Goal: Task Accomplishment & Management: Use online tool/utility

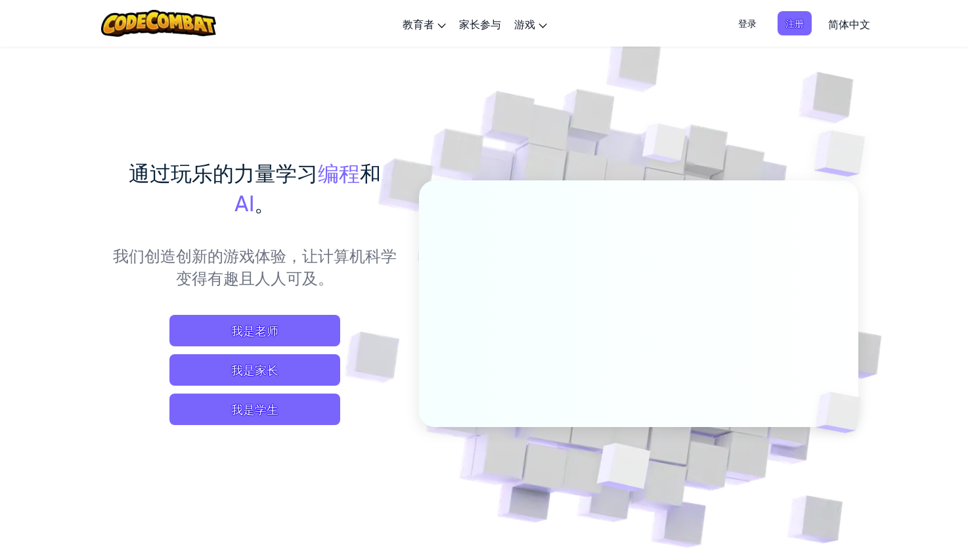
click at [750, 24] on span "登录" at bounding box center [747, 23] width 34 height 24
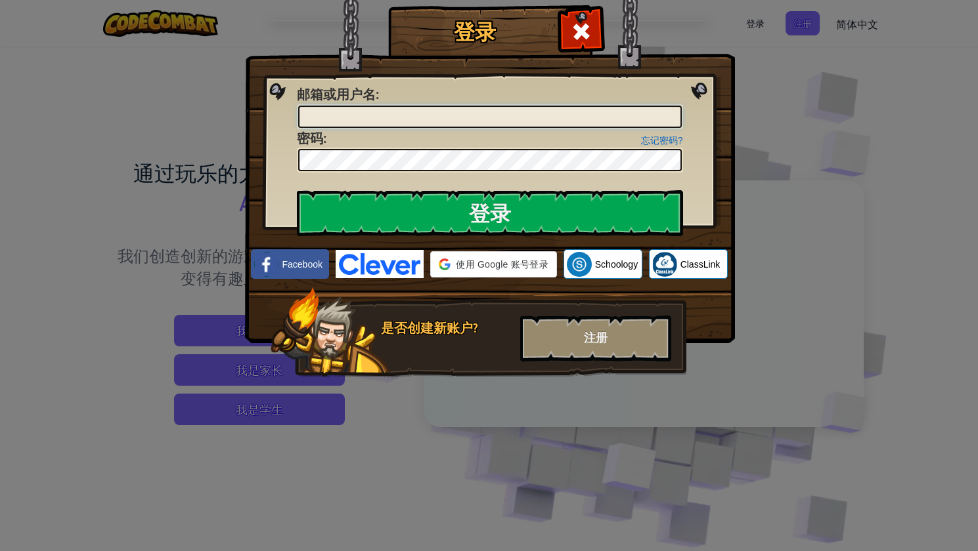
click at [487, 113] on input "邮箱或用户名 :" at bounding box center [489, 117] width 383 height 22
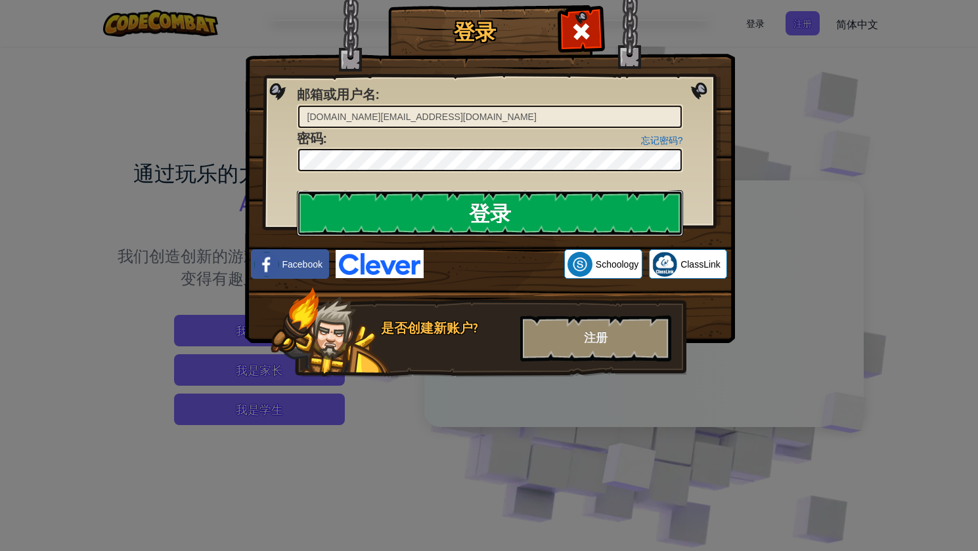
click at [524, 200] on input "登录" at bounding box center [490, 213] width 386 height 46
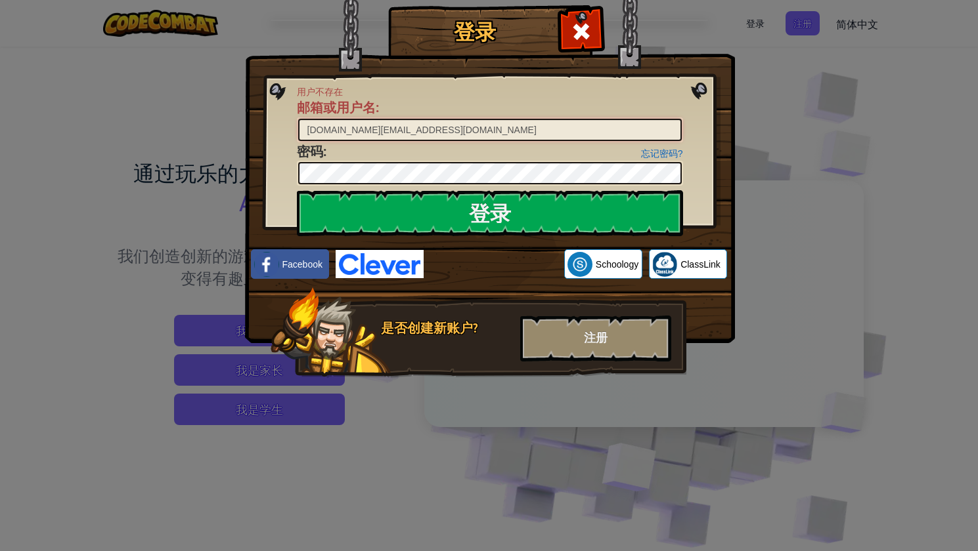
drag, startPoint x: 351, startPoint y: 131, endPoint x: 254, endPoint y: 126, distance: 97.3
click at [270, 126] on div "登录 用户不存在 邮箱或用户名 : fan0225.hu@qq.com 忘记密码? 密码 : 登录 正在登录 Facebook Schoology Class…" at bounding box center [488, 211] width 437 height 382
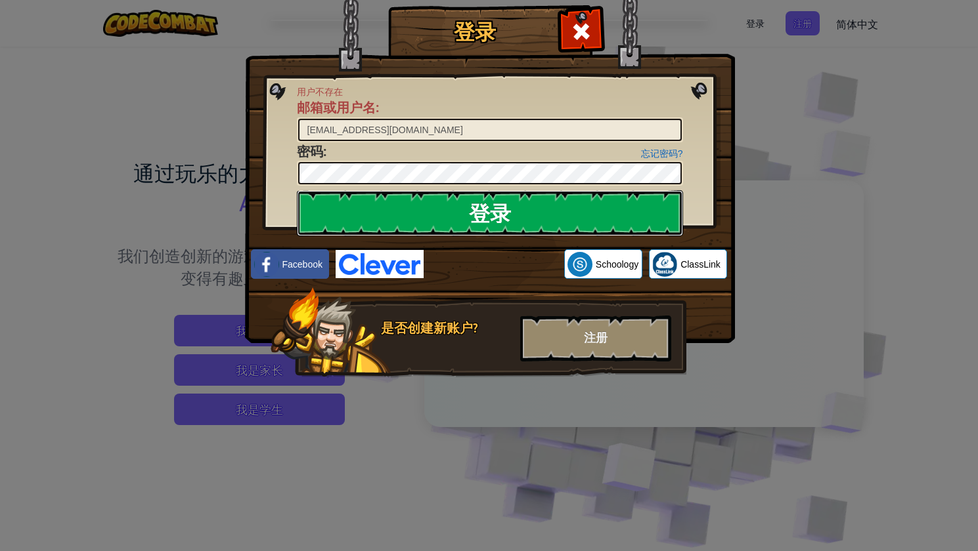
click at [364, 200] on input "登录" at bounding box center [490, 213] width 386 height 46
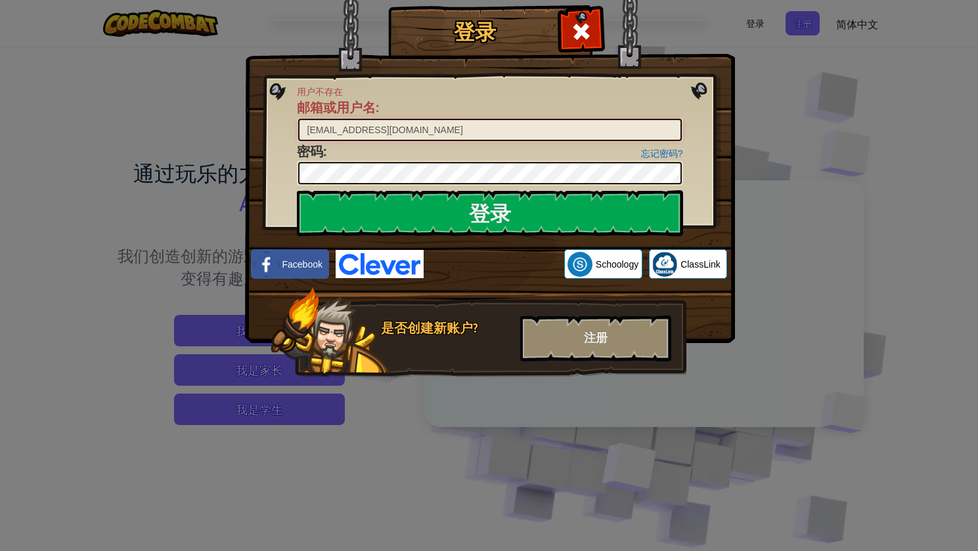
drag, startPoint x: 352, startPoint y: 131, endPoint x: 225, endPoint y: 132, distance: 126.7
click at [225, 132] on div "登录 用户不存在 邮箱或用户名 : 236659588@qq.com 忘记密码? 密码 : 登录 正在登录 Facebook Schoology ClassL…" at bounding box center [489, 275] width 978 height 551
type input "@qq.com"
drag, startPoint x: 362, startPoint y: 133, endPoint x: 225, endPoint y: 133, distance: 137.2
click at [225, 133] on div "登录 用户不存在 邮箱或用户名 : @qq.com 忘记密码? 密码 : 登录 正在登录 Facebook Schoology ClassLink 是否创建新…" at bounding box center [489, 275] width 978 height 551
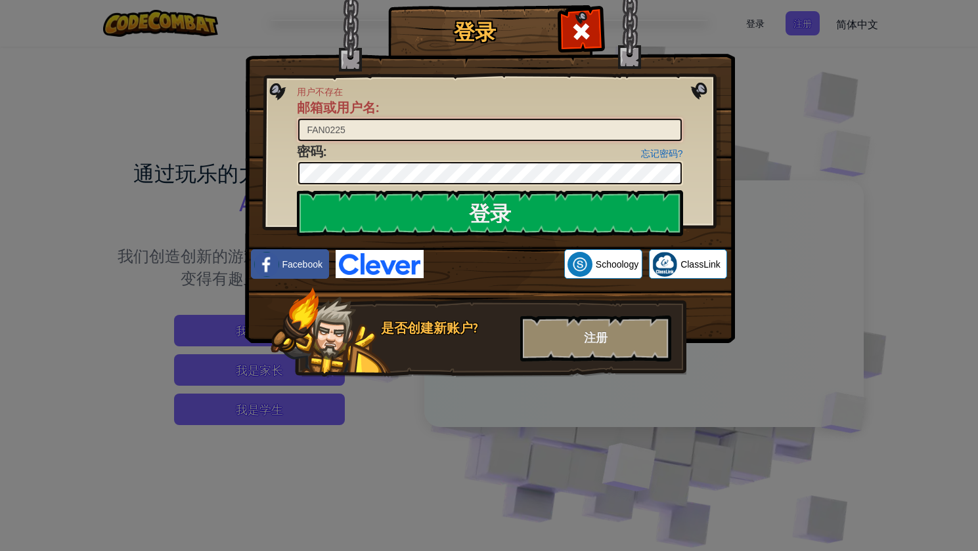
type input "FAN0225"
click at [297, 190] on input "登录" at bounding box center [490, 213] width 386 height 46
click at [447, 326] on div "是否创建新账户?" at bounding box center [446, 328] width 131 height 19
click at [780, 125] on div "登录 用户不存在 邮箱或用户名 : FAN0225 忘记密码? 密码 : 登录 正在登录 Facebook Schoology ClassLink 是否创建新…" at bounding box center [489, 275] width 978 height 551
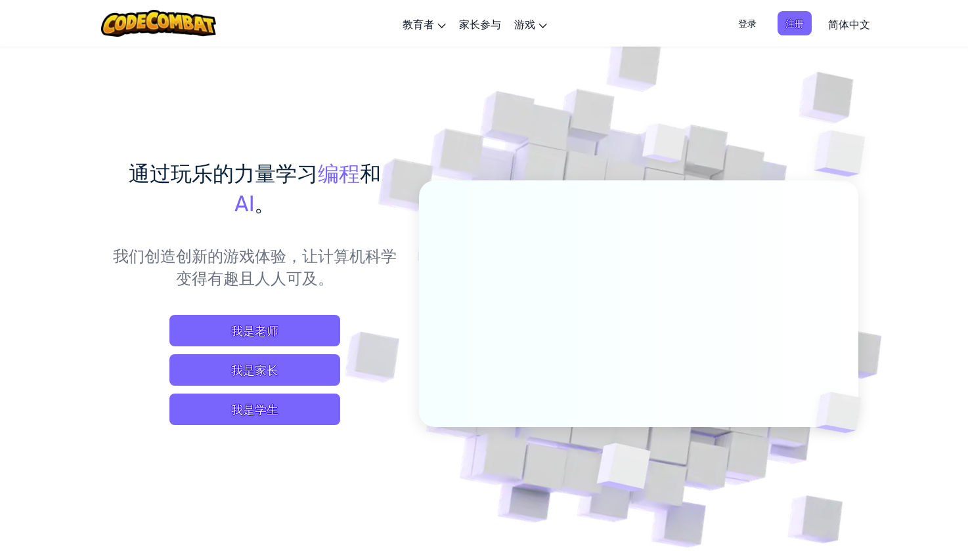
click at [751, 25] on span "登录" at bounding box center [747, 23] width 34 height 24
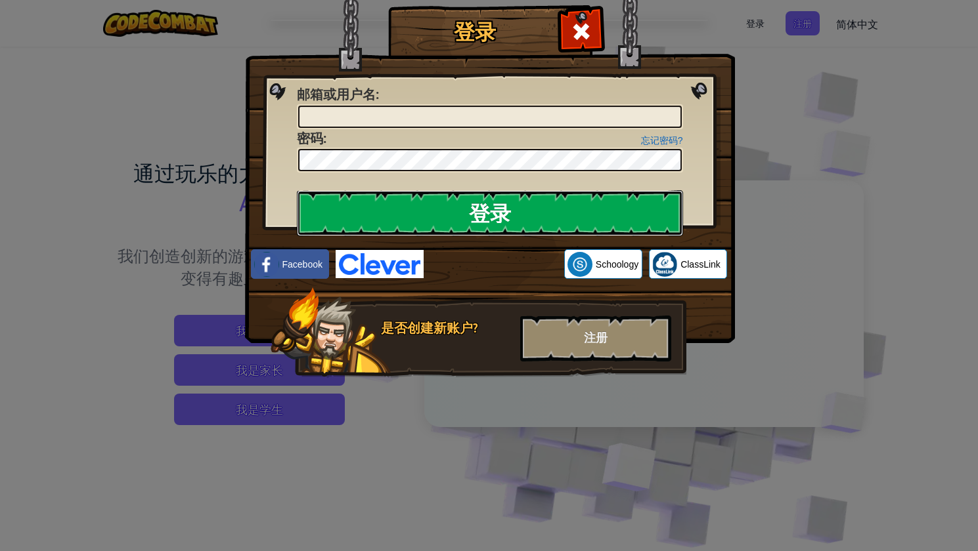
click at [536, 210] on input "登录" at bounding box center [490, 213] width 386 height 46
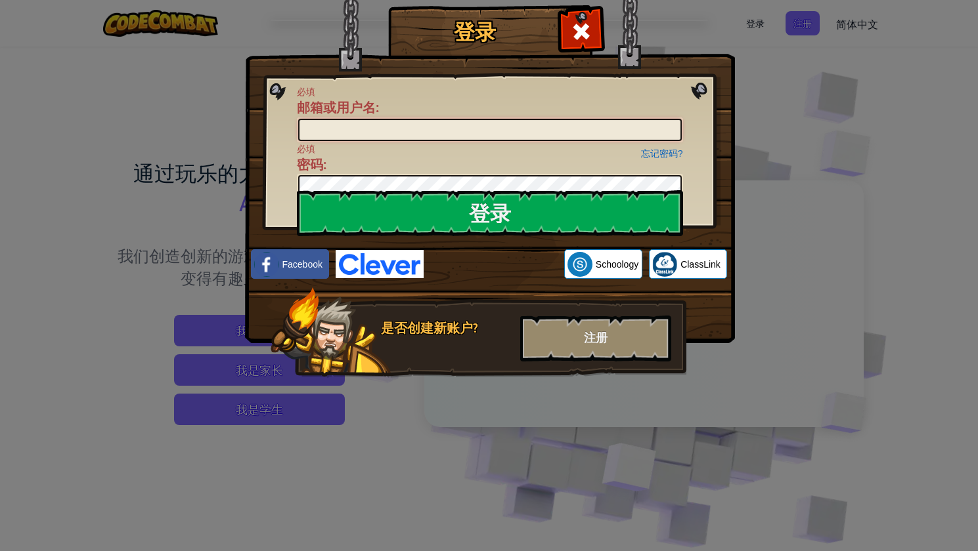
click at [440, 131] on input "邮箱或用户名 :" at bounding box center [489, 130] width 383 height 22
type input "236659588@qq.com"
click at [297, 190] on input "登录" at bounding box center [490, 213] width 386 height 46
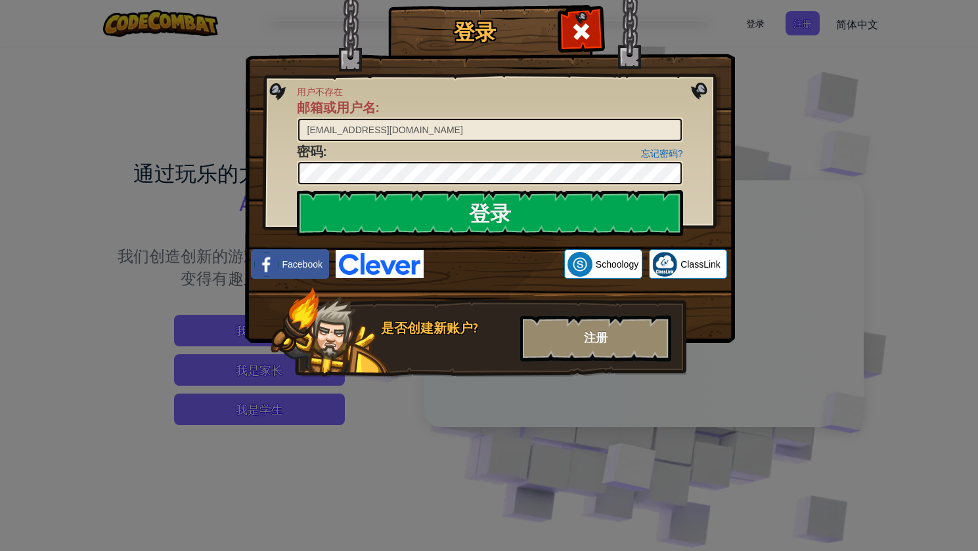
click at [620, 336] on div "注册" at bounding box center [595, 339] width 151 height 46
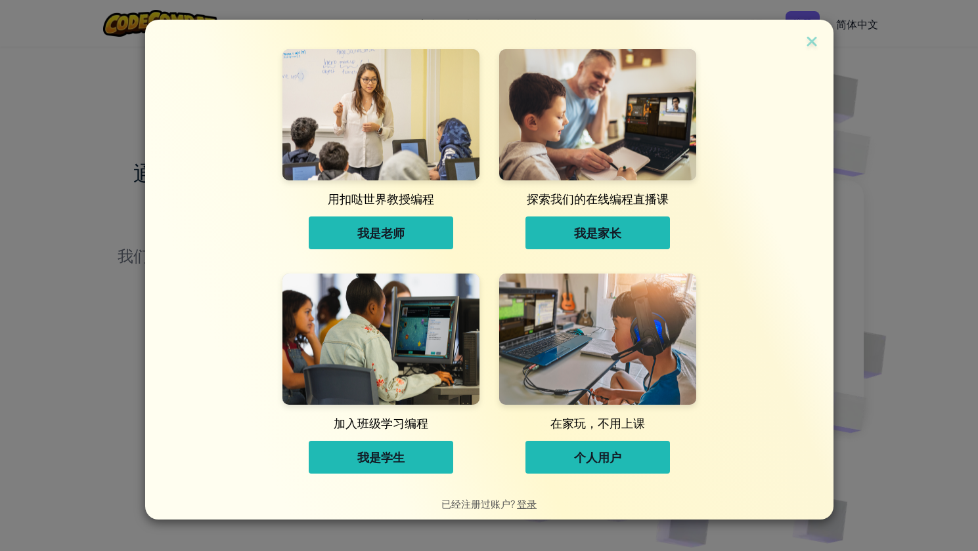
click at [576, 463] on span "个人用户" at bounding box center [597, 458] width 47 height 16
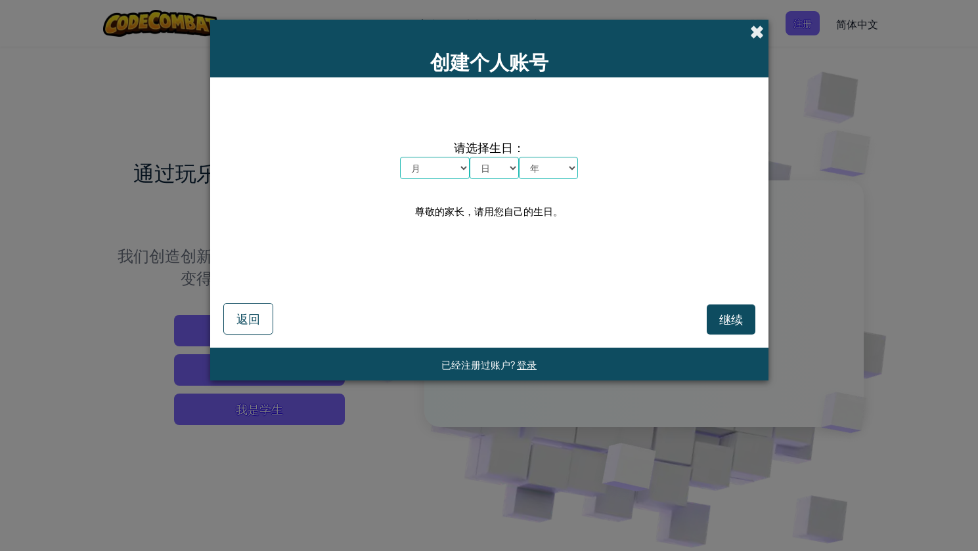
click at [755, 35] on span at bounding box center [757, 32] width 14 height 14
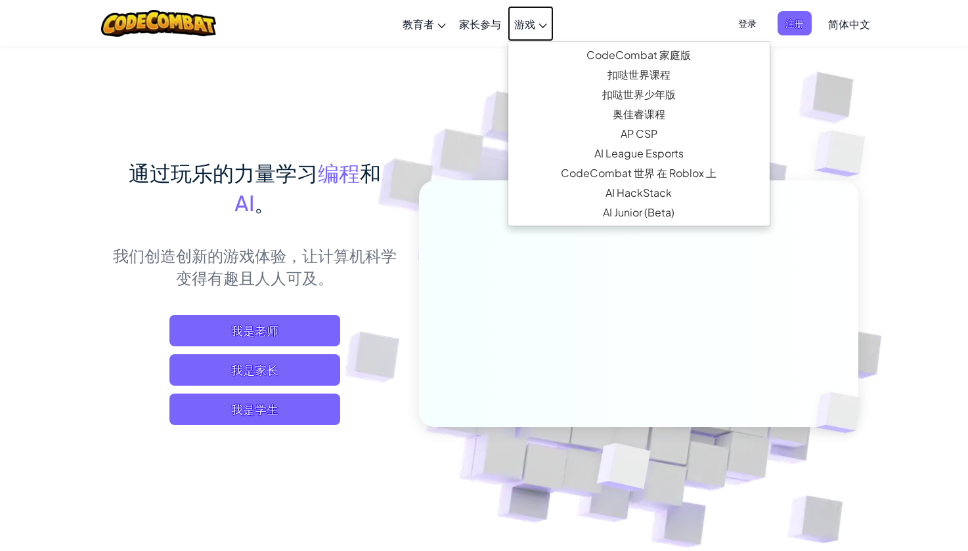
click at [537, 22] on link "游戏" at bounding box center [530, 23] width 46 height 35
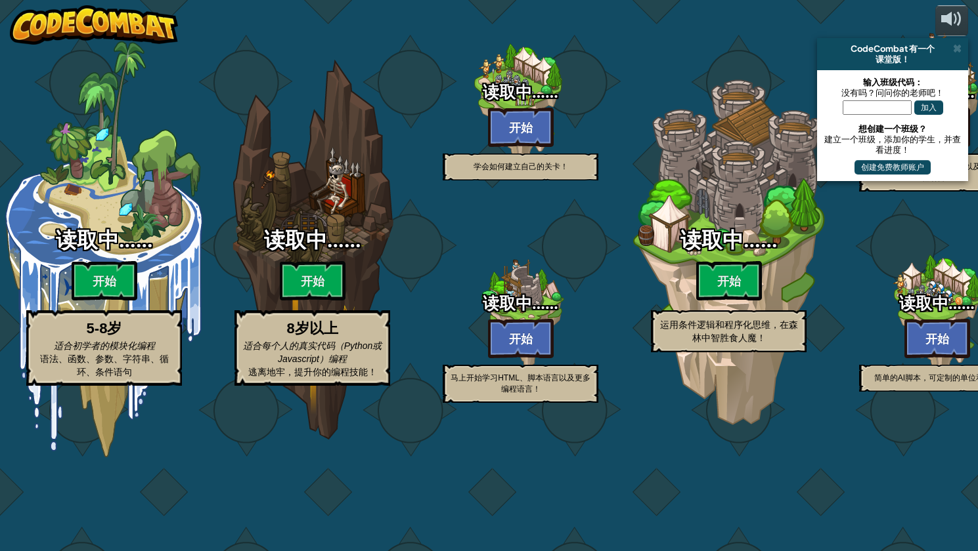
select select "zh-[PERSON_NAME]"
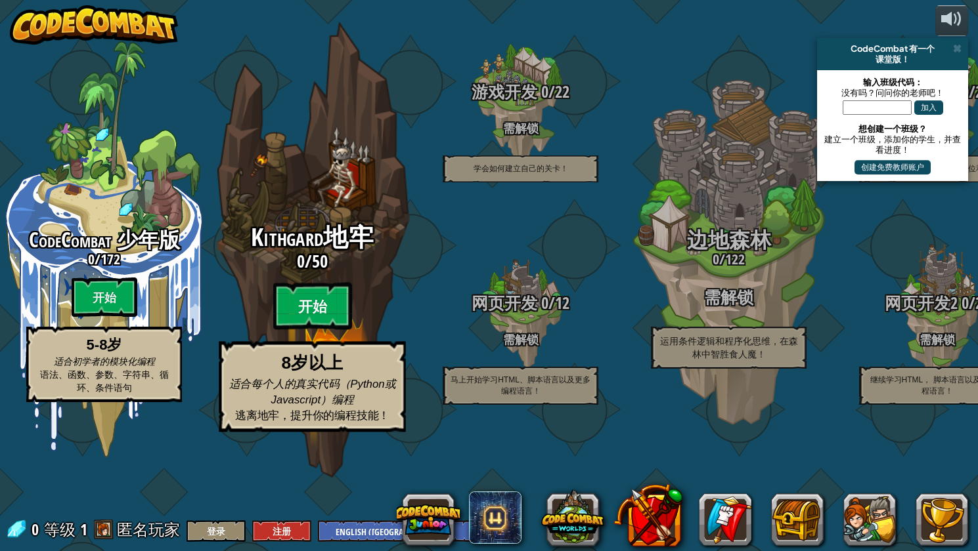
click at [289, 330] on btn "开始" at bounding box center [312, 306] width 79 height 47
select select "zh-[PERSON_NAME]"
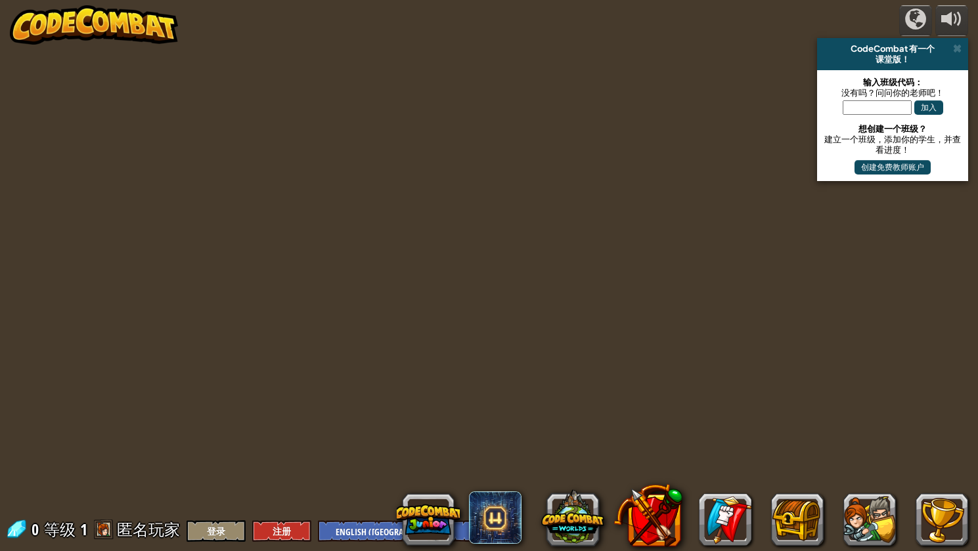
select select "zh-[PERSON_NAME]"
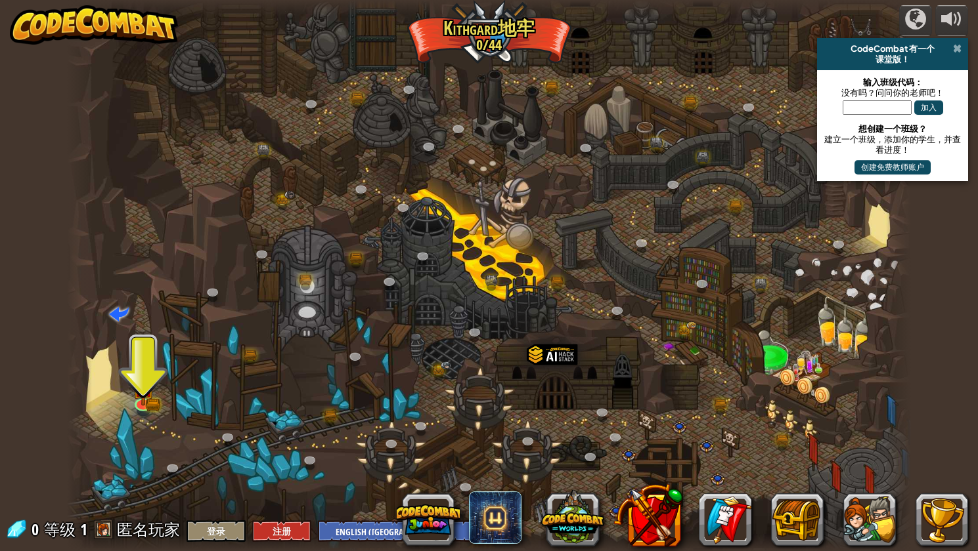
click at [957, 47] on span at bounding box center [957, 48] width 9 height 11
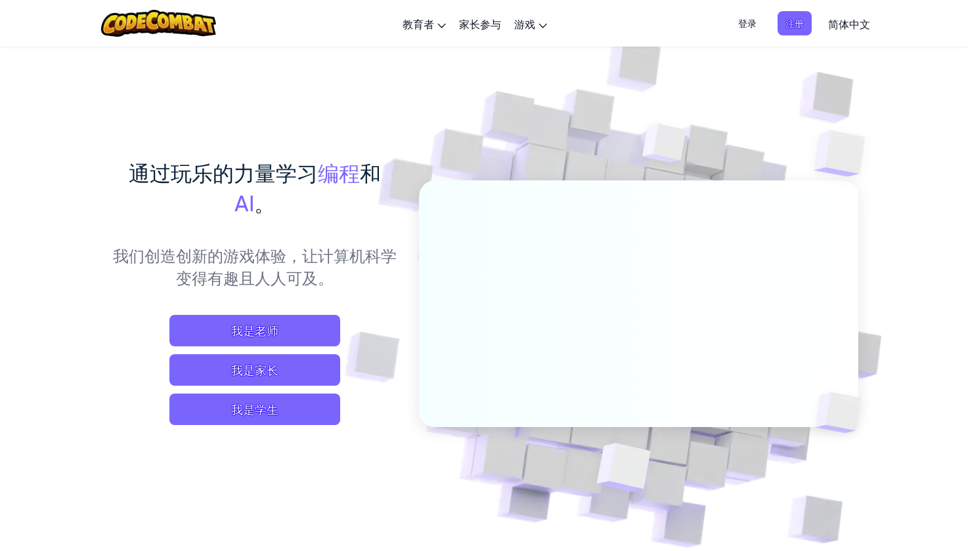
click at [746, 24] on span "登录" at bounding box center [747, 23] width 34 height 24
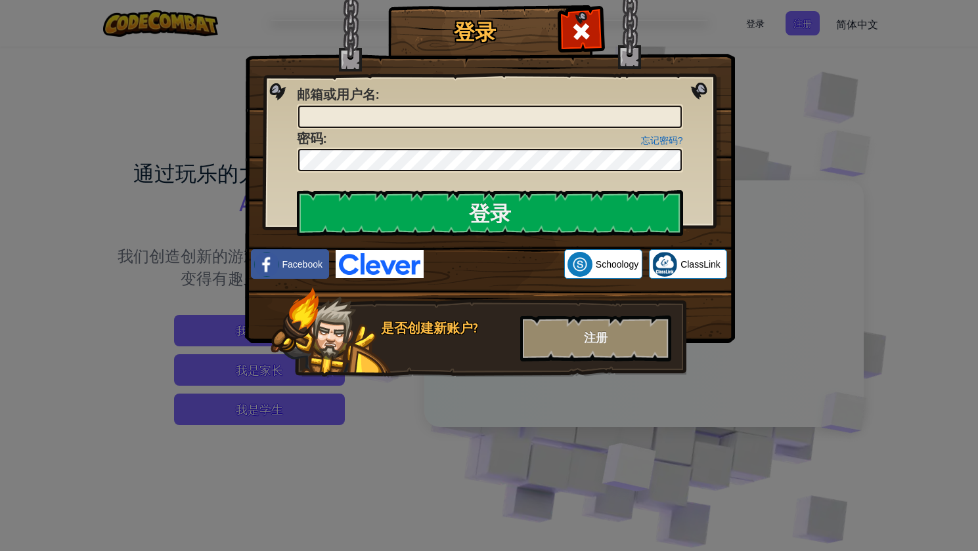
click at [807, 248] on div "登录 未知错误 邮箱或用户名 : 忘记密码? 密码 : 登录 正在登录 Facebook Schoology ClassLink 是否创建新账户? 注册" at bounding box center [489, 275] width 978 height 551
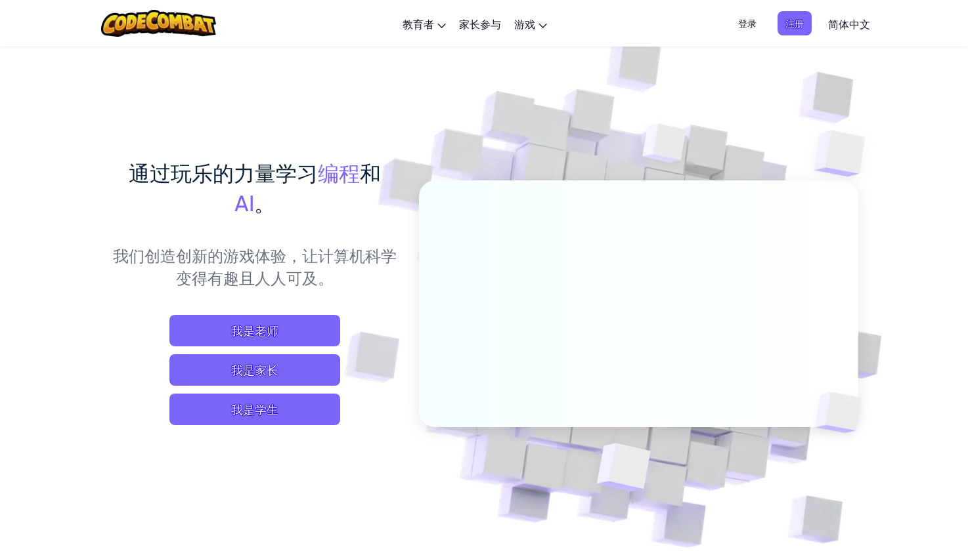
click at [749, 30] on span "登录" at bounding box center [747, 23] width 34 height 24
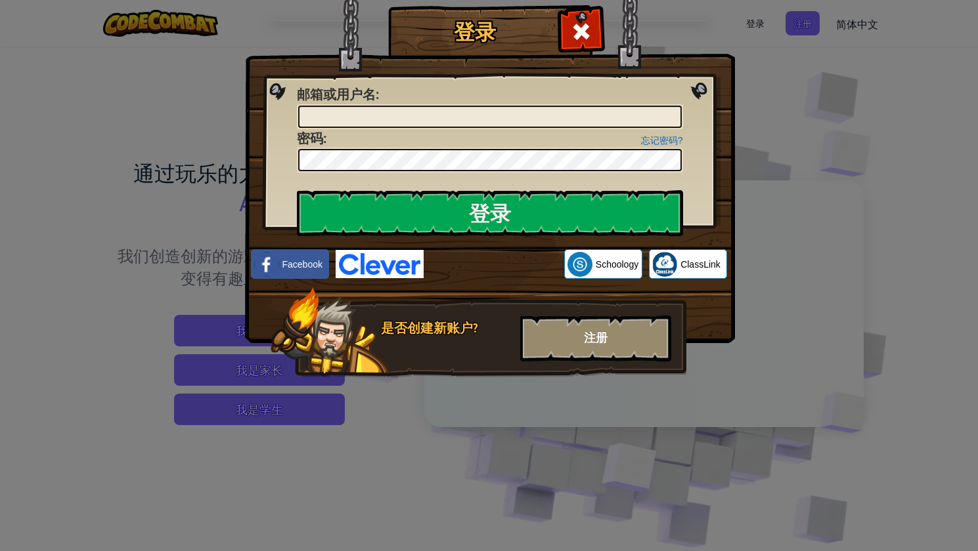
click at [569, 324] on div "注册" at bounding box center [595, 339] width 151 height 46
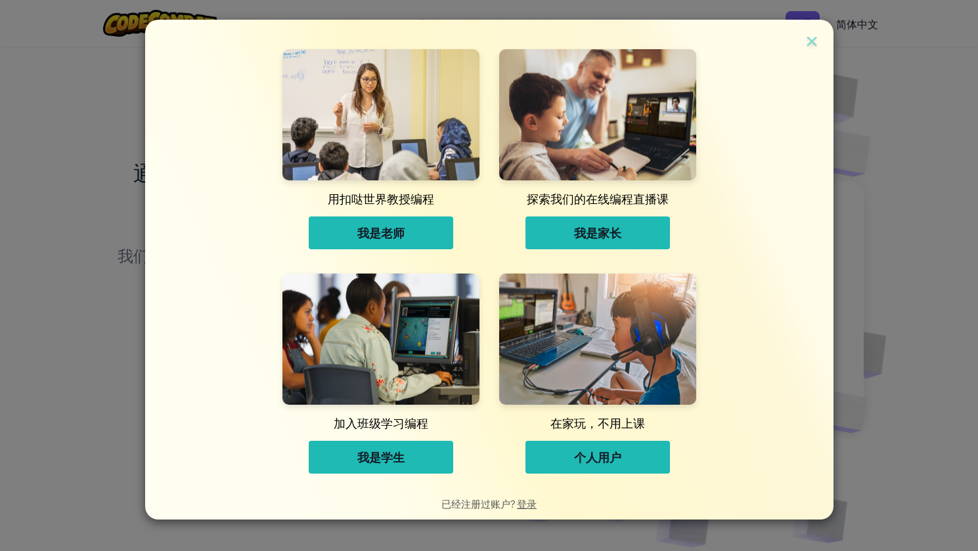
click at [616, 456] on span "个人用户" at bounding box center [597, 458] width 47 height 16
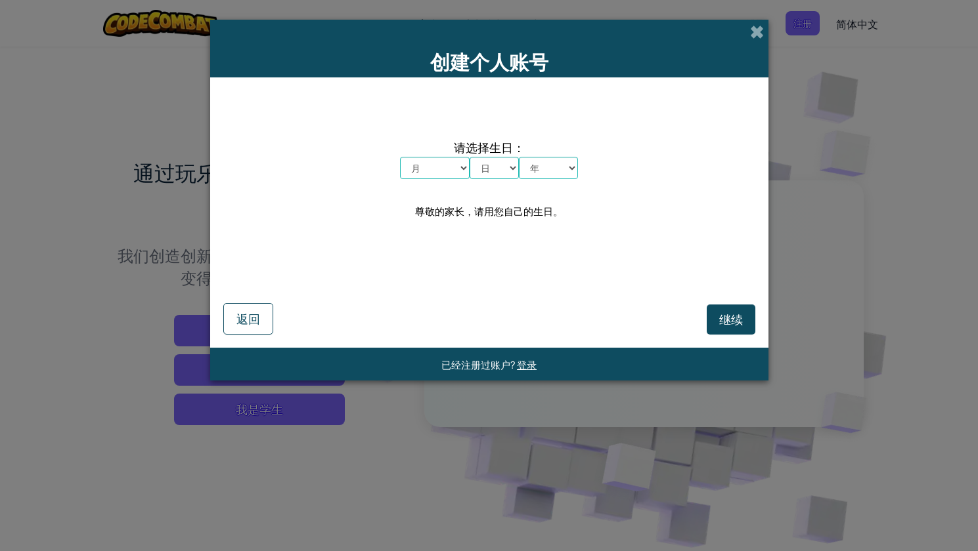
click at [456, 158] on select "月 一月 二月 三月 四月 五月 六月 七月 八月 九月 十月 十一月 十二月" at bounding box center [435, 168] width 70 height 22
select select "2"
click at [400, 157] on select "月 一月 二月 三月 四月 五月 六月 七月 八月 九月 十月 十一月 十二月" at bounding box center [435, 168] width 70 height 22
click at [498, 168] on select "日 1 2 3 4 5 6 7 8 9 10 11 12 13 14 15 16 17 18 19 20 21 22 23 24 25 26 27 28 29…" at bounding box center [493, 168] width 49 height 22
click at [469, 157] on select "日 1 2 3 4 5 6 7 8 9 10 11 12 13 14 15 16 17 18 19 20 21 22 23 24 25 26 27 28 29…" at bounding box center [493, 168] width 49 height 22
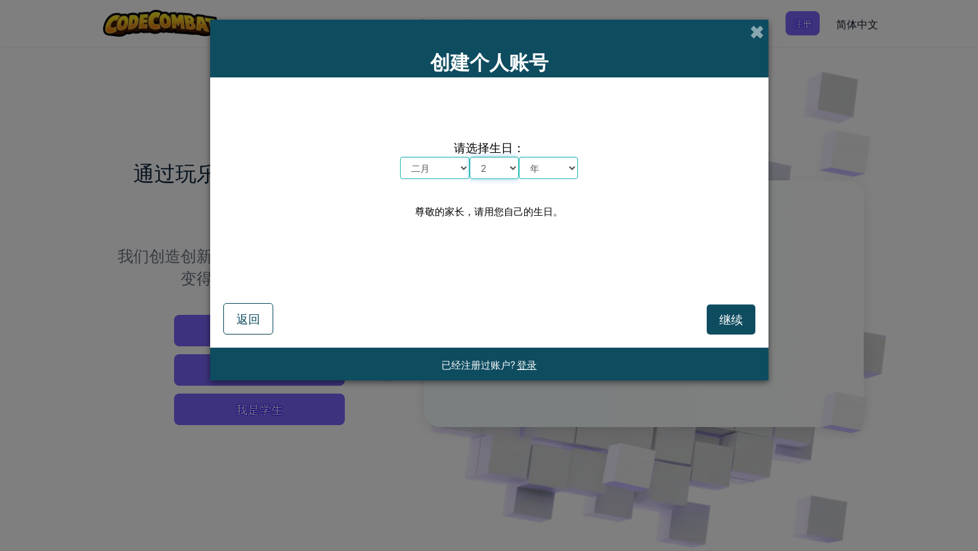
click at [500, 165] on select "日 1 2 3 4 5 6 7 8 9 10 11 12 13 14 15 16 17 18 19 20 21 22 23 24 25 26 27 28 29…" at bounding box center [493, 168] width 49 height 22
select select "25"
click at [469, 157] on select "日 1 2 3 4 5 6 7 8 9 10 11 12 13 14 15 16 17 18 19 20 21 22 23 24 25 26 27 28 29…" at bounding box center [493, 168] width 49 height 22
click at [544, 175] on select "年 2025 2024 2023 2022 2021 2020 2019 2018 2017 2016 2015 2014 2013 2012 2011 20…" at bounding box center [548, 168] width 59 height 22
select select "2006"
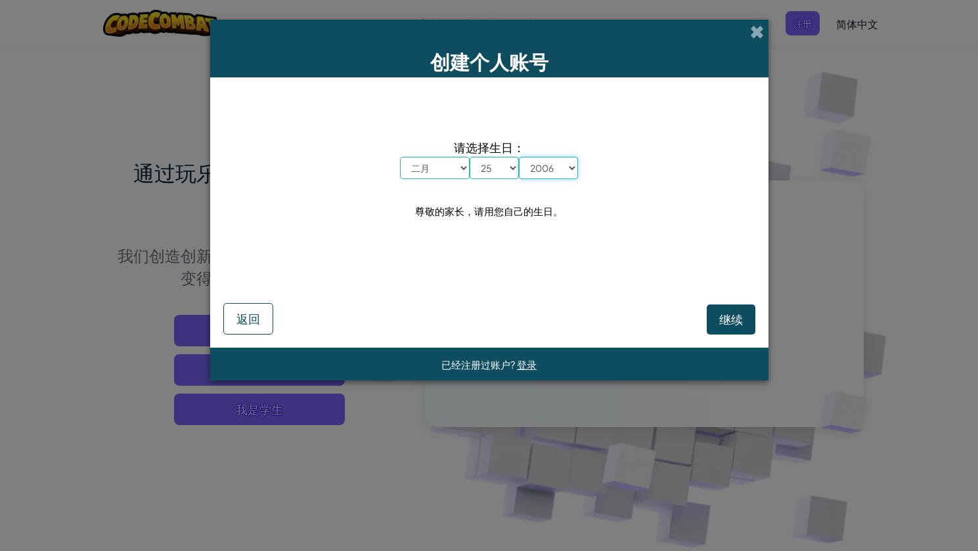
click at [519, 157] on select "年 2025 2024 2023 2022 2021 2020 2019 2018 2017 2016 2015 2014 2013 2012 2011 20…" at bounding box center [548, 168] width 59 height 22
click at [563, 169] on select "年 2025 2024 2023 2022 2021 2020 2019 2018 2017 2016 2015 2014 2013 2012 2011 20…" at bounding box center [548, 168] width 59 height 22
click at [632, 198] on div "请选择生日： 月 一月 二月 三月 四月 五月 六月 七月 八月 九月 十月 十一月 十二月 日 1 2 3 4 5 6 7 8 9 10 11 12 13 …" at bounding box center [489, 180] width 532 height 179
click at [721, 314] on span "继续" at bounding box center [731, 319] width 24 height 15
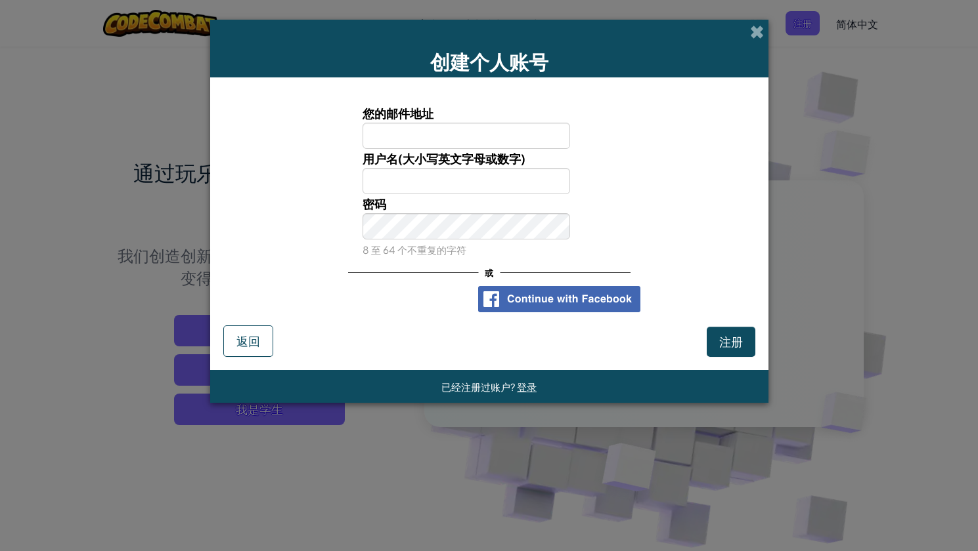
click at [497, 133] on input "您的邮件地址" at bounding box center [465, 136] width 207 height 26
type input "236659588@qq.com"
click at [519, 184] on input "用户名(大小写英文字母或数字)" at bounding box center [465, 181] width 207 height 26
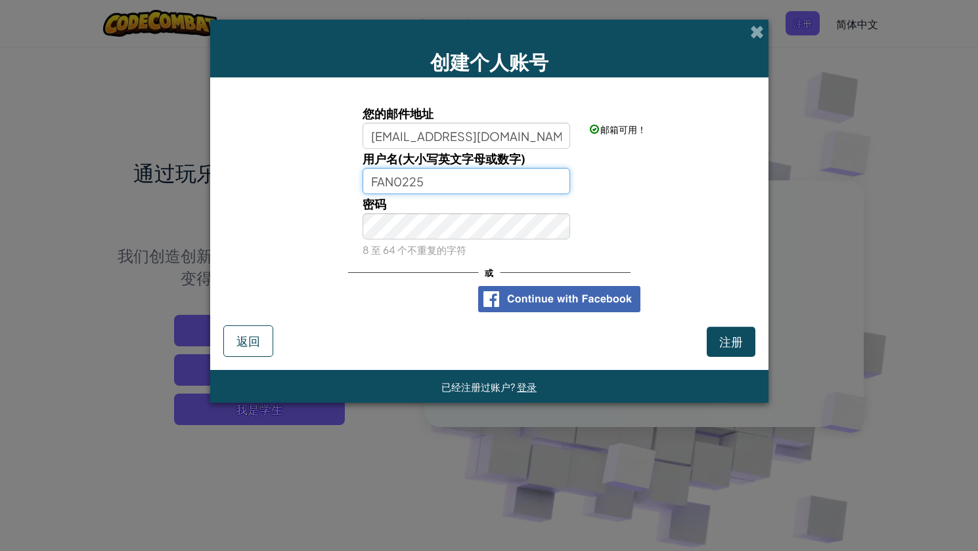
type input "FAN0225"
click at [628, 248] on div "密码 8 至 64 个不重复的字符" at bounding box center [489, 226] width 545 height 65
click at [739, 339] on span "注册" at bounding box center [731, 341] width 24 height 15
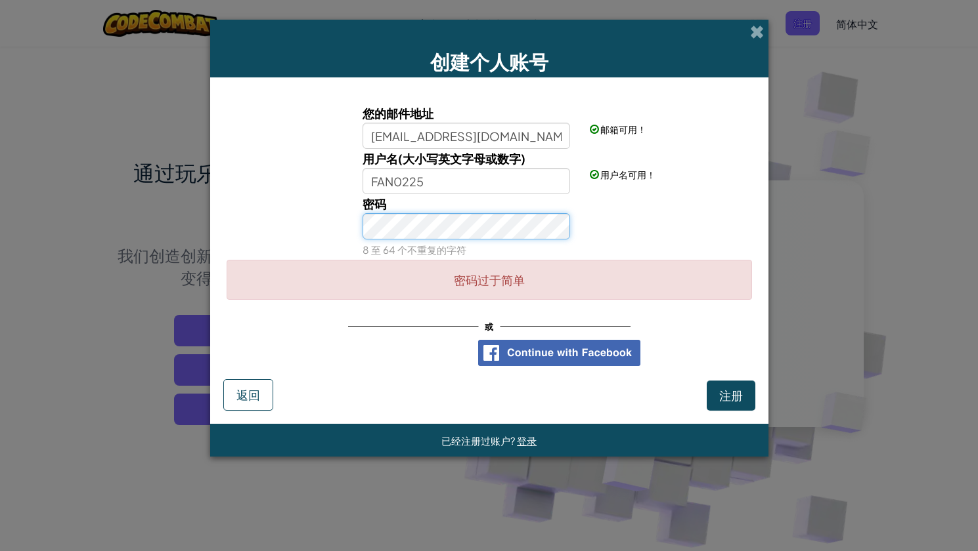
click at [321, 222] on div "密码 8 至 64 个不重复的字符" at bounding box center [489, 226] width 545 height 65
click at [725, 396] on button "注册" at bounding box center [730, 396] width 49 height 30
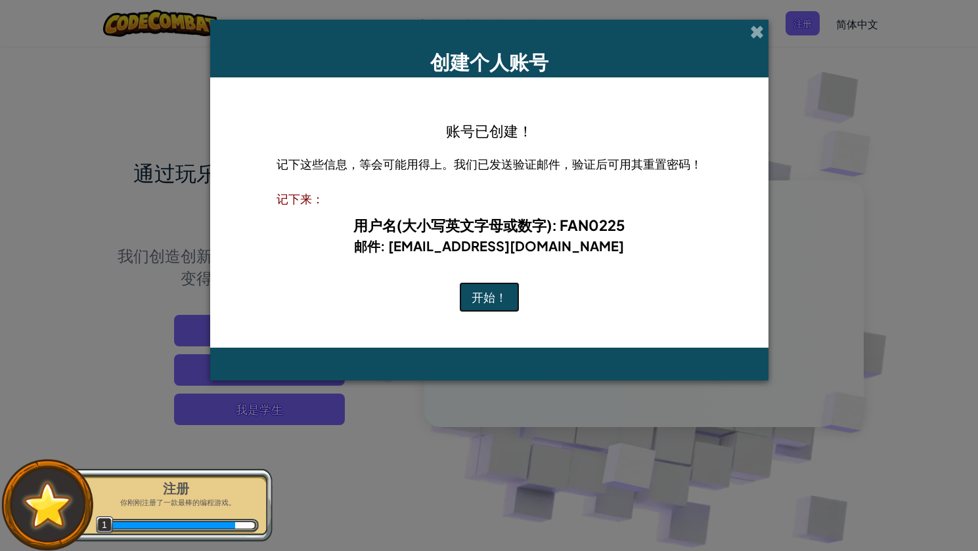
click at [494, 296] on button "开始！" at bounding box center [489, 297] width 60 height 30
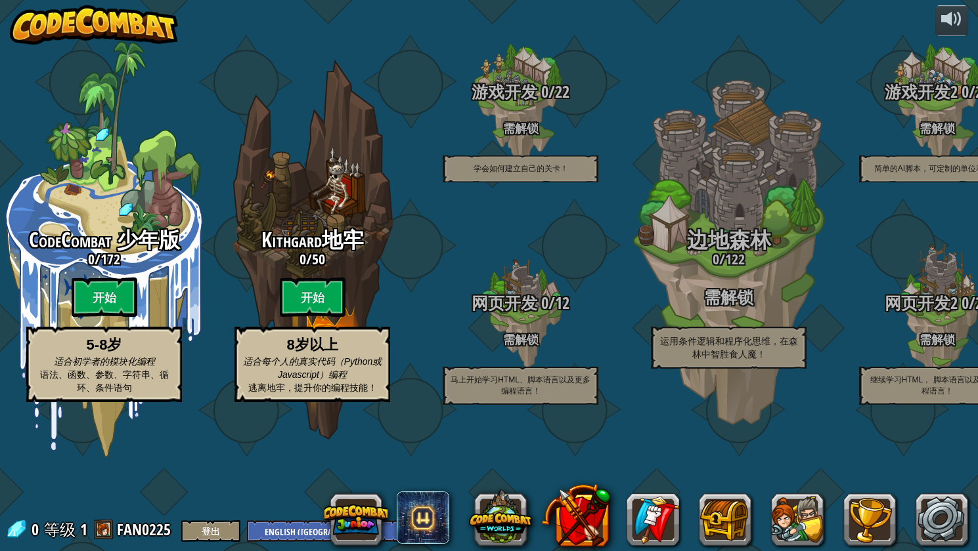
select select "zh-[PERSON_NAME]"
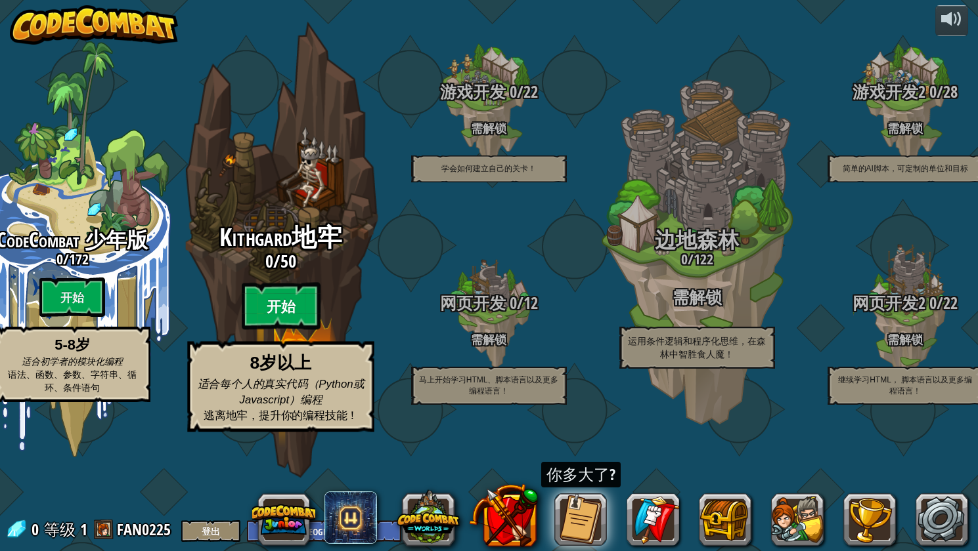
click at [267, 330] on btn "开始" at bounding box center [280, 306] width 79 height 47
select select "zh-[PERSON_NAME]"
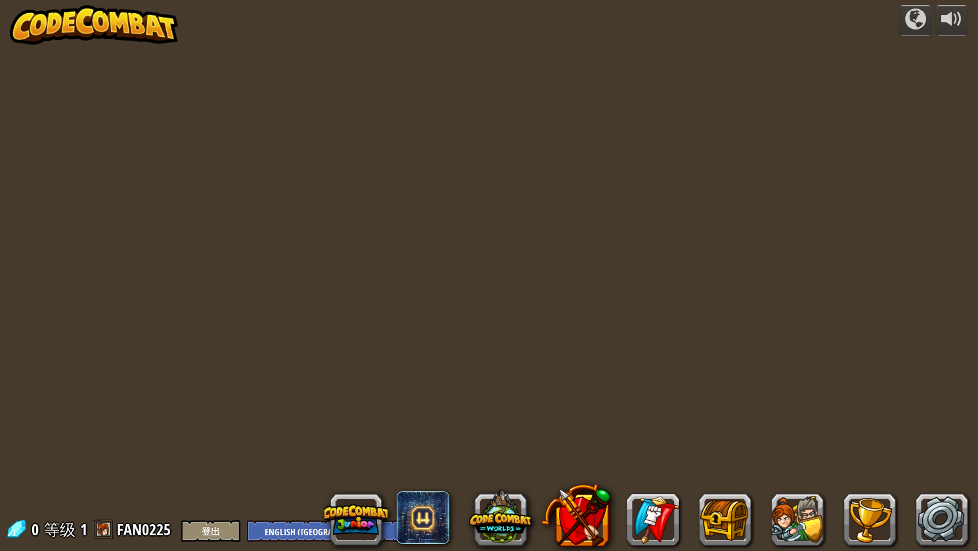
select select "zh-[PERSON_NAME]"
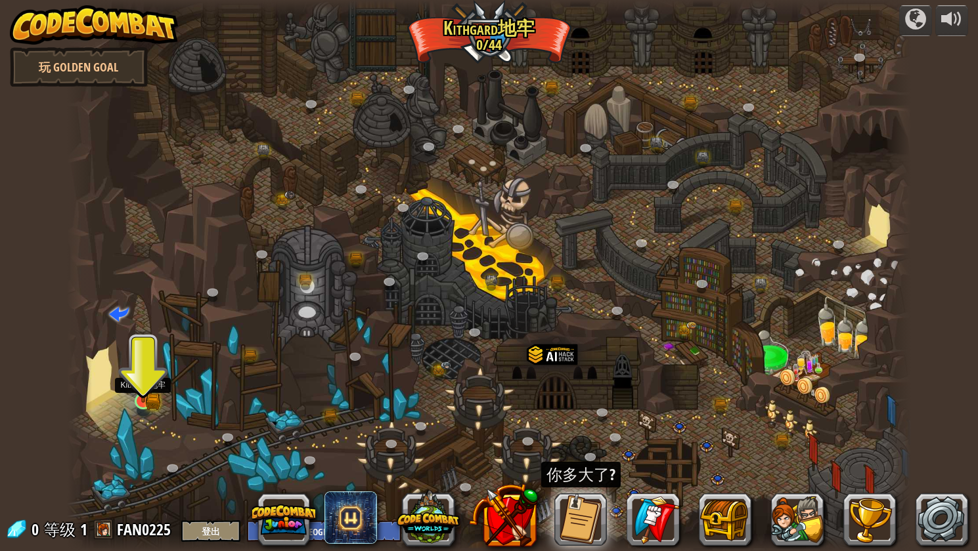
click at [142, 404] on div at bounding box center [143, 401] width 17 height 17
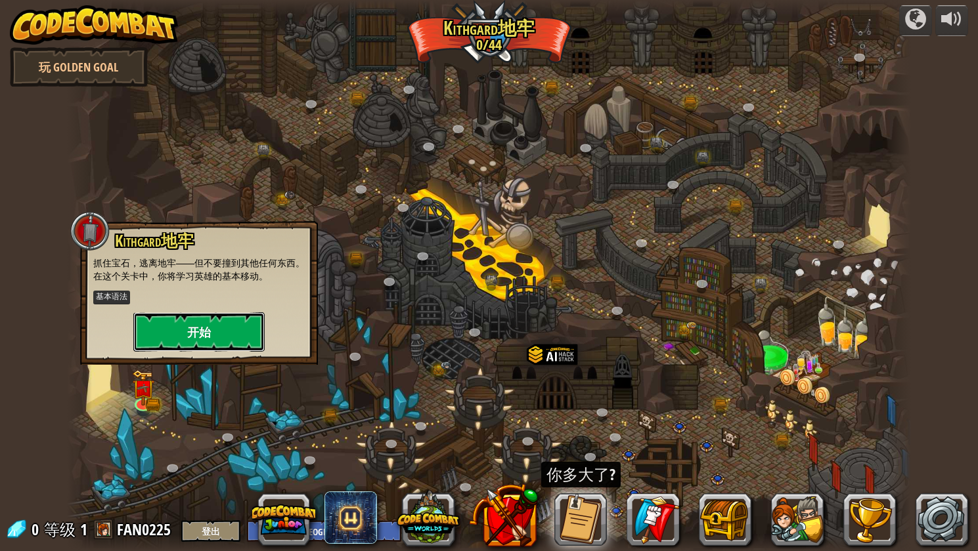
click at [249, 328] on button "开始" at bounding box center [198, 332] width 131 height 39
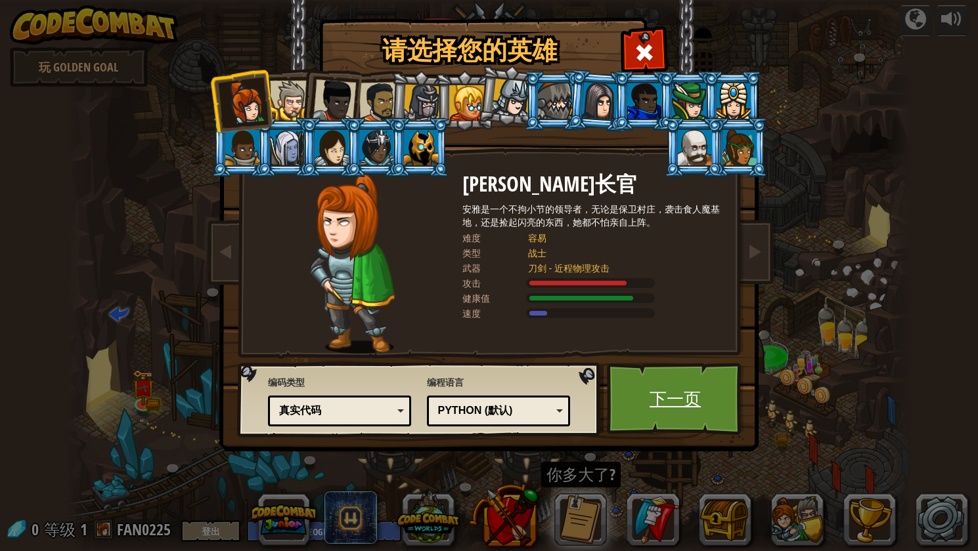
click at [639, 399] on link "下一页" at bounding box center [675, 399] width 137 height 72
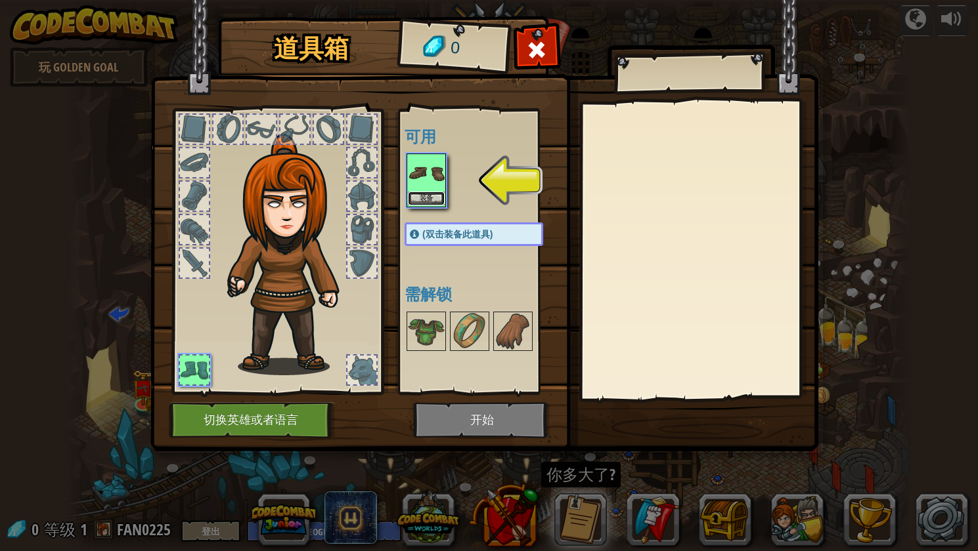
click at [431, 202] on button "装备" at bounding box center [426, 199] width 37 height 14
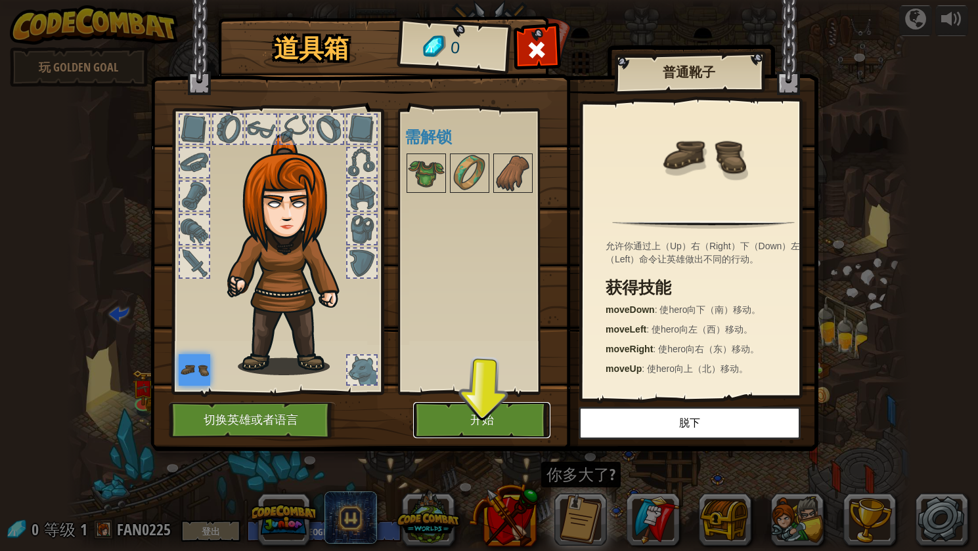
click at [420, 409] on button "开始" at bounding box center [481, 420] width 137 height 36
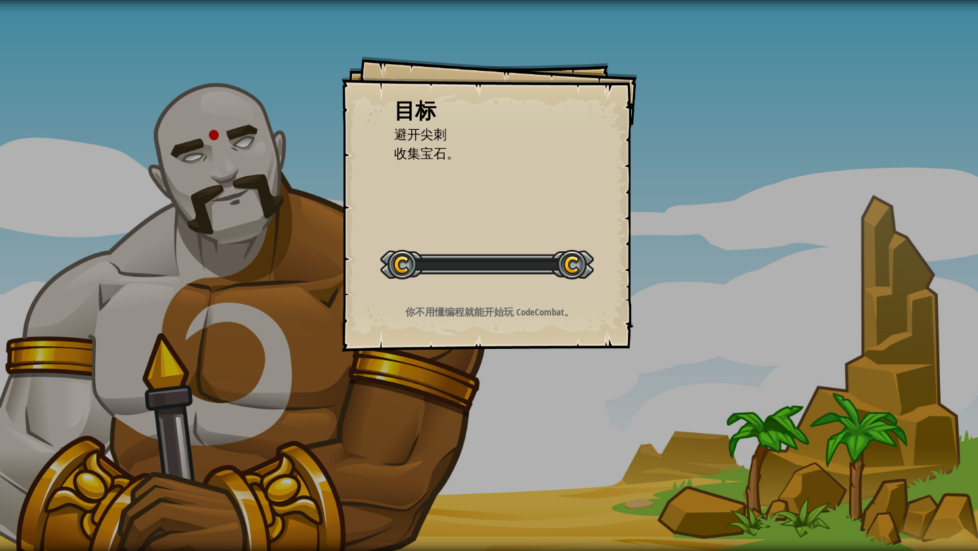
click at [439, 413] on div "目标 避开尖刺 收集宝石。 开始 载入失败 订阅后才可开始本关 订阅 你将需要加入一个课程来玩这个关卡 回到我的课程 请询问老师分配后续课程，或者联系客服购买…" at bounding box center [489, 275] width 978 height 551
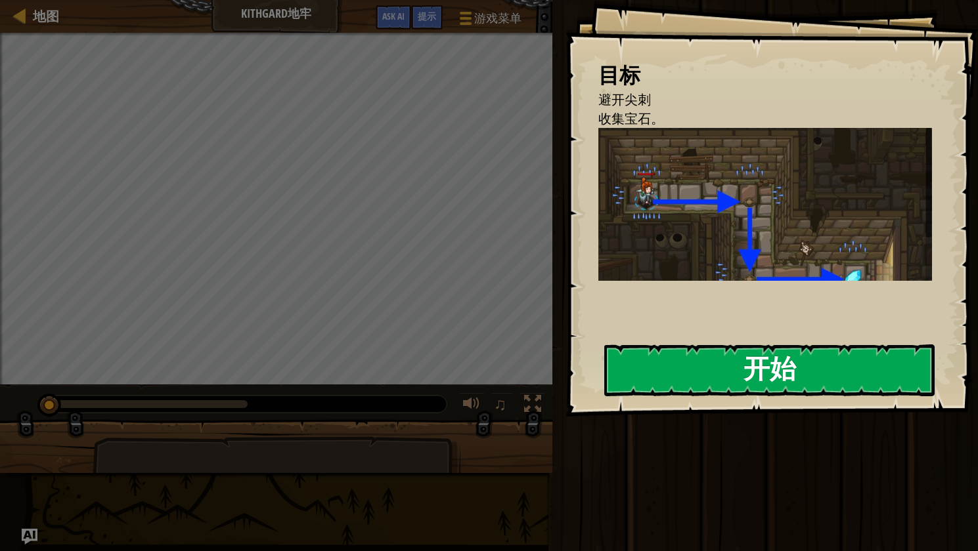
click at [721, 349] on div "目标 避开尖刺 收集宝石。 编写一个给你的英雄发出指令的程序！ 在右边的编辑器写下代码，完成后点击运行。英雄就会按照你的指令移动。 请让你的英雄通过走廊，注意…" at bounding box center [771, 208] width 412 height 417
click at [722, 352] on button "开始" at bounding box center [769, 371] width 330 height 52
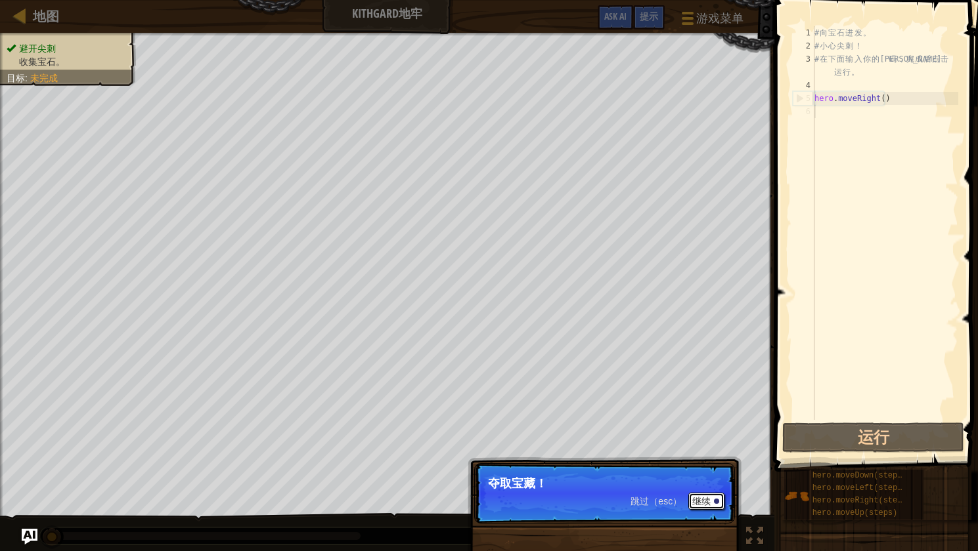
click at [704, 504] on button "继续" at bounding box center [706, 501] width 36 height 17
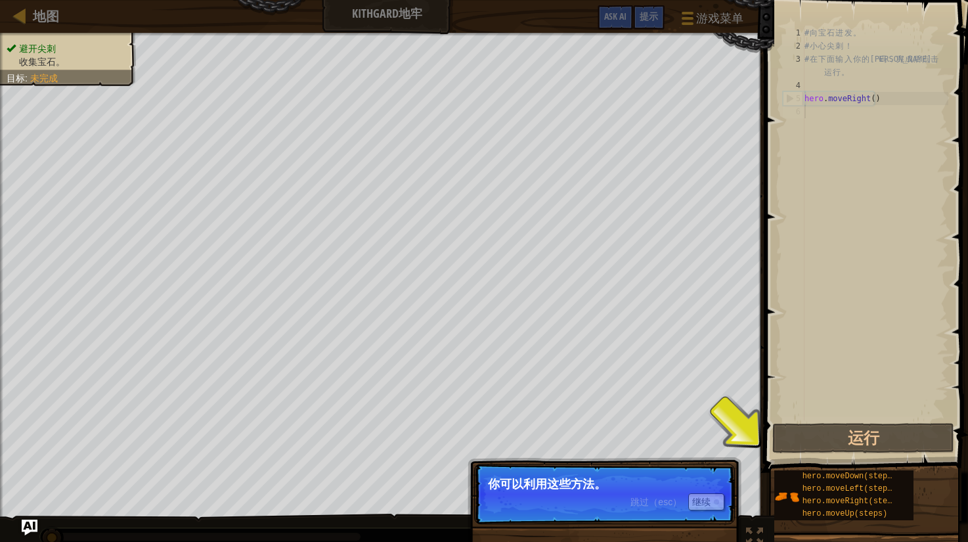
click at [672, 494] on div "跳过（esc） 继续" at bounding box center [677, 501] width 94 height 17
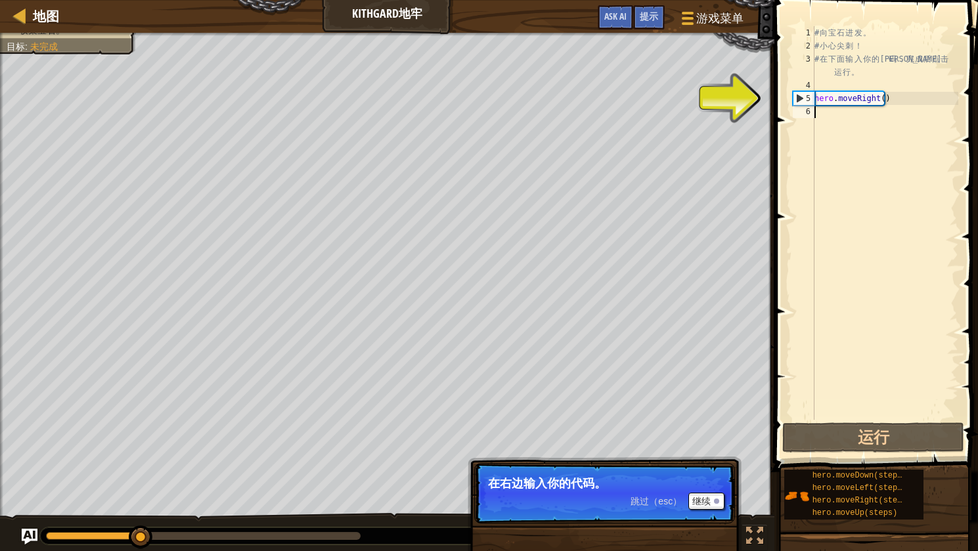
click at [672, 494] on div "跳过（esc） 继续" at bounding box center [677, 501] width 94 height 17
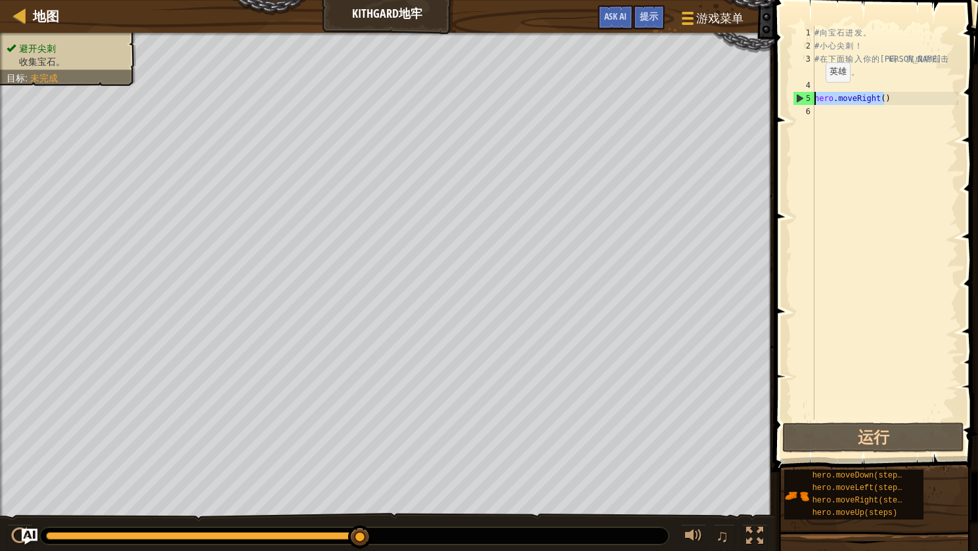
drag, startPoint x: 900, startPoint y: 100, endPoint x: 811, endPoint y: 95, distance: 89.4
click at [811, 95] on div "1 2 3 4 5 6 # 向 宝 石 进 发 。 # 小 心 尖 刺 ！ # 在 下 面 输 入 你 的 代 码 ， 完 成 后 点 击 运 行 。 her…" at bounding box center [874, 223] width 168 height 394
type textarea "hero.moveRight()"
click at [855, 107] on div "# 向 宝 石 进 发 。 # 小 心 尖 刺 ！ # 在 下 面 输 入 你 的 代 码 ， 完 成 后 点 击 运 行 。 hero . moveRigh…" at bounding box center [884, 236] width 146 height 420
click at [885, 100] on div "# 向 宝 石 进 发 。 # 小 心 尖 刺 ！ # 在 下 面 输 入 你 的 代 码 ， 完 成 后 点 击 运 行 。 hero . moveRigh…" at bounding box center [884, 236] width 146 height 420
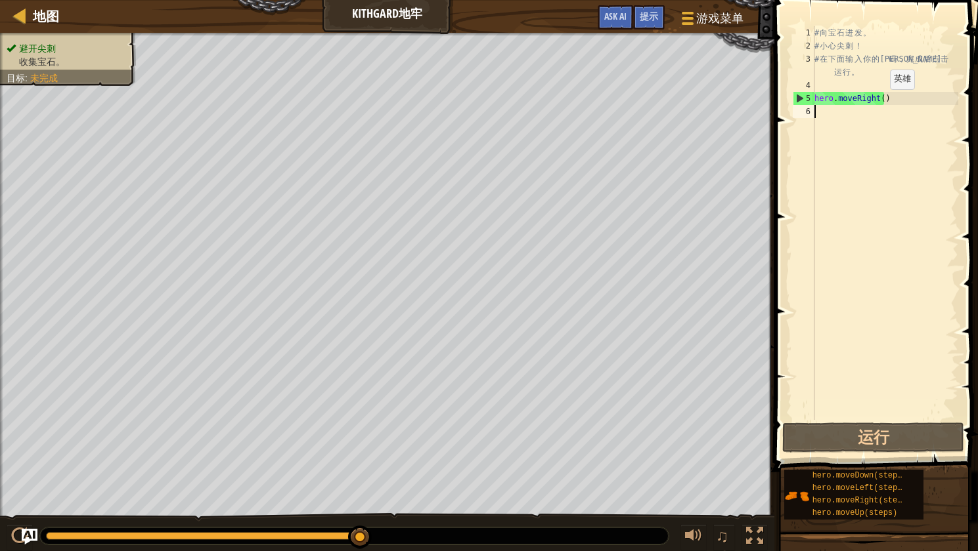
type textarea "hero.moveRight()"
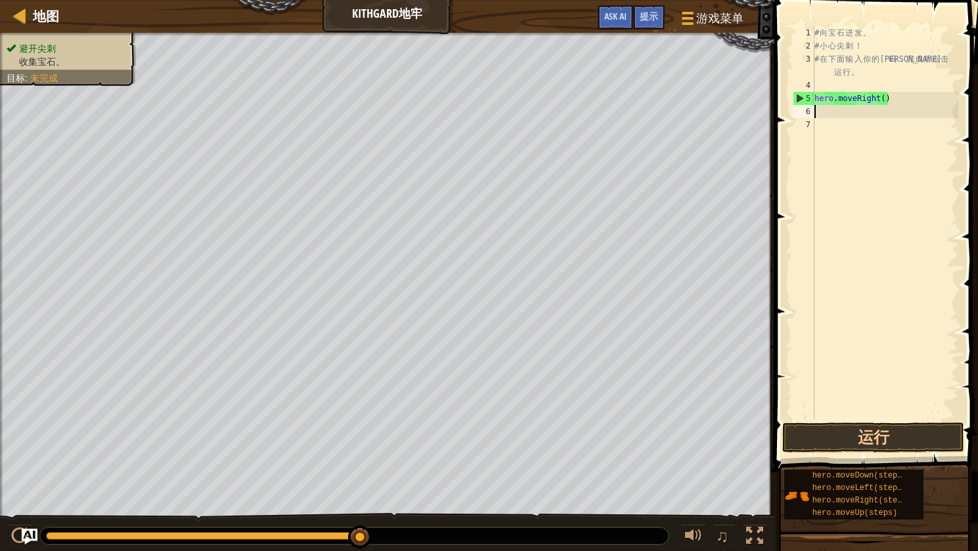
paste textarea "hero.moveRight()"
click at [867, 114] on div "# 向 宝 石 进 发 。 # 小 心 尖 刺 ！ # 在 下 面 输 入 你 的 代 码 ， 完 成 后 点 击 运 行 。 hero . moveRigh…" at bounding box center [884, 236] width 146 height 420
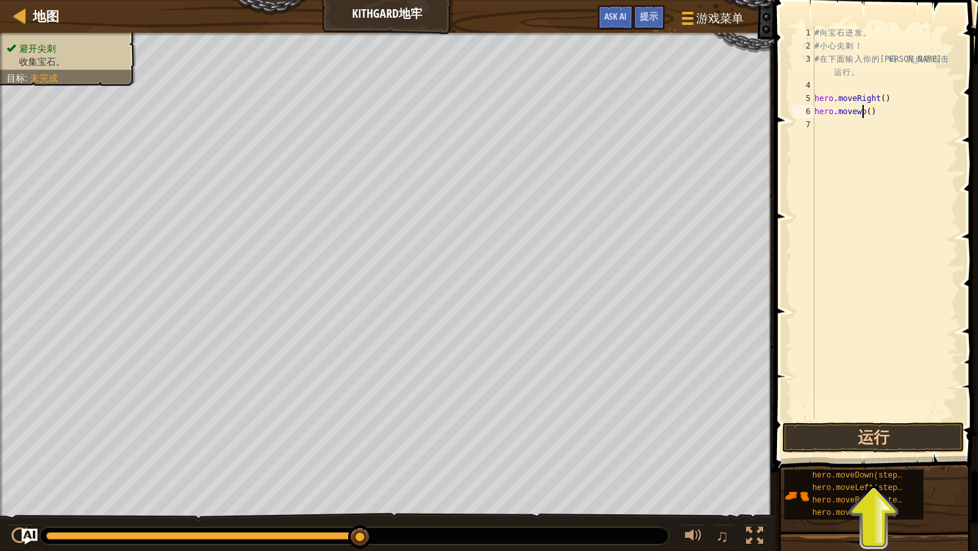
scroll to position [6, 5]
type textarea "hero.movewo()"
drag, startPoint x: 897, startPoint y: 115, endPoint x: 798, endPoint y: 112, distance: 99.2
click at [798, 112] on div "hero.movewo() 1 2 3 4 5 6 7 # 向 宝 石 进 发 。 # 小 心 尖 刺 ！ # 在 下 面 输 入 你 的 代 码 ， 完 成…" at bounding box center [874, 223] width 168 height 394
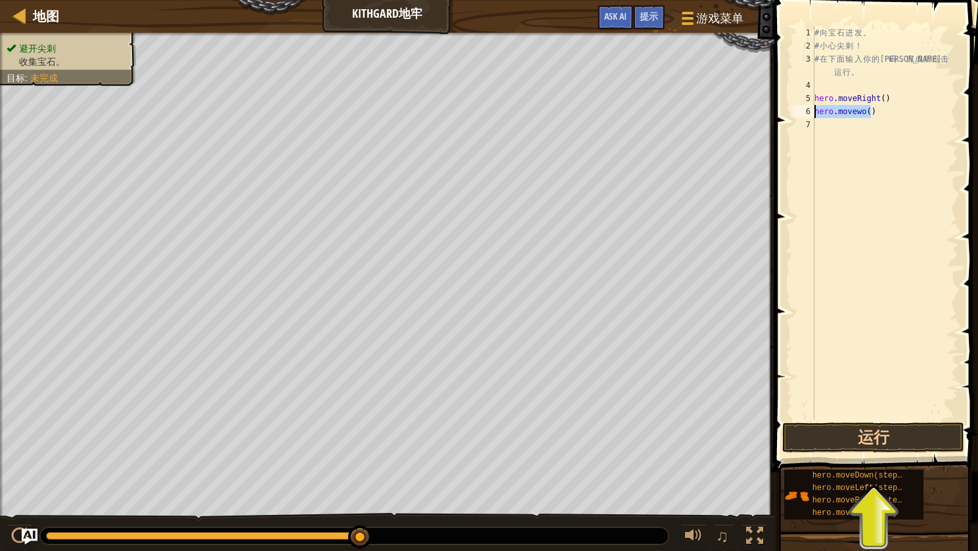
scroll to position [6, 0]
click at [914, 104] on div "# 向 宝 石 进 发 。 # 小 心 尖 刺 ！ # 在 下 面 输 入 你 的 代 码 ， 完 成 后 点 击 运 行 。 hero . moveRigh…" at bounding box center [884, 236] width 146 height 420
type textarea "hero.moveRight()"
click at [907, 314] on div "# 向 宝 石 进 发 。 # 小 心 尖 刺 ！ # 在 下 面 输 入 你 的 代 码 ， 完 成 后 点 击 运 行 。 hero . moveRigh…" at bounding box center [884, 236] width 146 height 420
click at [917, 437] on button "运行" at bounding box center [873, 438] width 182 height 30
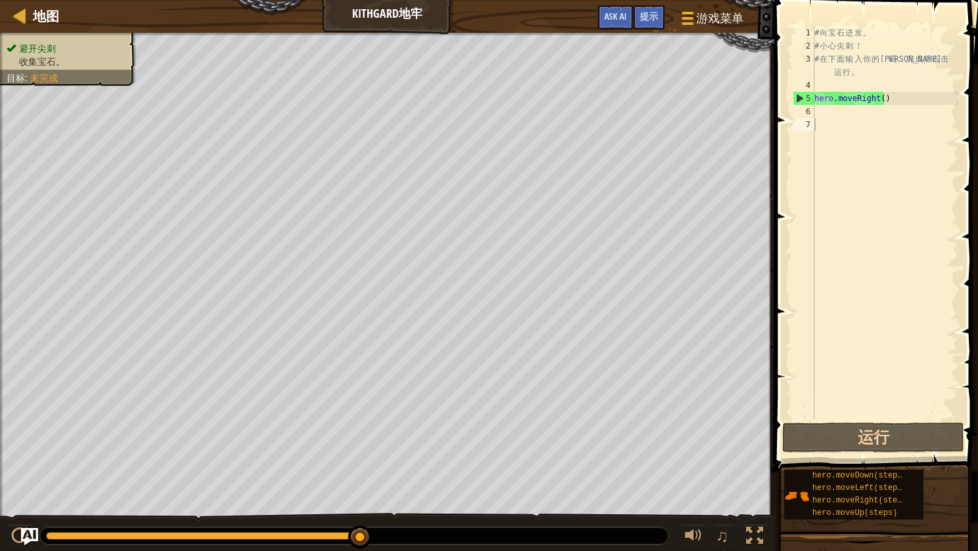
click at [26, 534] on img "Ask AI" at bounding box center [29, 536] width 17 height 17
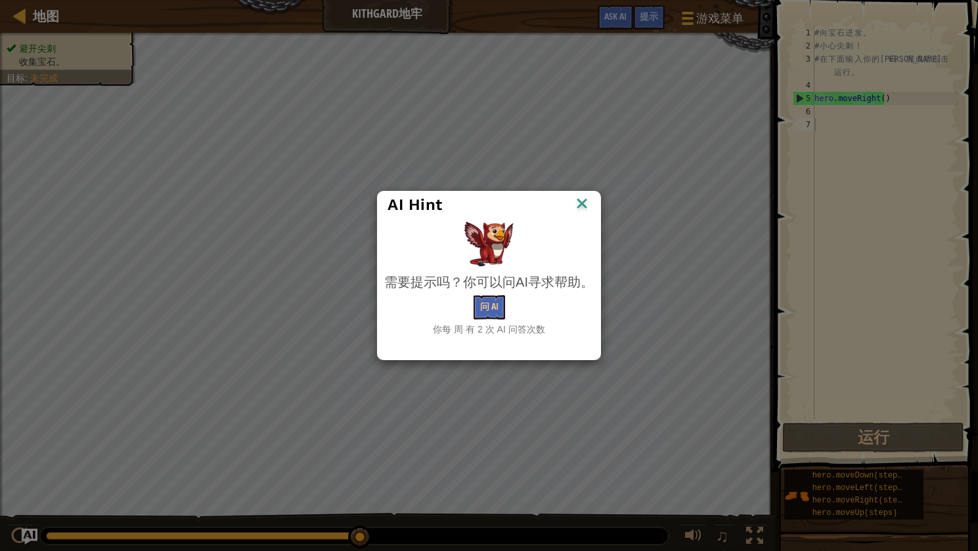
click at [580, 205] on img at bounding box center [581, 205] width 17 height 20
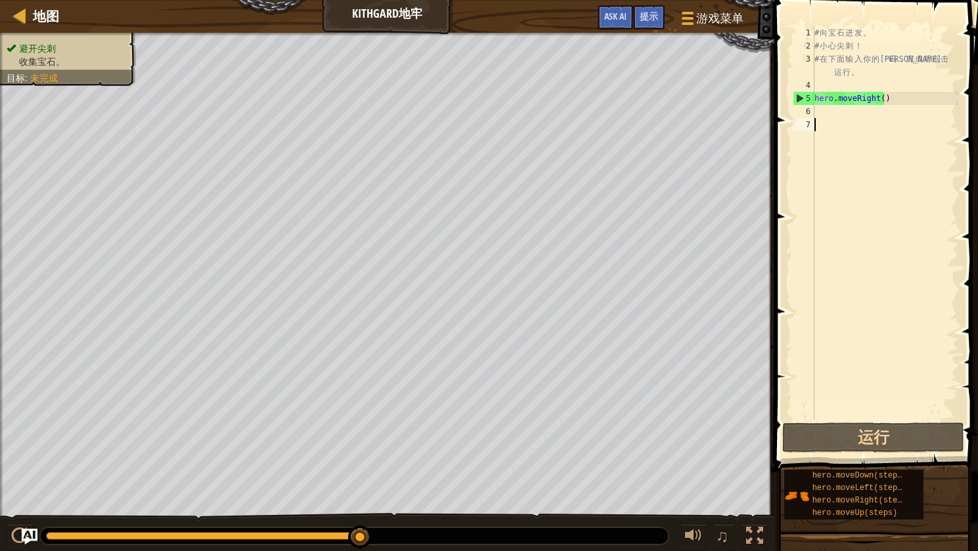
click at [859, 150] on div "# 向 宝 石 进 发 。 # 小 心 尖 刺 ！ # 在 下 面 输 入 你 的 代 码 ， 完 成 后 点 击 运 行 。 hero . moveRigh…" at bounding box center [884, 236] width 146 height 420
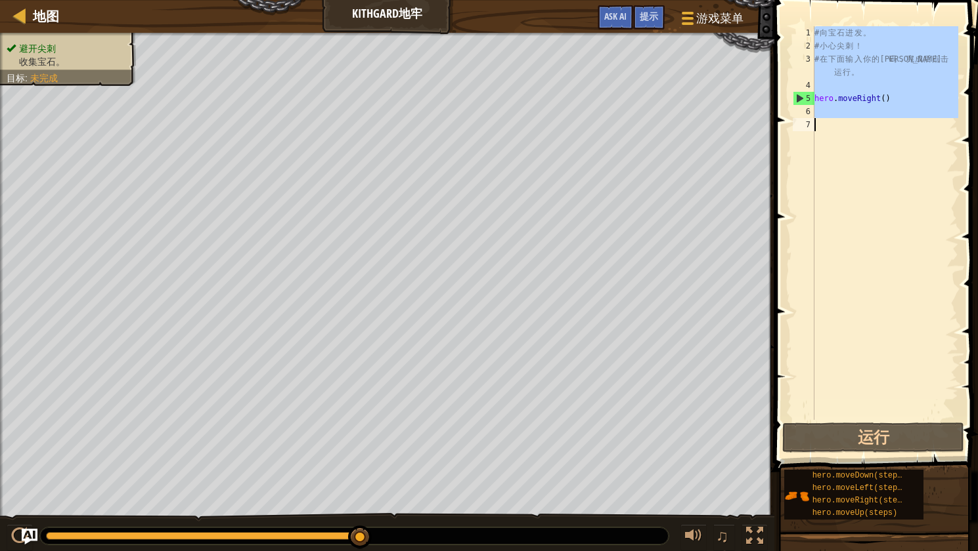
paste textarea "hero.moveRight();"
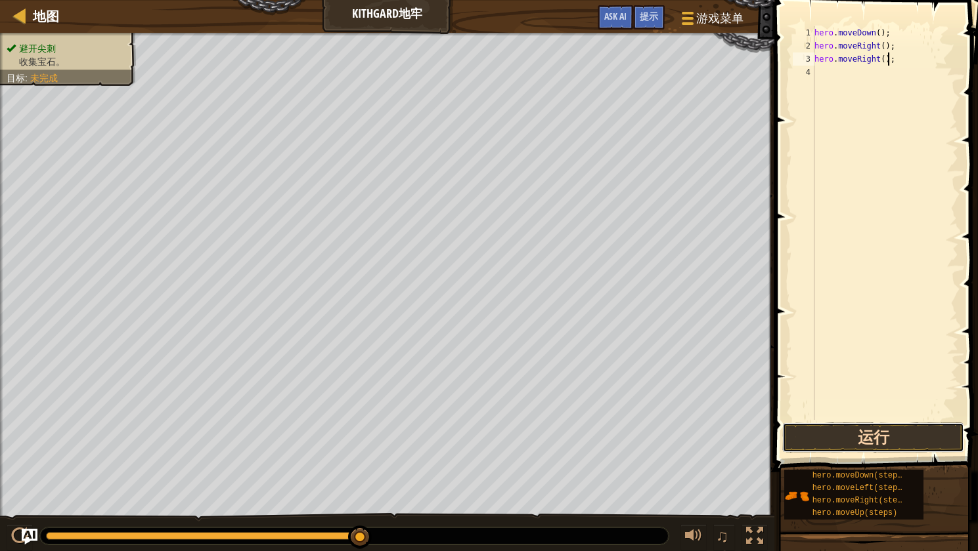
click at [889, 438] on button "运行" at bounding box center [873, 438] width 182 height 30
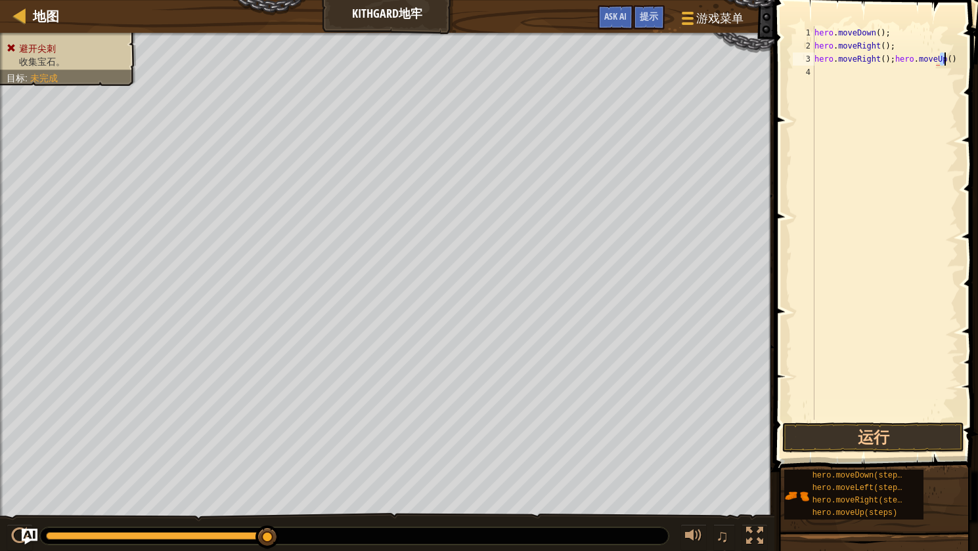
type textarea "hero.moveRight();"
type textarea "hero.moveRight()"
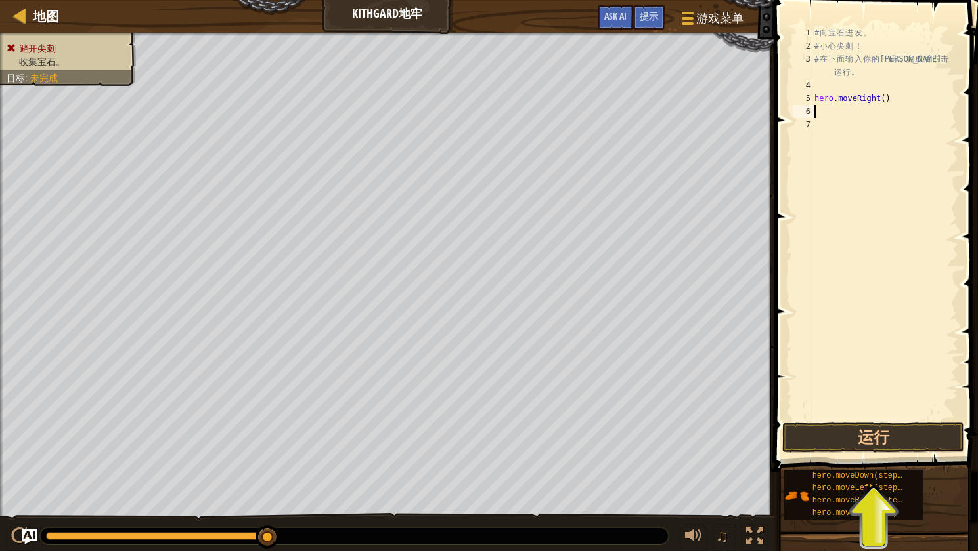
paste textarea "hero.moveRight();"
type textarea "hero.moveRight();"
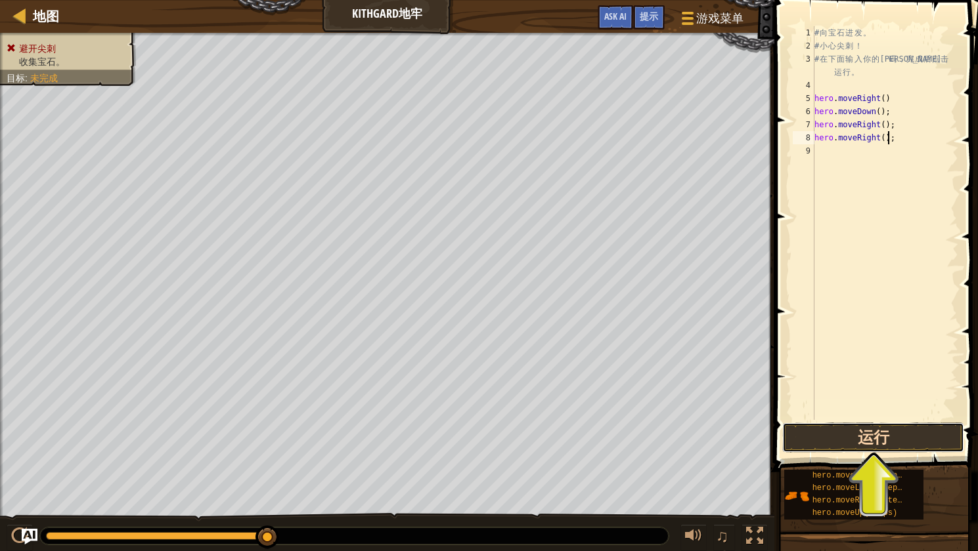
click at [890, 435] on button "运行" at bounding box center [873, 438] width 182 height 30
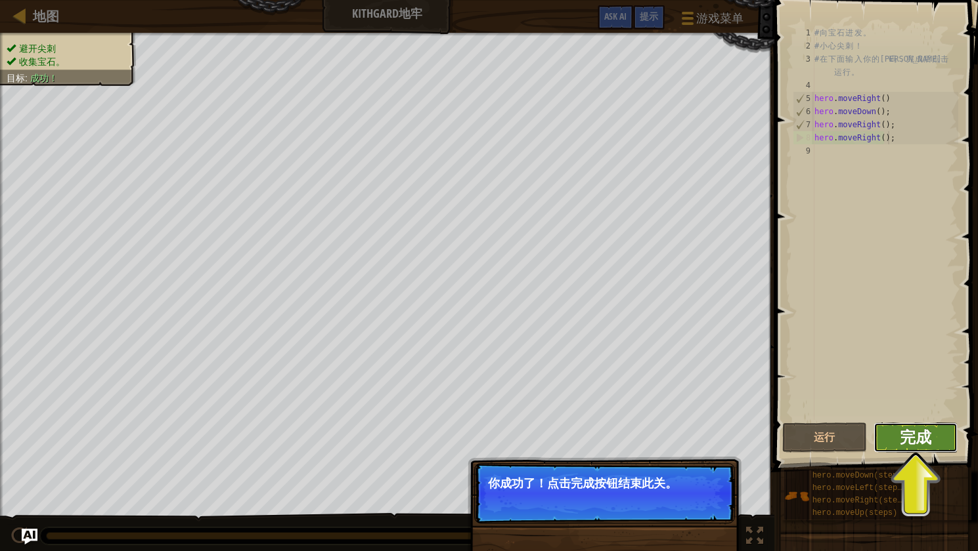
click at [918, 442] on span "完成" at bounding box center [915, 437] width 32 height 21
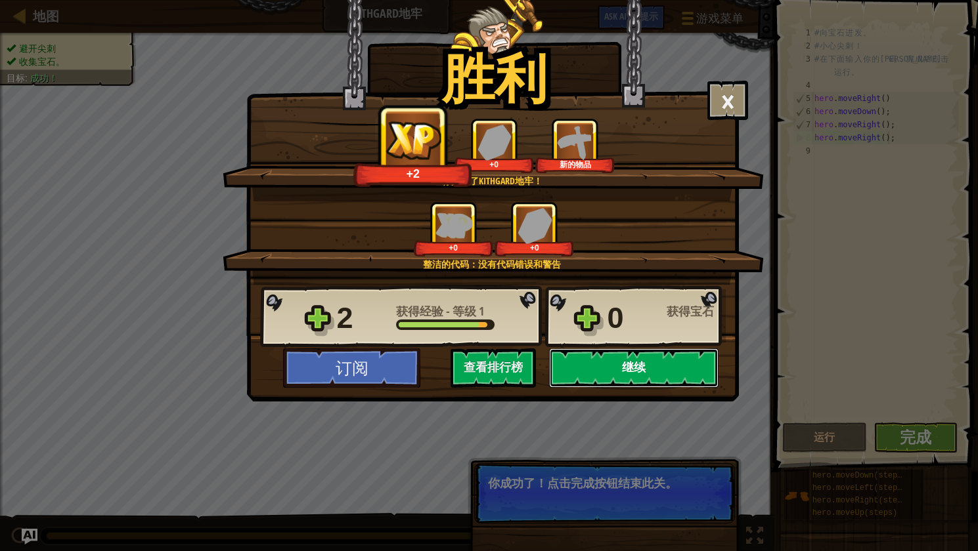
click at [668, 366] on button "继续" at bounding box center [633, 368] width 169 height 39
select select "zh-[PERSON_NAME]"
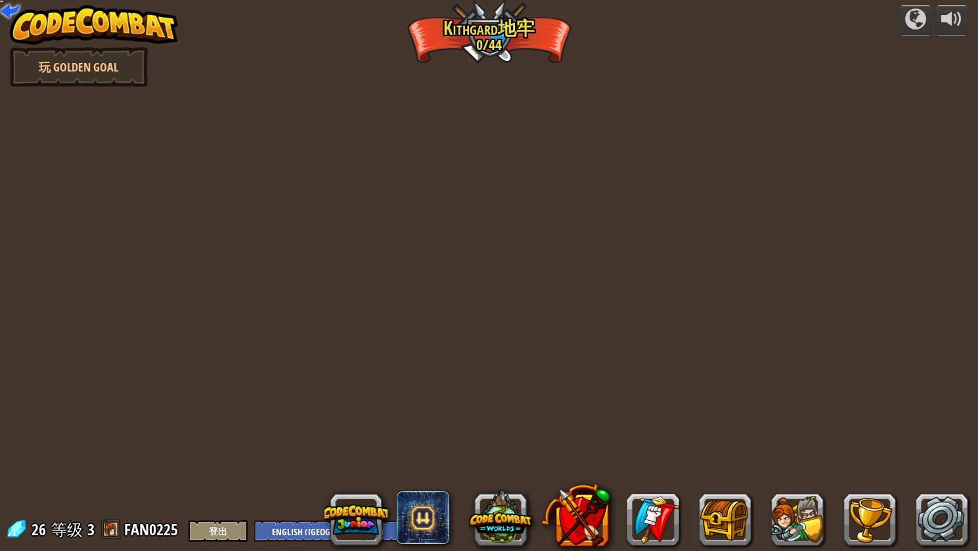
select select "zh-[PERSON_NAME]"
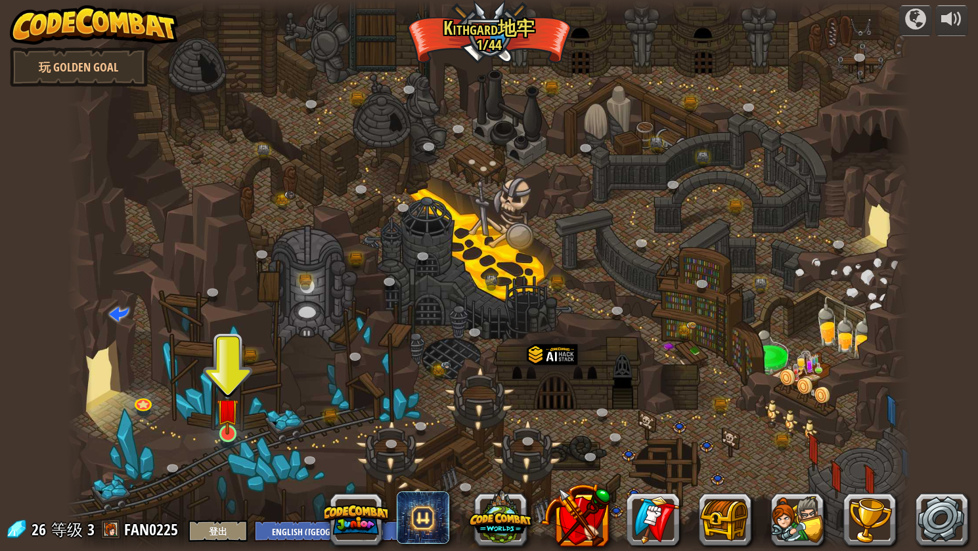
click at [215, 433] on div "蜿蜒峡谷 (需解锁) 挑战：使用迄今为止学到的所有编程技能收集最多的黄金！ 基本语法 While循环 字符串 变量 阅读文档 老对手 (需解锁) 使用你的第一…" at bounding box center [489, 275] width 844 height 551
click at [223, 431] on img at bounding box center [228, 410] width 22 height 51
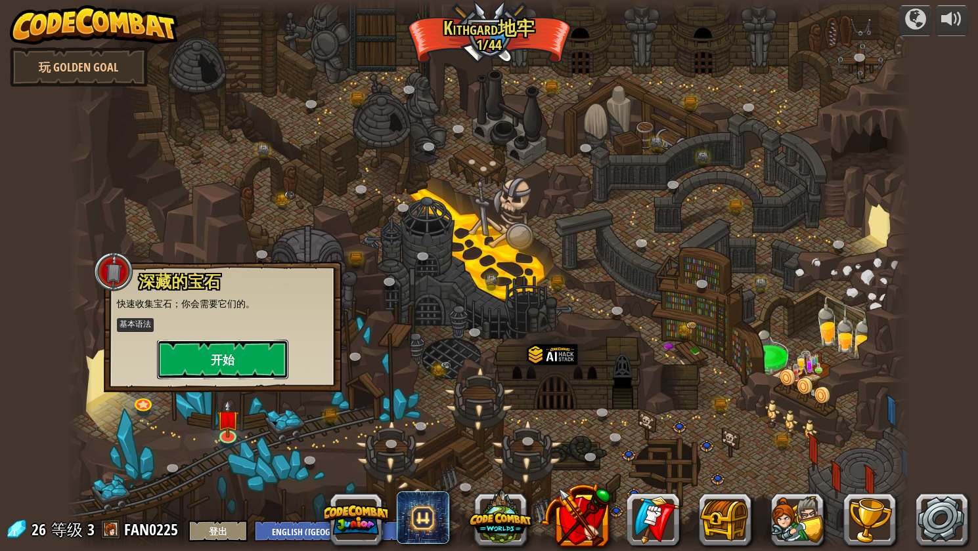
click at [232, 364] on button "开始" at bounding box center [222, 359] width 131 height 39
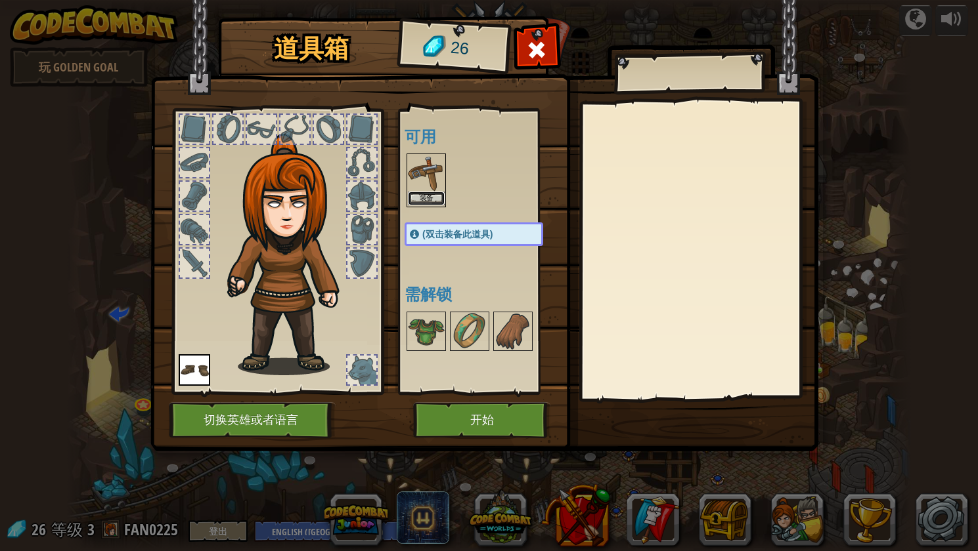
click at [426, 200] on button "装备" at bounding box center [426, 199] width 37 height 14
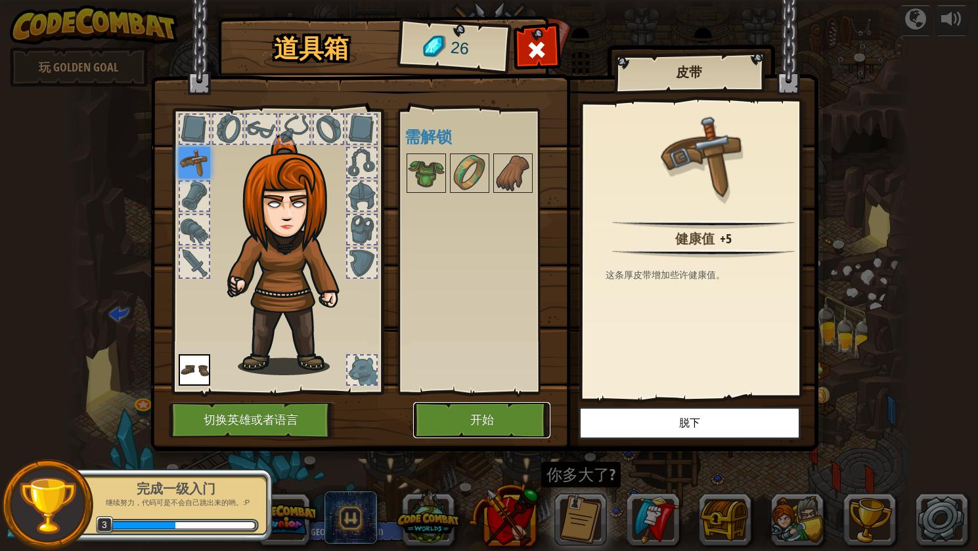
click at [492, 427] on button "开始" at bounding box center [481, 420] width 137 height 36
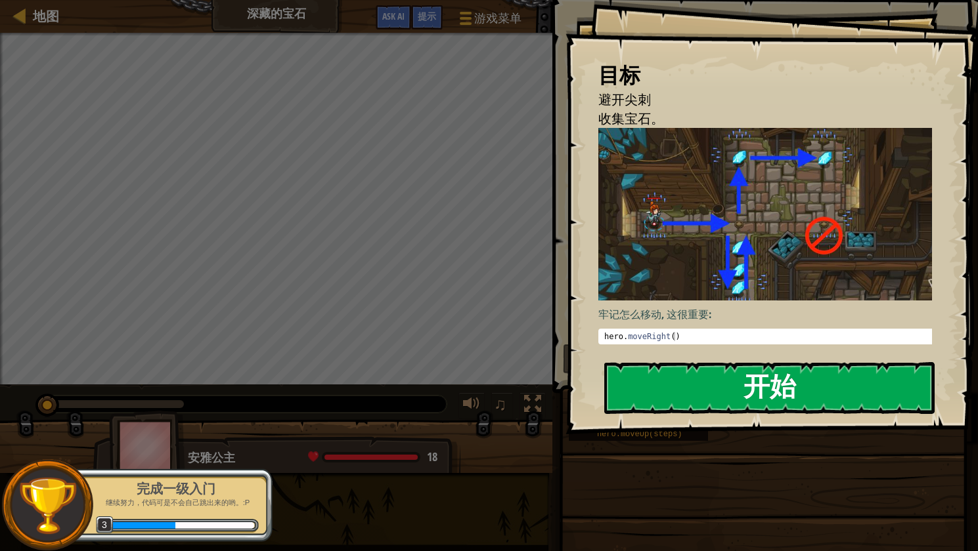
click at [723, 376] on button "开始" at bounding box center [769, 388] width 330 height 52
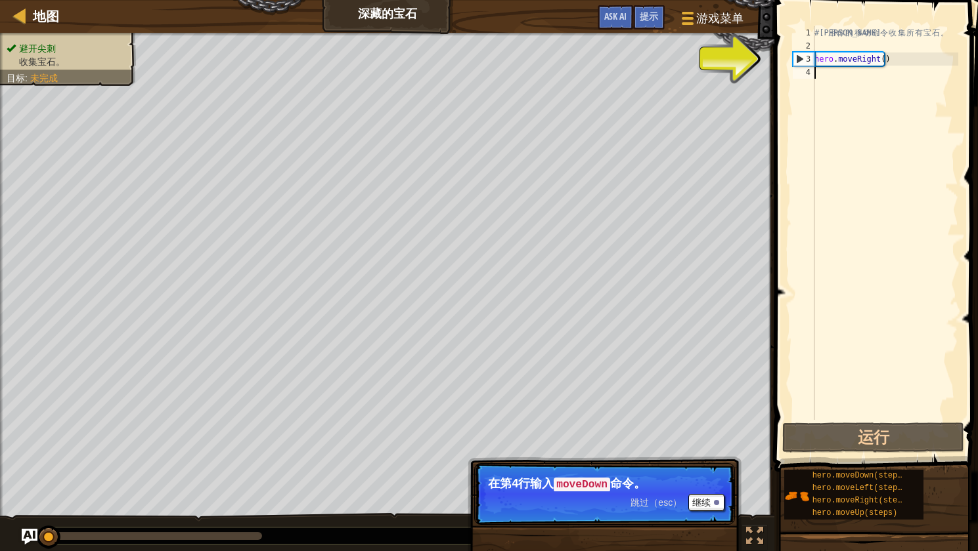
click at [911, 59] on div "# 利 用 你 的 移 动 命 令 收 集 所 有 宝 石 。 hero . moveRight ( )" at bounding box center [884, 236] width 146 height 420
type textarea "hero.moveRight()"
click at [907, 74] on div "# 利 用 你 的 移 动 命 令 收 集 所 有 宝 石 。 hero . moveRight ( )" at bounding box center [884, 236] width 146 height 420
paste textarea "hero.moveUp();"
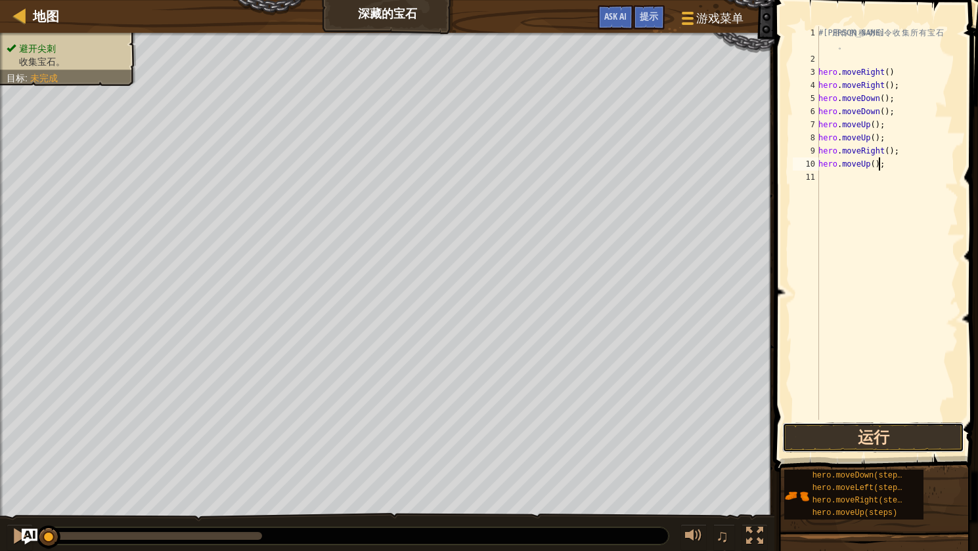
click at [891, 433] on button "运行" at bounding box center [873, 438] width 182 height 30
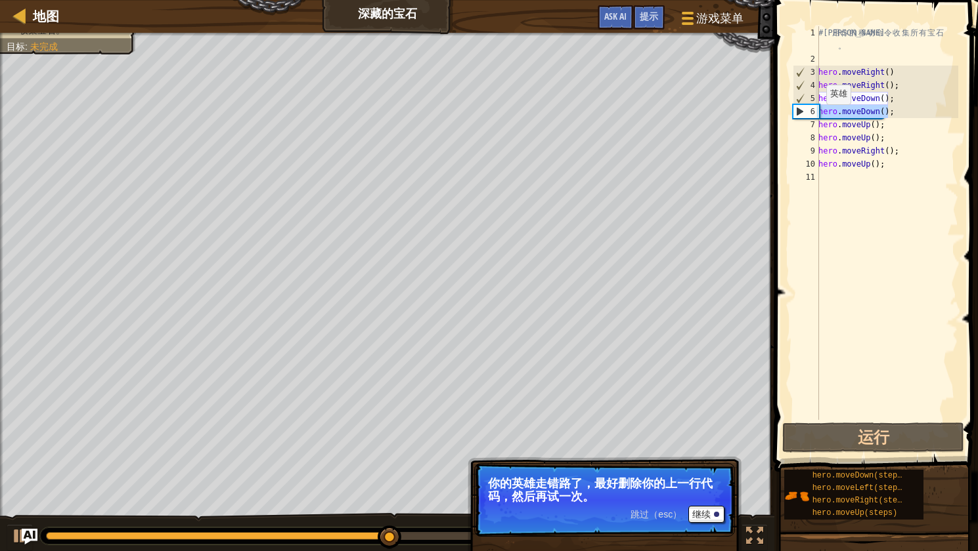
drag, startPoint x: 900, startPoint y: 112, endPoint x: 800, endPoint y: 118, distance: 100.6
click at [800, 118] on div "hero.moveUp(); 1 2 3 4 5 6 7 8 9 10 11 # 利 用 你 的 移 动 命 令 收 集 所 有 宝 石 。 hero . m…" at bounding box center [874, 223] width 168 height 394
click at [900, 87] on div "# 利 用 你 的 移 动 命 令 收 集 所 有 宝 石 。 hero . moveRight ( ) hero . moveRight ( ) ; her…" at bounding box center [886, 242] width 142 height 433
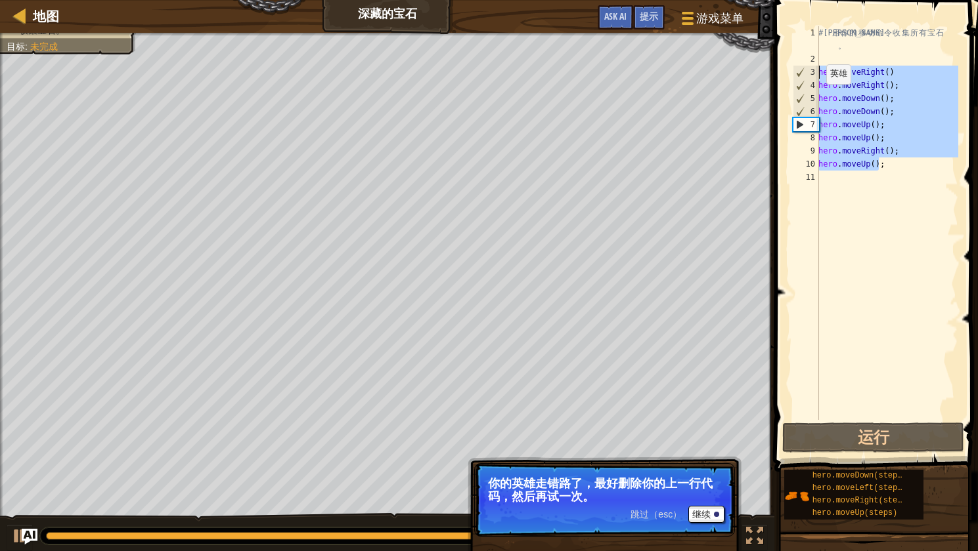
drag, startPoint x: 897, startPoint y: 167, endPoint x: 813, endPoint y: 71, distance: 128.0
click at [813, 71] on div "hero.moveRight(); 1 2 3 4 5 6 7 8 9 10 11 # 利 用 你 的 移 动 命 令 收 集 所 有 宝 石 。 hero …" at bounding box center [874, 223] width 168 height 394
paste textarea "Up"
type textarea "hero.moveUp();"
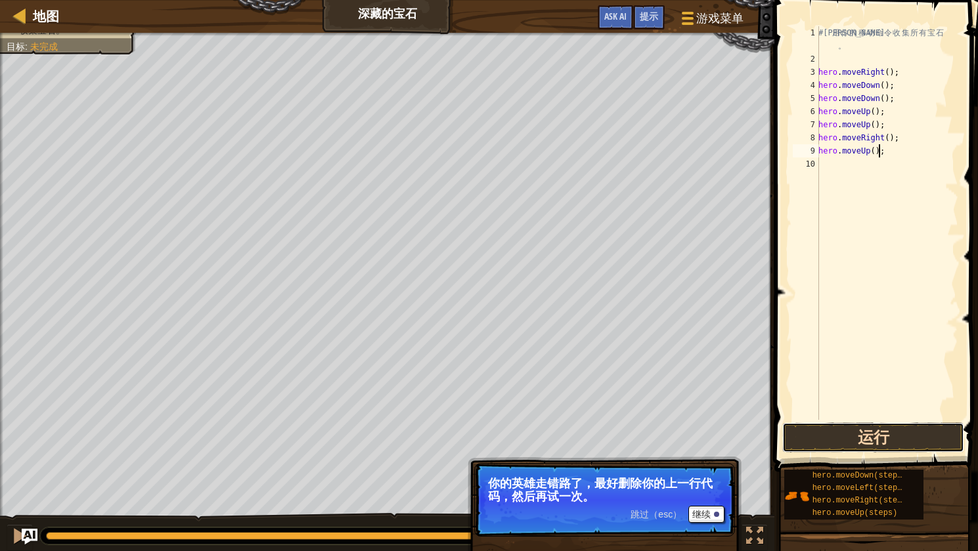
click at [898, 442] on button "运行" at bounding box center [873, 438] width 182 height 30
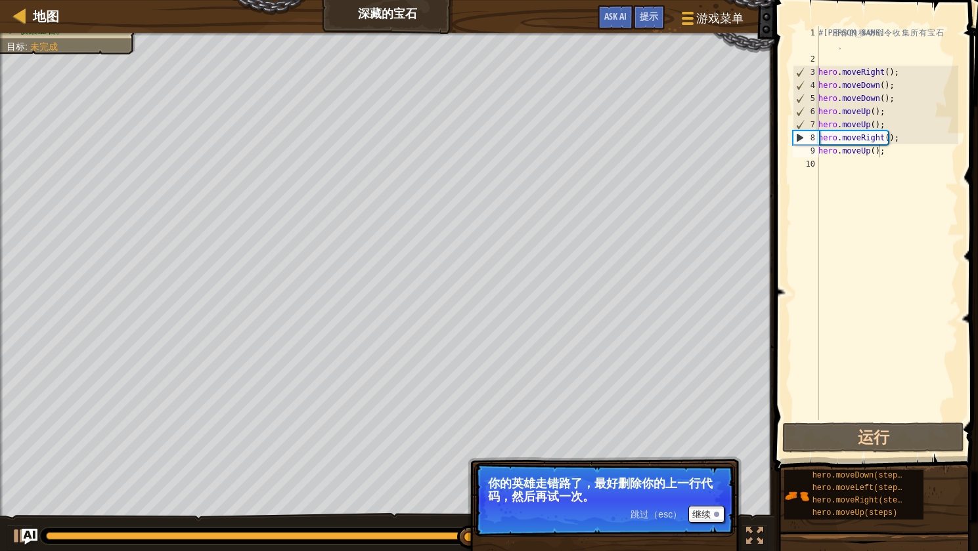
click at [661, 513] on span "跳过（esc）" at bounding box center [655, 514] width 51 height 11
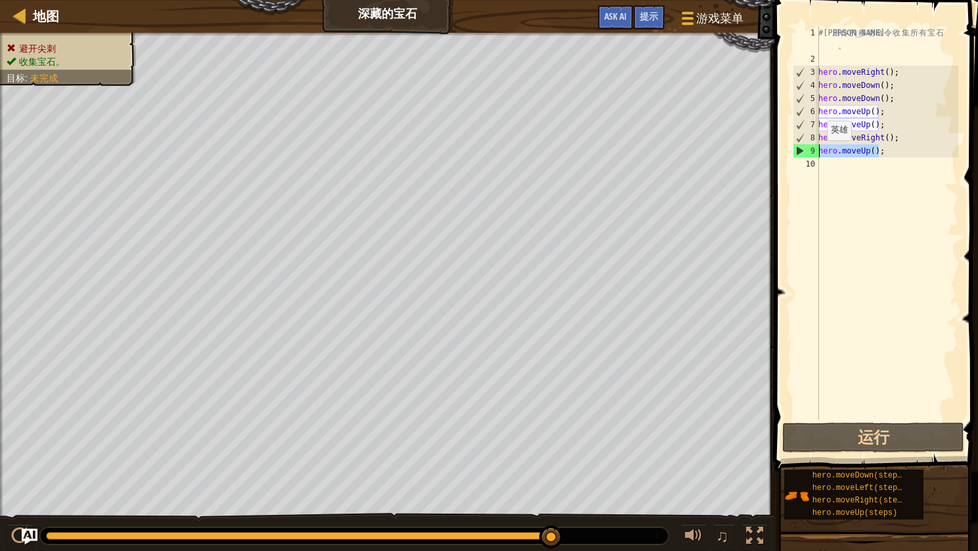
drag, startPoint x: 897, startPoint y: 150, endPoint x: 802, endPoint y: 154, distance: 95.3
click at [802, 154] on div "hero.moveUp(); 1 2 3 4 5 6 7 8 9 10 # 利 用 你 的 移 动 命 令 收 集 所 有 宝 石 。 hero . move…" at bounding box center [874, 223] width 168 height 394
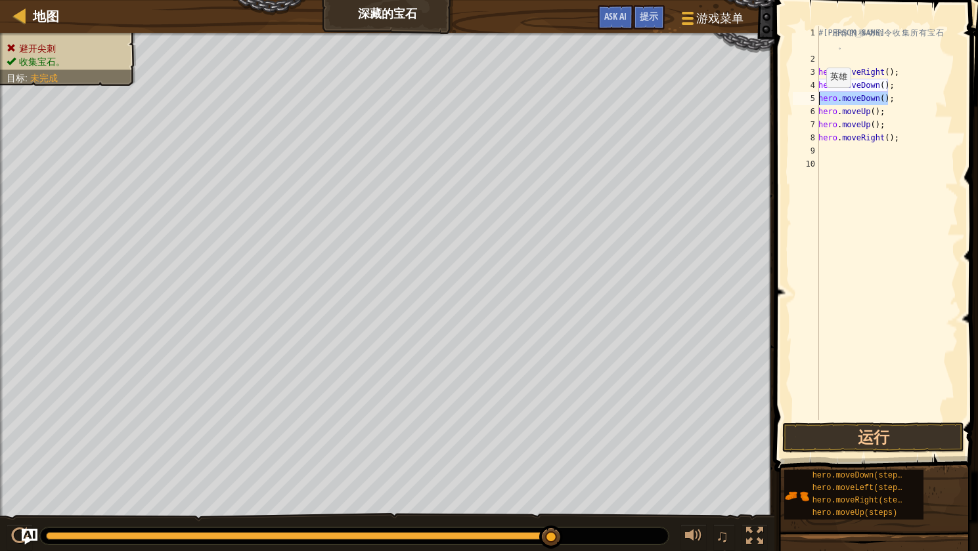
drag, startPoint x: 897, startPoint y: 99, endPoint x: 818, endPoint y: 100, distance: 78.8
click at [818, 100] on div "1 2 3 4 5 6 7 8 9 10 # 利 用 你 的 移 动 命 令 收 集 所 有 宝 石 。 hero . moveRight ( ) ; her…" at bounding box center [874, 223] width 168 height 394
type textarea "hero.moveDown();"
drag, startPoint x: 892, startPoint y: 103, endPoint x: 814, endPoint y: 99, distance: 78.2
click at [814, 99] on div "# 利 用 你 的 移 动 命 令 收 集 所 有 宝 石 。 hero . moveRight ( ) ; hero . moveDown ( ) ; he…" at bounding box center [884, 236] width 146 height 420
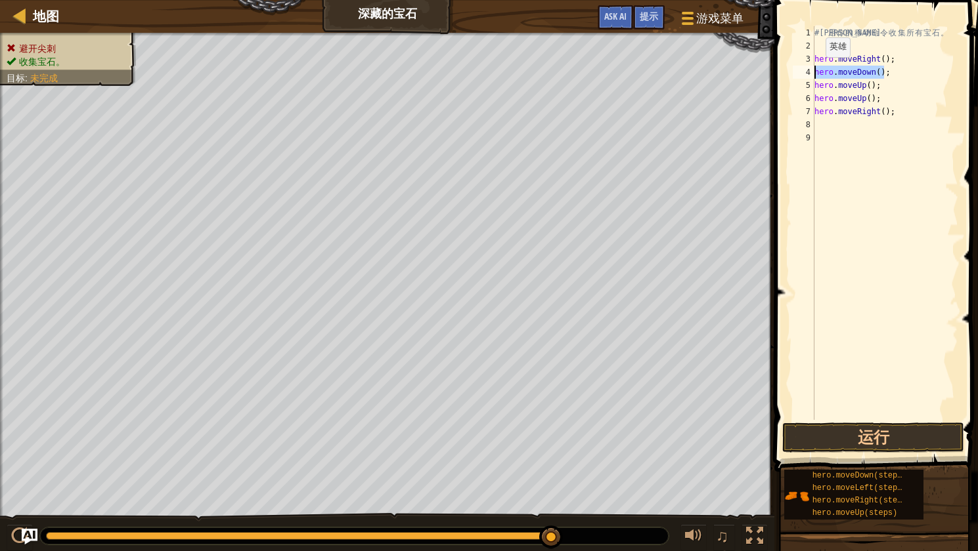
drag, startPoint x: 900, startPoint y: 75, endPoint x: 812, endPoint y: 70, distance: 88.1
click at [812, 70] on div "hero.moveUp(); 1 2 3 4 5 6 7 8 9 # 利 用 你 的 移 动 命 令 收 集 所 有 宝 石 。 hero . moveRig…" at bounding box center [874, 223] width 168 height 394
type textarea "hero.moveDown();"
click at [890, 129] on div "# 利 用 你 的 移 动 命 令 收 集 所 有 宝 石 。 hero . moveRight ( ) ; hero . moveDown ( ) ; he…" at bounding box center [884, 236] width 146 height 420
paste textarea "hero.moveDown();"
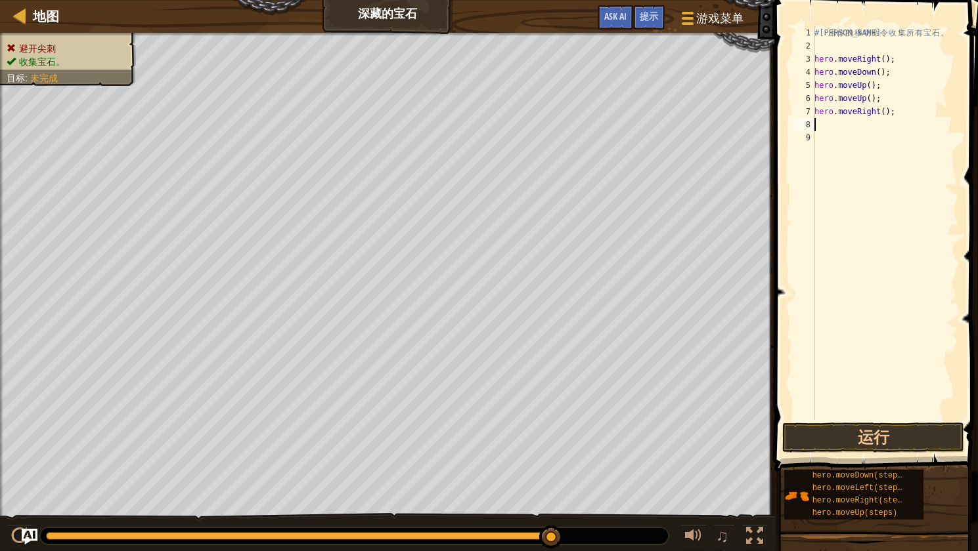
type textarea "hero.moveDown();"
click at [895, 444] on button "运行" at bounding box center [873, 438] width 182 height 30
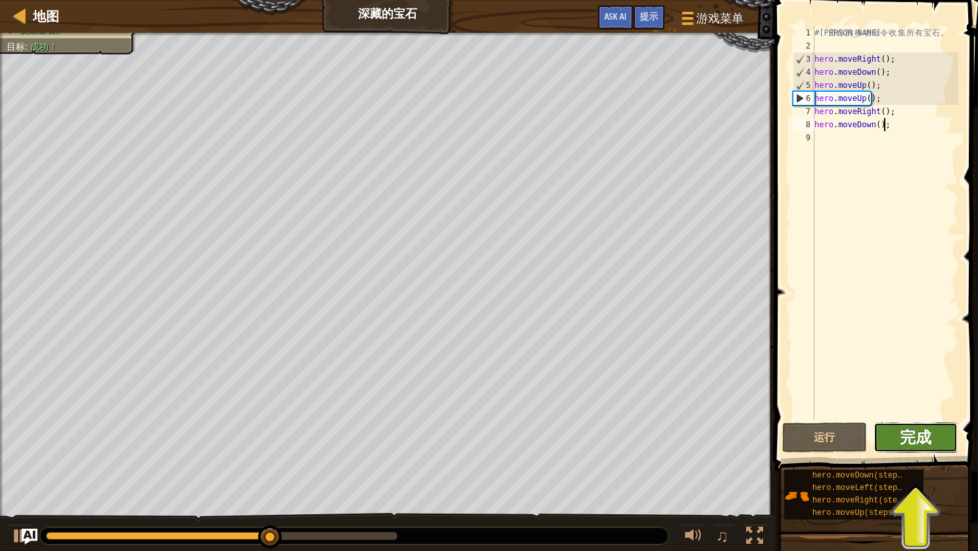
click at [909, 437] on span "完成" at bounding box center [915, 437] width 32 height 21
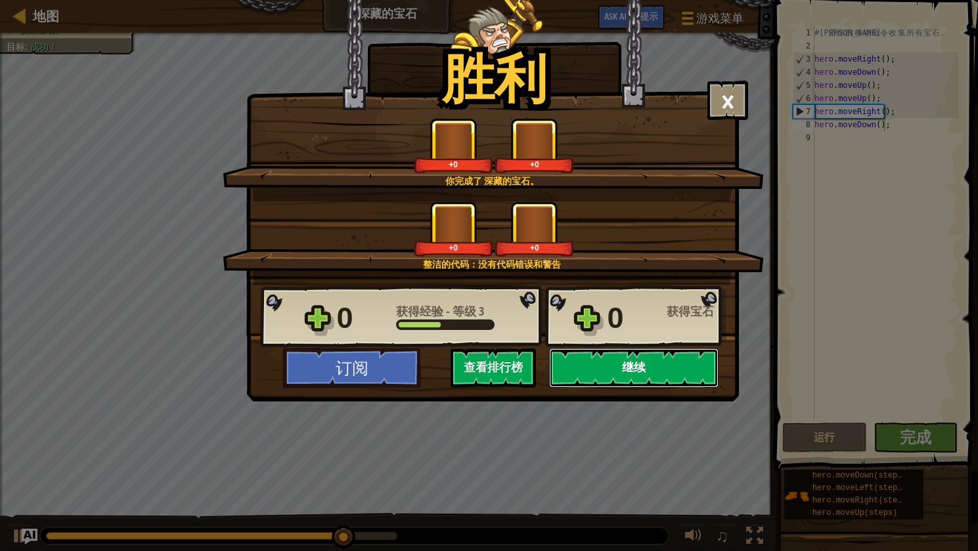
click at [679, 364] on button "继续" at bounding box center [633, 368] width 169 height 39
select select "zh-[PERSON_NAME]"
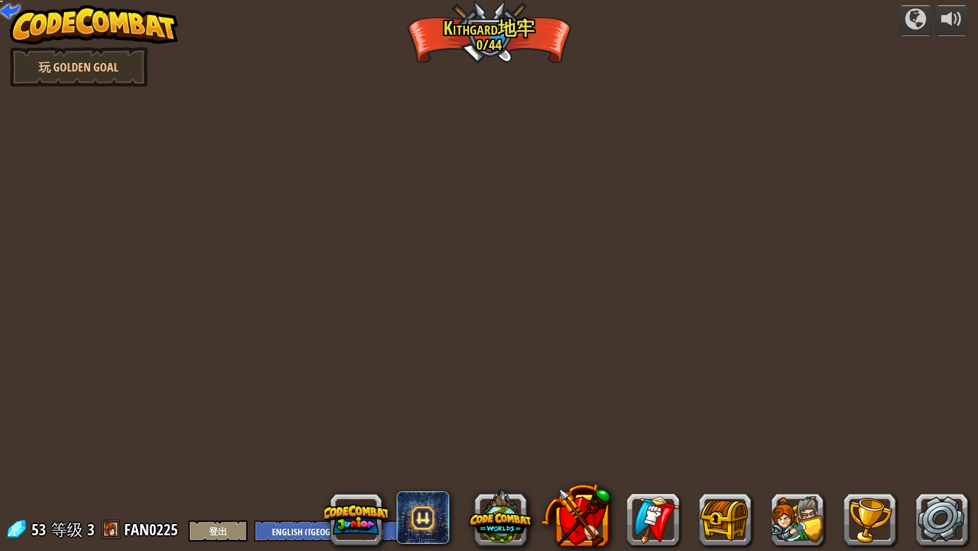
select select "zh-[PERSON_NAME]"
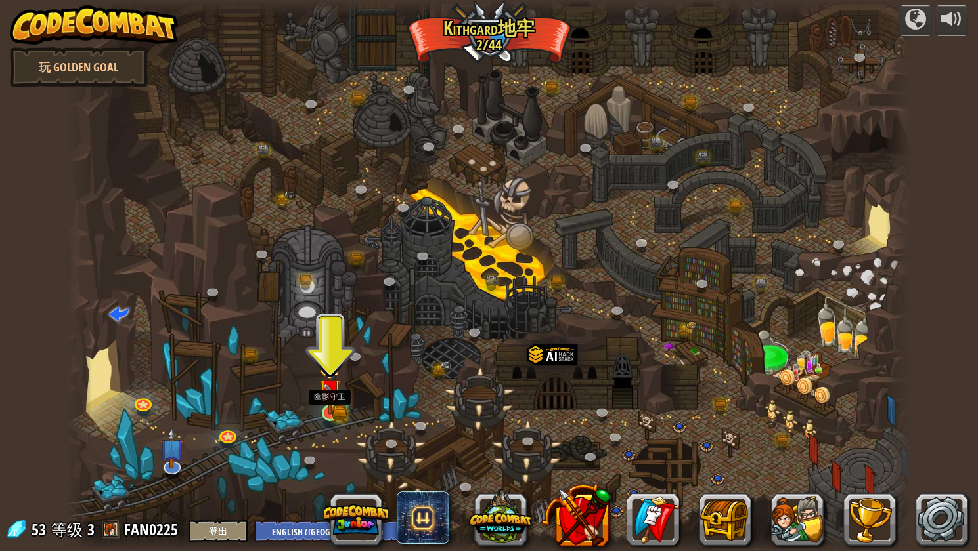
click at [337, 410] on img at bounding box center [330, 390] width 22 height 49
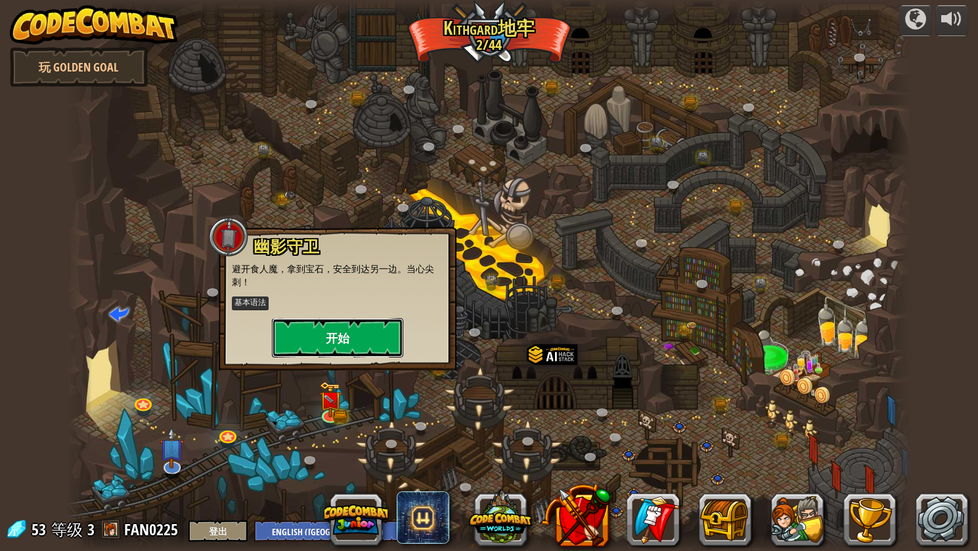
click at [360, 334] on button "开始" at bounding box center [337, 337] width 131 height 39
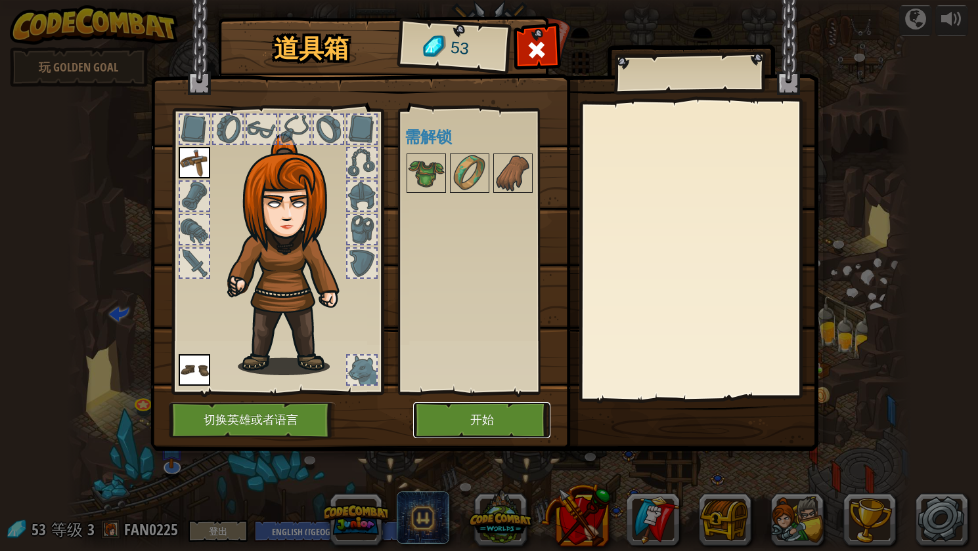
click at [483, 413] on button "开始" at bounding box center [481, 420] width 137 height 36
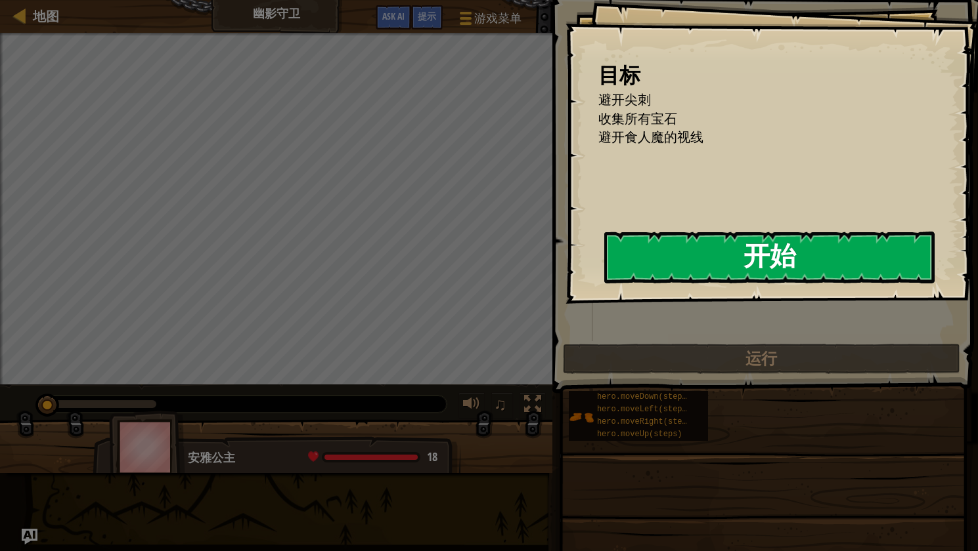
click at [673, 254] on button "开始" at bounding box center [769, 258] width 330 height 52
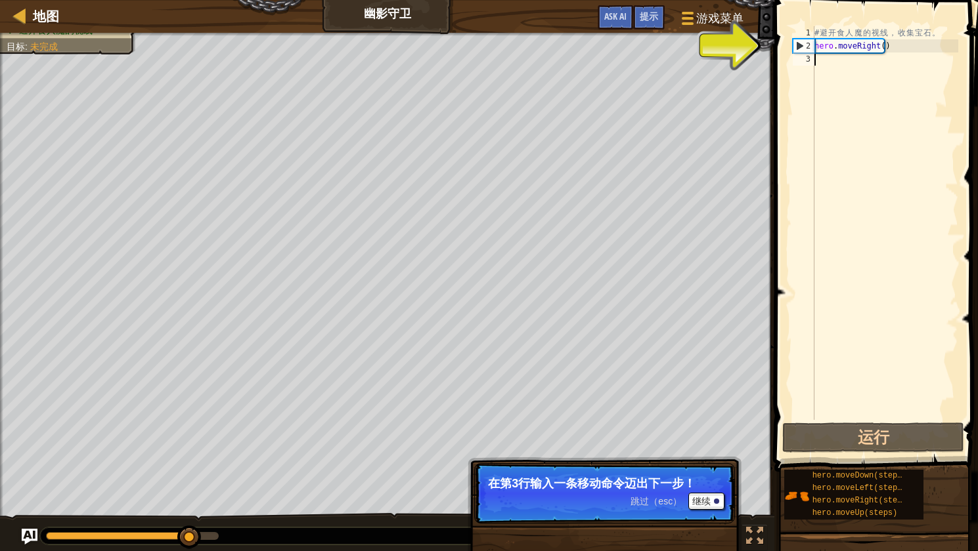
click at [880, 62] on div "# 避 开 食 人 魔 的 视 线 ， 收 集 宝 石 。 hero . moveRight ( )" at bounding box center [884, 236] width 146 height 420
paste textarea "hero.moveRight();"
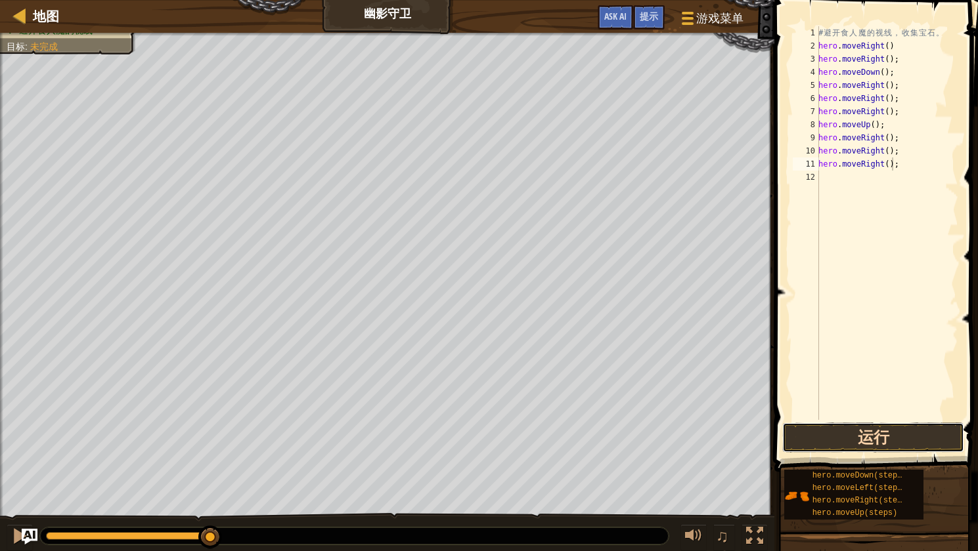
click at [874, 434] on button "运行" at bounding box center [873, 438] width 182 height 30
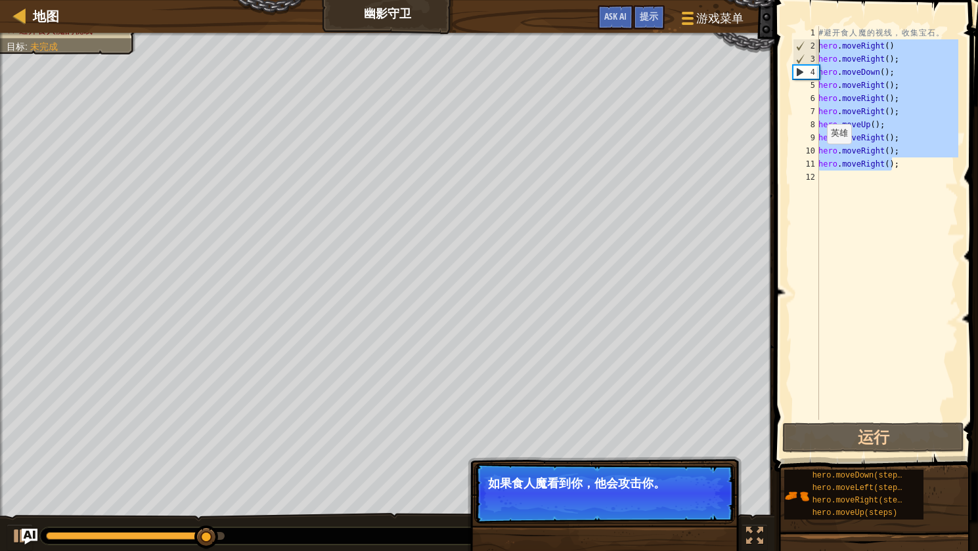
drag, startPoint x: 906, startPoint y: 165, endPoint x: 796, endPoint y: 43, distance: 164.1
click at [796, 43] on div "hero.moveRight(); 1 2 3 4 5 6 7 8 9 10 11 12 # 避 开 食 人 魔 的 视 线 ， 收 集 宝 石 。 hero…" at bounding box center [874, 223] width 168 height 394
paste textarea
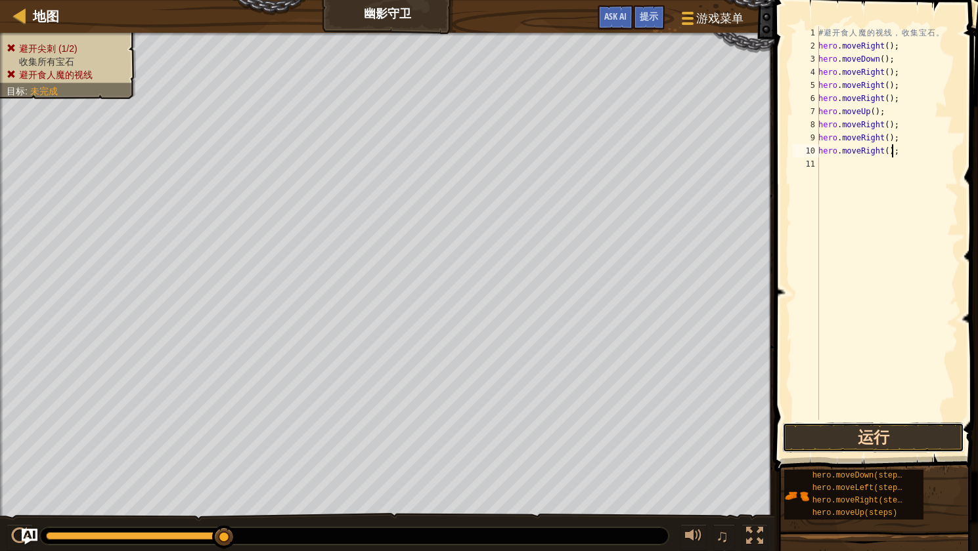
click at [895, 441] on button "运行" at bounding box center [873, 438] width 182 height 30
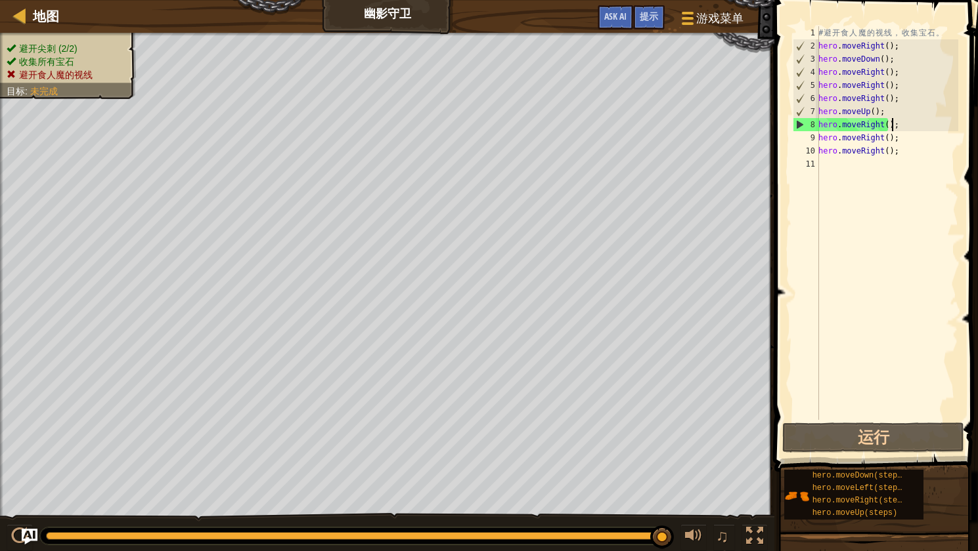
click at [901, 125] on div "# 避 开 食 人 魔 的 视 线 ， 收 集 宝 石 。 hero . moveRight ( ) ; hero . moveDown ( ) ; hero…" at bounding box center [886, 236] width 142 height 420
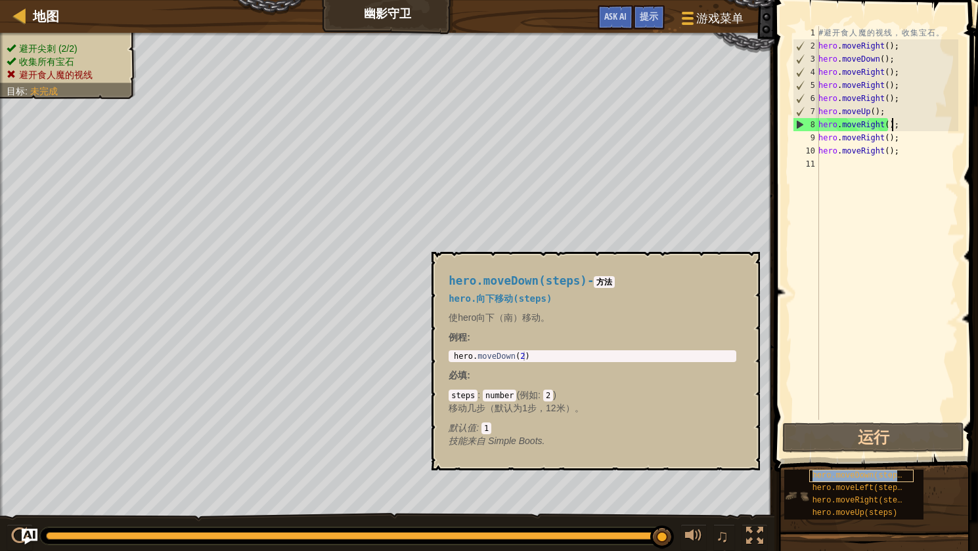
click at [884, 480] on span "hero.moveDown(steps)" at bounding box center [859, 475] width 95 height 9
click at [895, 488] on span "hero.moveLeft(steps)" at bounding box center [859, 488] width 95 height 9
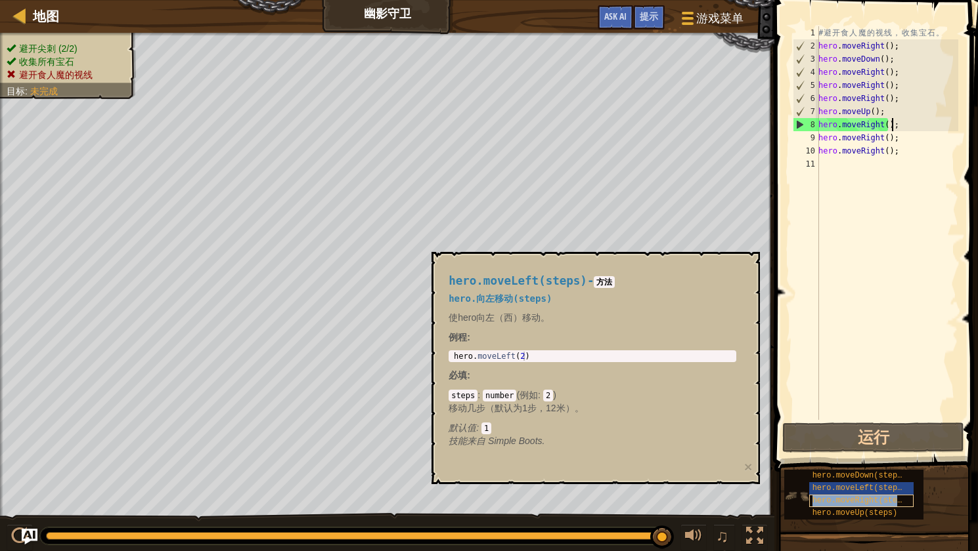
click at [895, 500] on span "hero.moveRight(steps)" at bounding box center [861, 500] width 99 height 9
click at [895, 506] on div "hero.moveRight(steps)" at bounding box center [861, 501] width 104 height 12
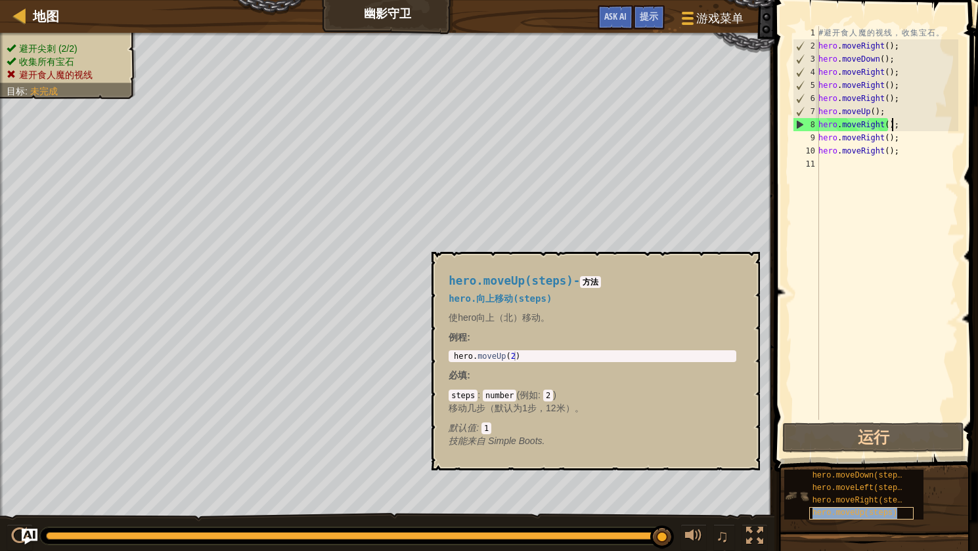
click at [896, 509] on div "hero.moveUp(steps)" at bounding box center [861, 513] width 104 height 12
click at [901, 133] on div "# 避 开 食 人 魔 的 视 线 ， 收 集 宝 石 。 hero . moveRight ( ) ; hero . moveDown ( ) ; hero…" at bounding box center [886, 236] width 142 height 420
click at [906, 127] on div "# 避 开 食 人 魔 的 视 线 ， 收 集 宝 石 。 hero . moveRight ( ) ; hero . moveDown ( ) ; hero…" at bounding box center [886, 236] width 142 height 420
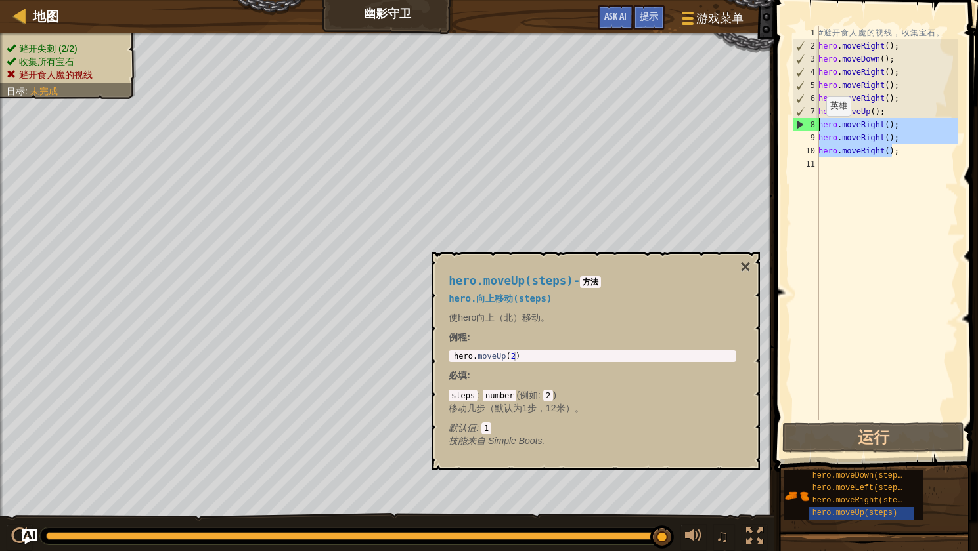
drag, startPoint x: 904, startPoint y: 152, endPoint x: 804, endPoint y: 123, distance: 103.7
click at [804, 123] on div "hero.moveRight(); 1 2 3 4 5 6 7 8 9 10 11 # 避 开 食 人 魔 的 视 线 ， 收 集 宝 石 。 hero . …" at bounding box center [874, 223] width 168 height 394
type textarea "hero.moveRight(); hero.moveRight();"
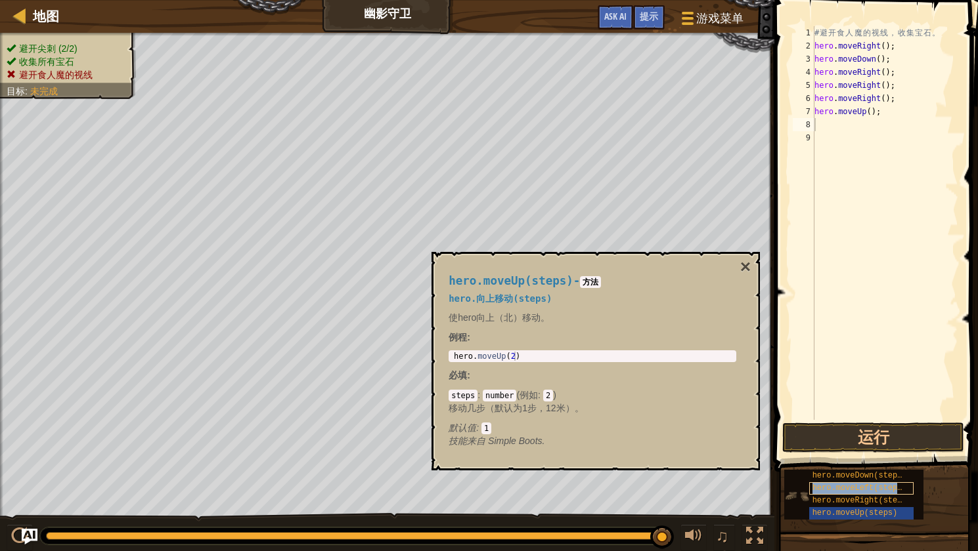
click at [896, 486] on span "hero.moveLeft(steps)" at bounding box center [859, 488] width 95 height 9
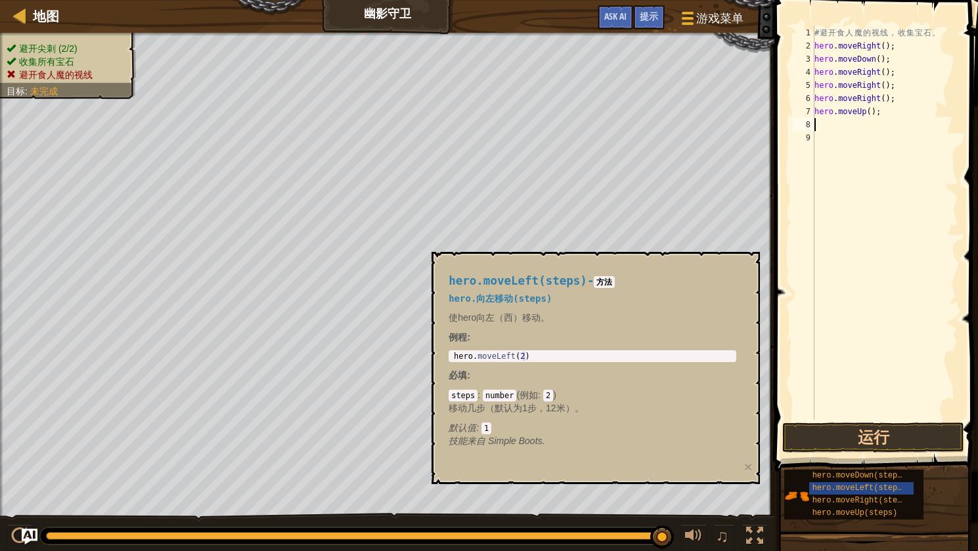
type textarea "hero.moveLeft(2)"
drag, startPoint x: 525, startPoint y: 355, endPoint x: 442, endPoint y: 351, distance: 82.2
click at [442, 351] on div "hero.moveLeft(steps) - 方法 hero.向左移动(steps) 使hero向左（西）移动。 例程 : hero.moveLeft(2) …" at bounding box center [592, 362] width 306 height 198
click at [876, 121] on div "# 避 开 食 人 魔 的 视 线 ， 收 集 宝 石 。 hero . moveRight ( ) ; hero . moveDown ( ) ; hero…" at bounding box center [884, 236] width 146 height 420
paste textarea "hero.moveLeft(2)"
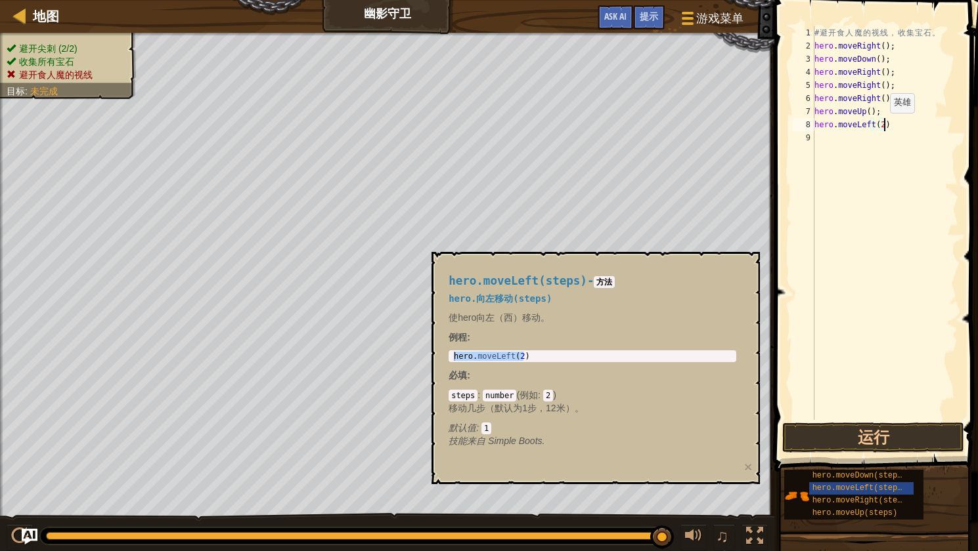
click at [878, 126] on div "# 避 开 食 人 魔 的 视 线 ， 收 集 宝 石 。 hero . moveRight ( ) ; hero . moveDown ( ) ; hero…" at bounding box center [884, 236] width 146 height 420
type textarea "hero.moveLeft()"
click at [897, 131] on div "# 避 开 食 人 魔 的 视 线 ， 收 集 宝 石 。 hero . moveRight ( ) ; hero . moveDown ( ) ; hero…" at bounding box center [884, 236] width 146 height 420
click at [893, 433] on button "运行" at bounding box center [873, 438] width 182 height 30
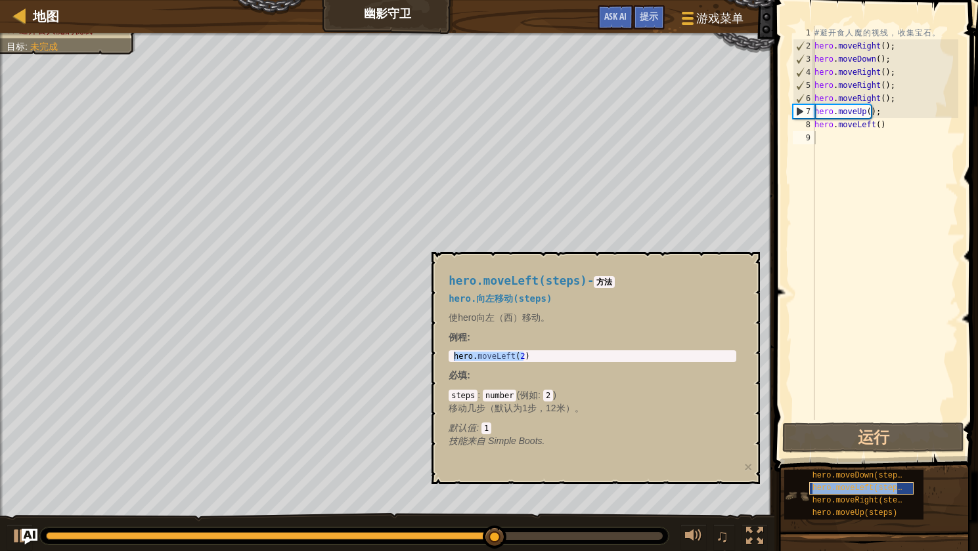
click at [858, 488] on span "hero.moveLeft(steps)" at bounding box center [859, 488] width 95 height 9
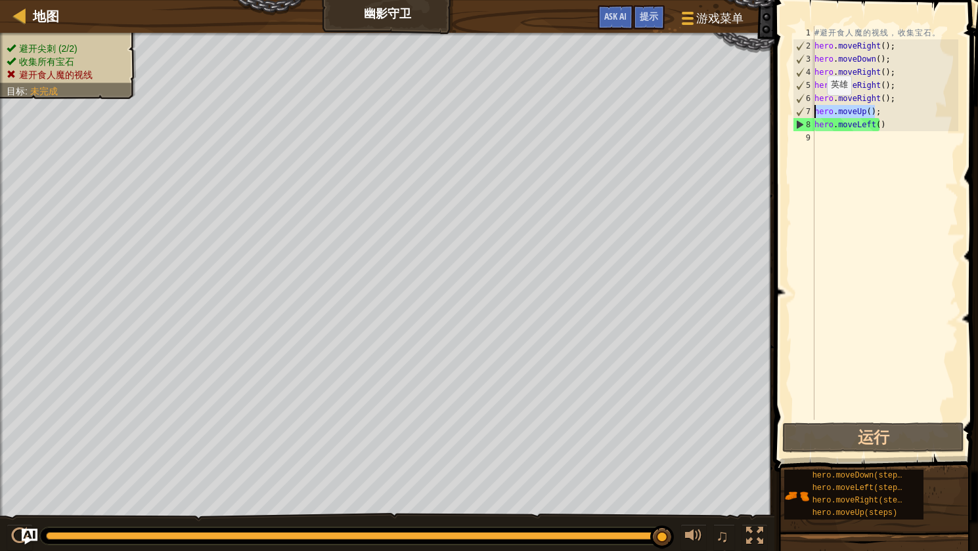
drag, startPoint x: 891, startPoint y: 110, endPoint x: 806, endPoint y: 108, distance: 84.7
click at [806, 108] on div "1 2 3 4 5 6 7 8 9 # 避 开 食 人 魔 的 视 线 ， 收 集 宝 石 。 hero . moveRight ( ) ; hero . m…" at bounding box center [874, 223] width 168 height 394
type textarea "hero.moveUp();"
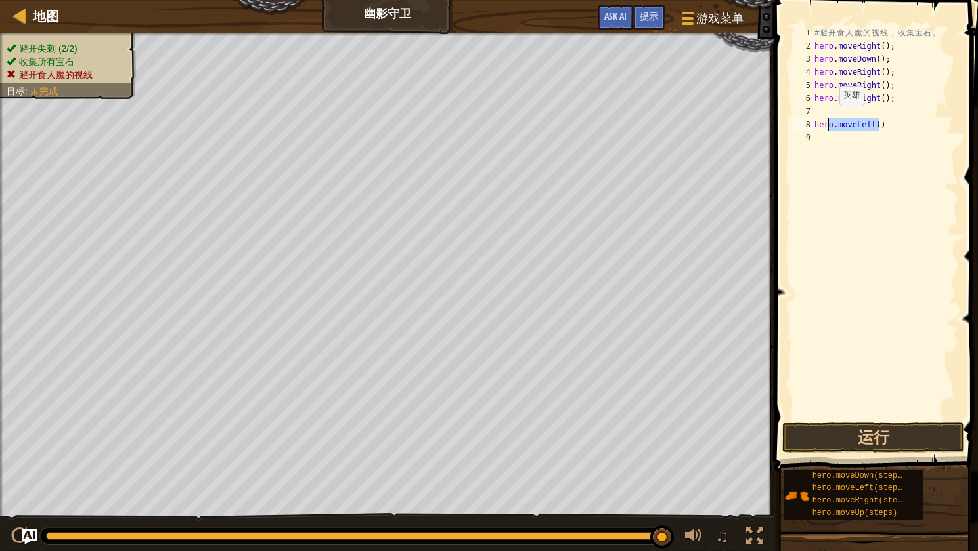
drag, startPoint x: 895, startPoint y: 123, endPoint x: 794, endPoint y: 119, distance: 101.2
click at [794, 119] on div "1 2 3 4 5 6 7 8 9 # 避 开 食 人 魔 的 视 线 ， 收 集 宝 石 。 hero . moveRight ( ) ; hero . m…" at bounding box center [874, 223] width 168 height 394
type textarea "hero.moveLeft()"
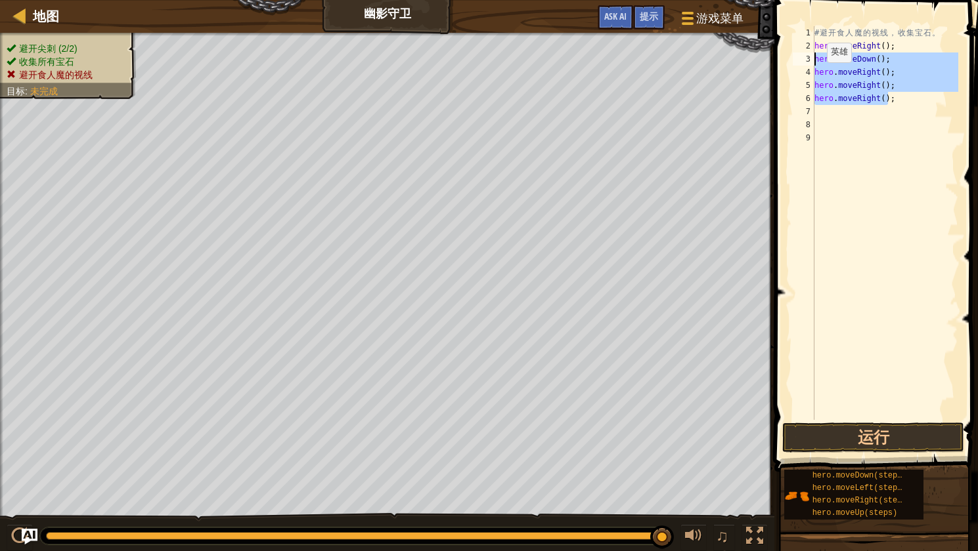
drag, startPoint x: 902, startPoint y: 99, endPoint x: 804, endPoint y: 61, distance: 105.0
click at [804, 61] on div "1 2 3 4 5 6 7 8 9 # 避 开 食 人 魔 的 视 线 ， 收 集 宝 石 。 hero . moveRight ( ) ; hero . m…" at bounding box center [874, 223] width 168 height 394
type textarea "hero.moveDown(); hero.moveRight();"
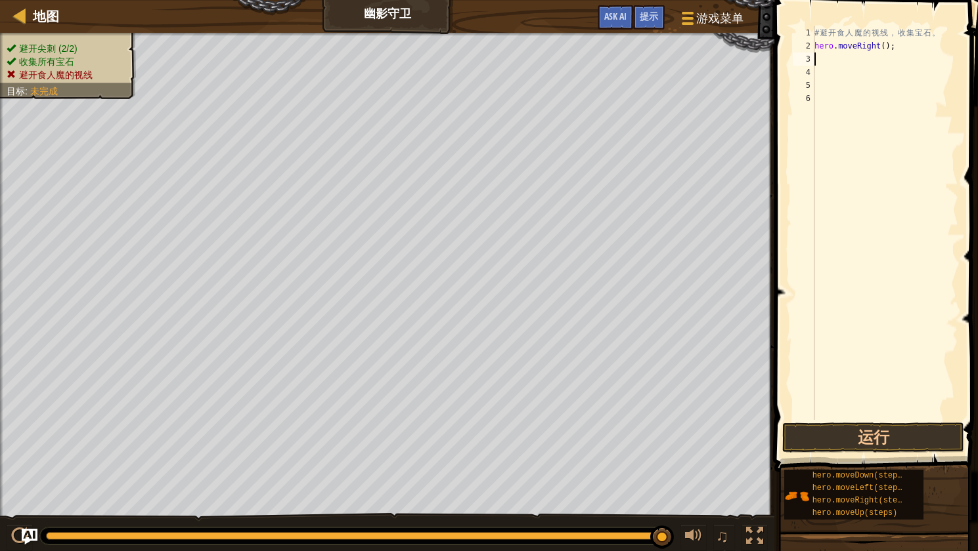
paste textarea "hero.moveLeft(2)"
type textarea "hero.moveLeft(2)"
drag, startPoint x: 849, startPoint y: 61, endPoint x: 771, endPoint y: 62, distance: 77.5
click at [771, 62] on div "hero.moveLeft(2) 1 2 3 4 5 6 # 避 开 食 人 魔 的 视 线 ， 收 集 宝 石 。 hero . moveRight ( )…" at bounding box center [873, 262] width 207 height 511
type textarea "hero.moveLeft(2)"
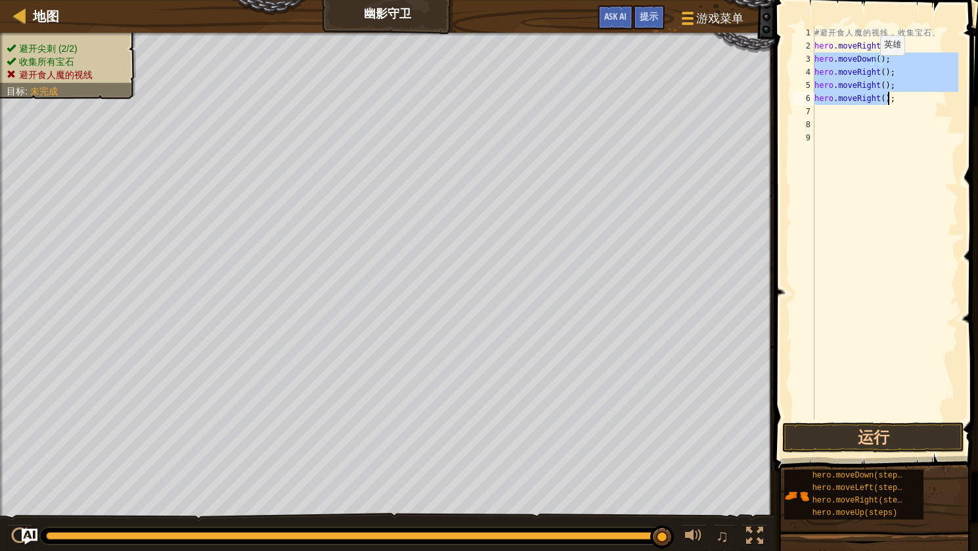
type textarea "hero.moveLeft(2)"
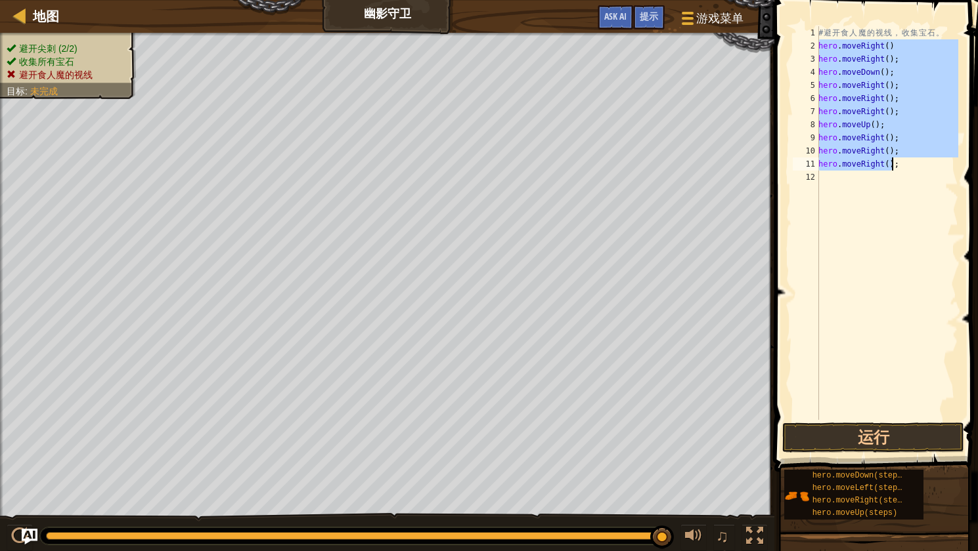
type textarea "hero.moveRight();"
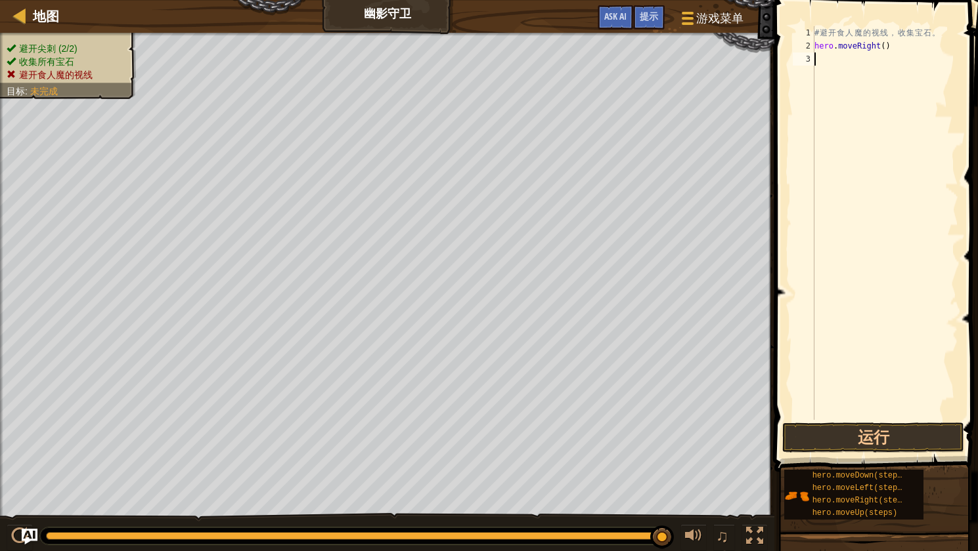
paste textarea "hero.moveLeft(2)"
click at [759, 59] on div "地图 幽影守卫 游戏菜单 完成 提示 Ask AI 1 ההההההההההההההההההההההההההההההההההההההההההההההההההה…" at bounding box center [489, 275] width 978 height 551
click at [861, 60] on div "# 避 开 食 人 魔 的 视 线 ， 收 集 宝 石 。 hero . moveRight ( ) hero . moveLeft ( 2 )" at bounding box center [884, 223] width 146 height 394
click at [861, 60] on div "# 避 开 食 人 魔 的 视 线 ， 收 集 宝 石 。 hero . moveRight ( ) hero . moveLeft ( 2 )" at bounding box center [884, 236] width 146 height 420
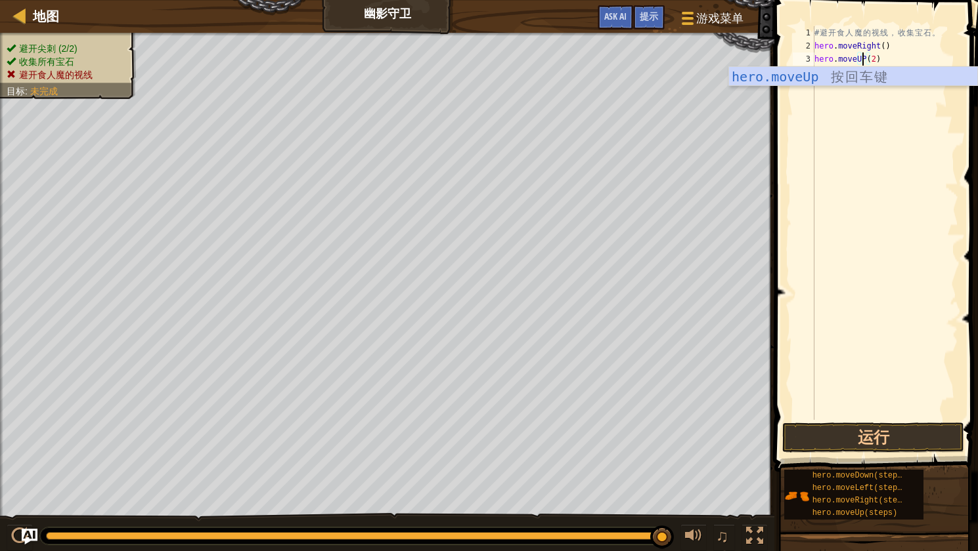
scroll to position [6, 5]
click at [909, 58] on div "# 避 开 食 人 魔 的 视 线 ， 收 集 宝 石 。 hero . moveRight ( ) hero . moveUp ( ) ( 2 )" at bounding box center [884, 236] width 146 height 420
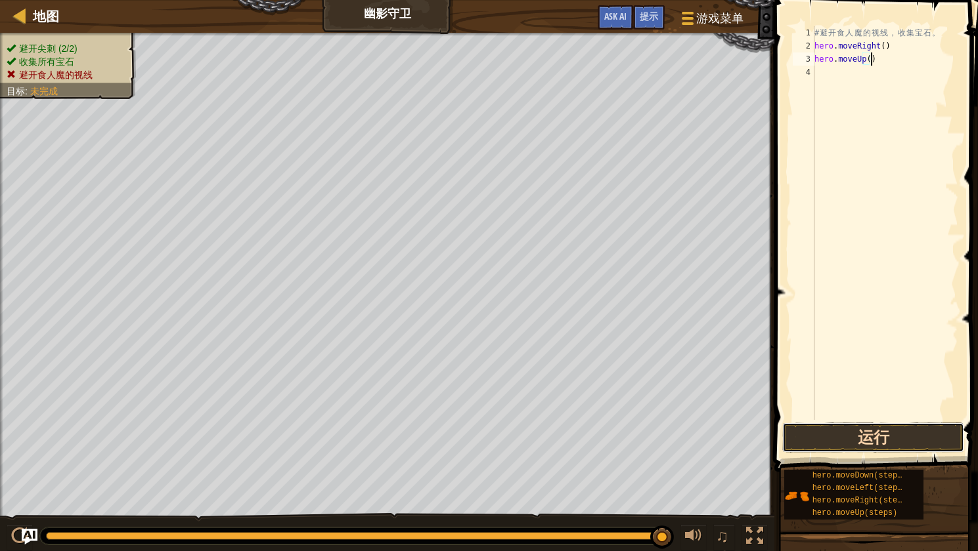
click at [929, 436] on button "运行" at bounding box center [873, 438] width 182 height 30
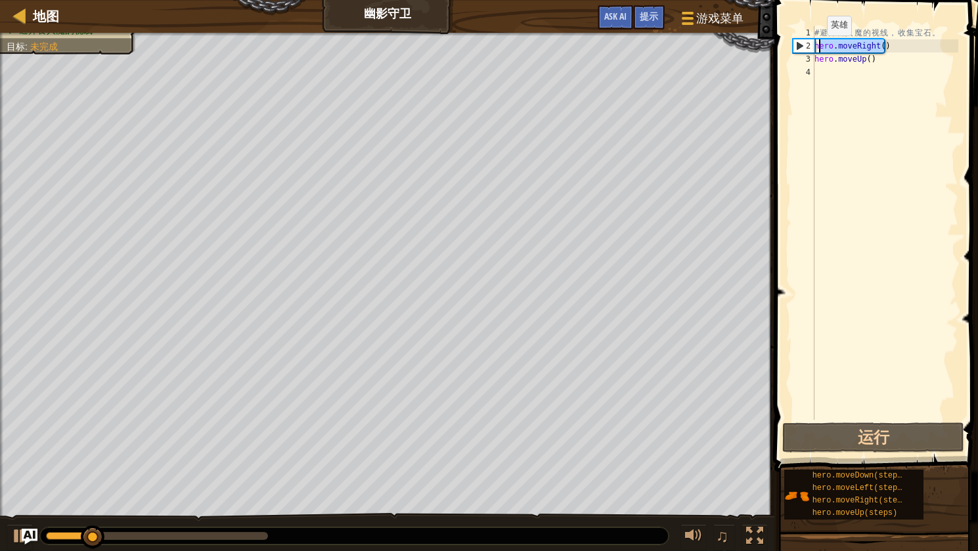
drag, startPoint x: 854, startPoint y: 49, endPoint x: 807, endPoint y: 49, distance: 47.3
click at [807, 49] on div "hero.moveUp() 1 2 3 4 # 避 开 食 人 魔 的 视 线 ， 收 集 宝 石 。 hero . moveRight ( ) hero .…" at bounding box center [874, 223] width 168 height 394
type textarea "hero.moveRight()"
click at [913, 73] on div "# 避 开 食 人 魔 的 视 线 ， 收 集 宝 石 。 hero . moveRight ( ) hero . moveUp ( )" at bounding box center [884, 236] width 146 height 420
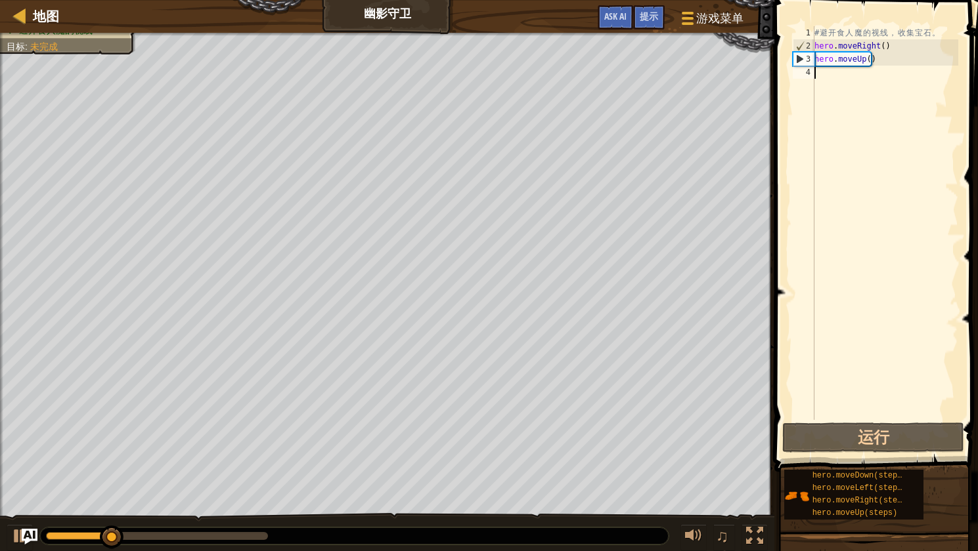
paste textarea "hero.moveRight()"
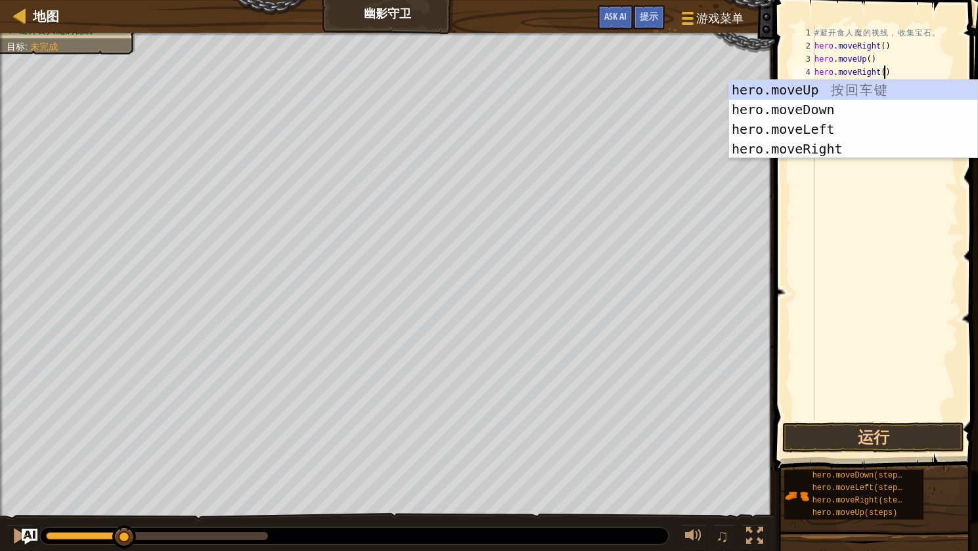
click at [905, 62] on div "# 避 开 食 人 魔 的 视 线 ， 收 集 宝 石 。 hero . moveRight ( ) hero . moveUp ( ) hero . mov…" at bounding box center [884, 236] width 146 height 420
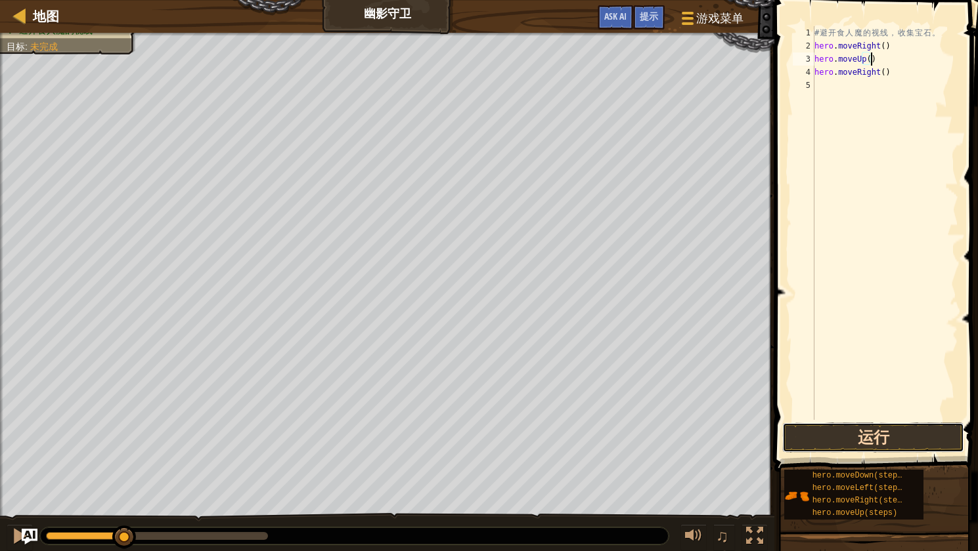
click at [897, 442] on button "运行" at bounding box center [873, 438] width 182 height 30
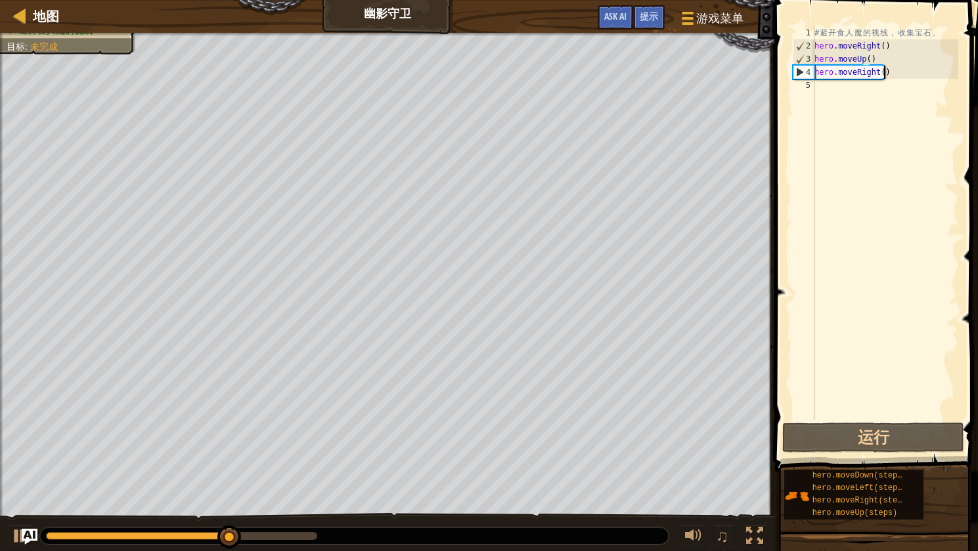
click at [907, 75] on div "# 避 开 食 人 魔 的 视 线 ， 收 集 宝 石 。 hero . moveRight ( ) hero . moveUp ( ) hero . mov…" at bounding box center [884, 236] width 146 height 420
type textarea "hero.moveRight()"
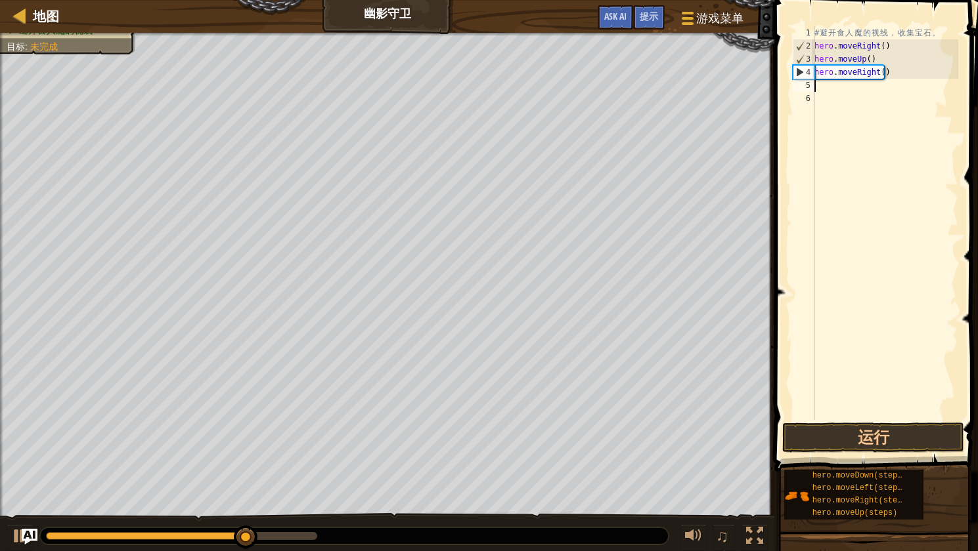
paste textarea "hero.moveRight()"
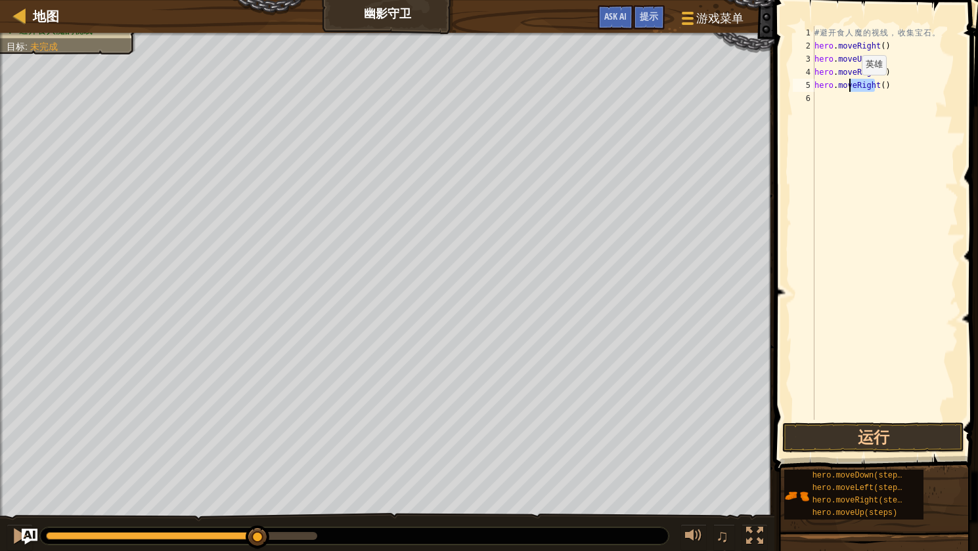
drag, startPoint x: 873, startPoint y: 88, endPoint x: 853, endPoint y: 90, distance: 19.1
click at [853, 90] on div "# 避 开 食 人 魔 的 视 线 ， 收 集 宝 石 。 hero . moveRight ( ) hero . moveUp ( ) hero . mov…" at bounding box center [884, 236] width 146 height 420
click at [879, 429] on button "运行" at bounding box center [873, 438] width 182 height 30
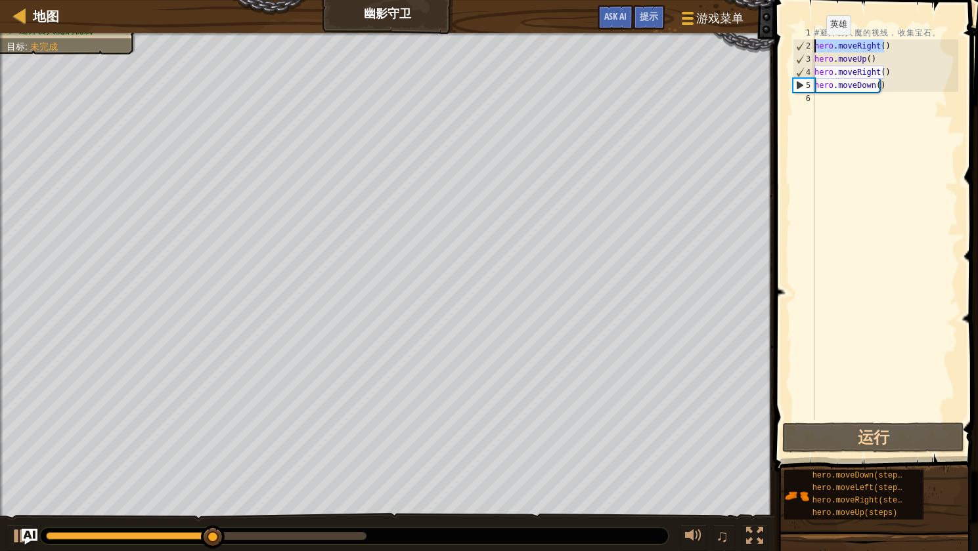
drag, startPoint x: 892, startPoint y: 47, endPoint x: 804, endPoint y: 48, distance: 88.6
click at [804, 48] on div "hero.moveDown() 1 2 3 4 5 6 # 避 开 食 人 魔 的 视 线 ， 收 集 宝 石 。 hero . moveRight ( ) …" at bounding box center [874, 223] width 168 height 394
type textarea "hero.moveRight()"
click at [871, 98] on div "# 避 开 食 人 魔 的 视 线 ， 收 集 宝 石 。 hero . moveRight ( ) hero . moveUp ( ) hero . mov…" at bounding box center [884, 236] width 146 height 420
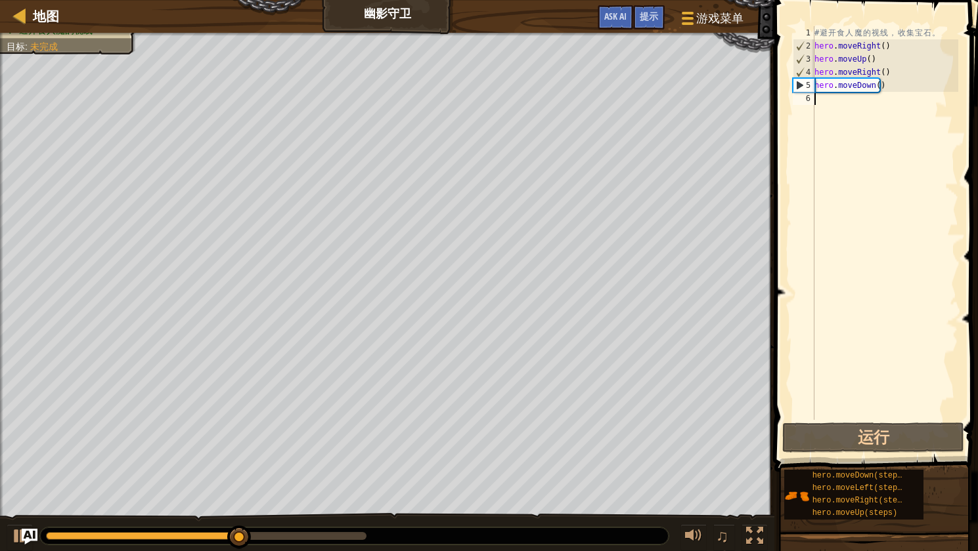
paste textarea "hero.moveRight()"
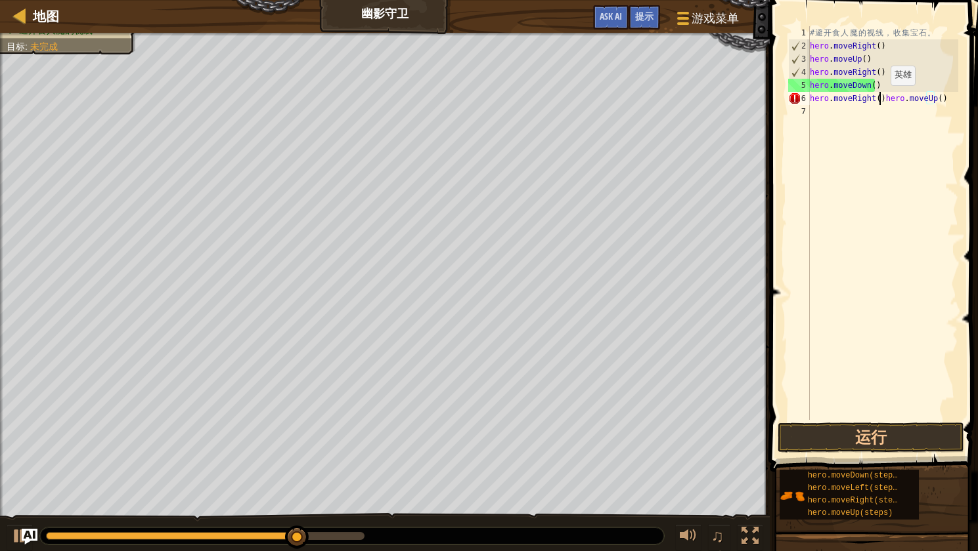
click at [879, 98] on div "# 避 开 食 人 魔 的 视 线 ， 收 集 宝 石 。 hero . moveRight ( ) hero . moveUp ( ) hero . mov…" at bounding box center [882, 236] width 151 height 420
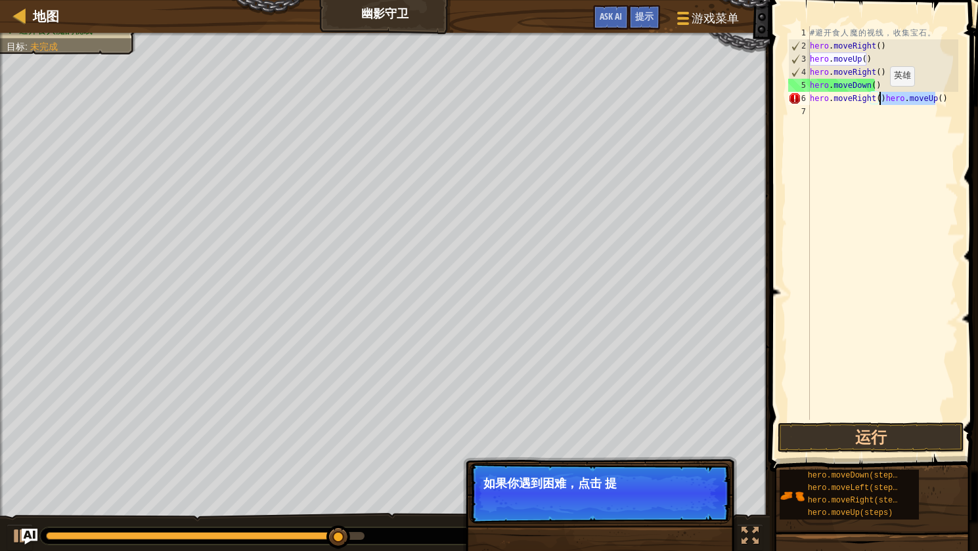
drag, startPoint x: 949, startPoint y: 98, endPoint x: 878, endPoint y: 99, distance: 70.3
click at [878, 99] on div "# 避 开 食 人 魔 的 视 线 ， 收 集 宝 石 。 hero . moveRight ( ) hero . moveUp ( ) hero . mov…" at bounding box center [882, 236] width 151 height 420
type textarea "hero.moveRight()"
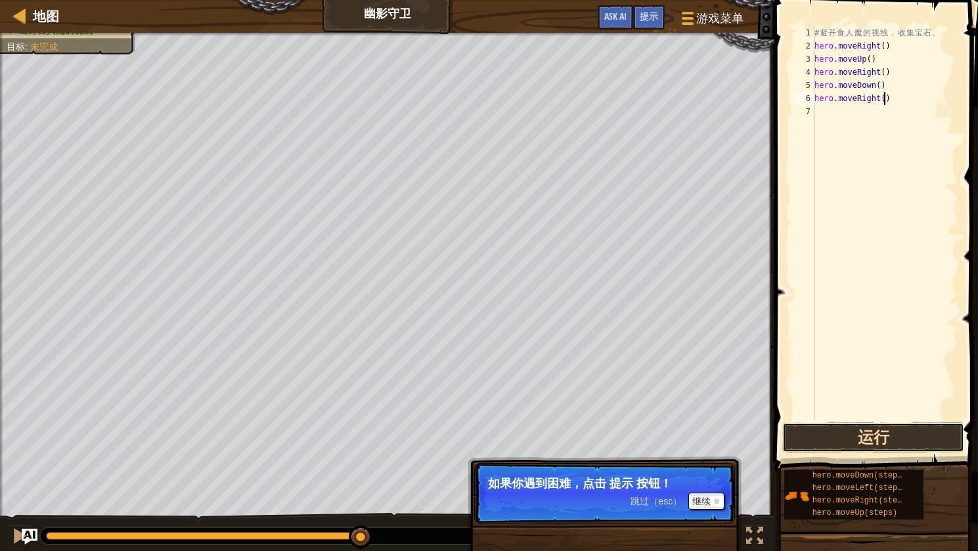
click at [883, 439] on button "运行" at bounding box center [873, 438] width 182 height 30
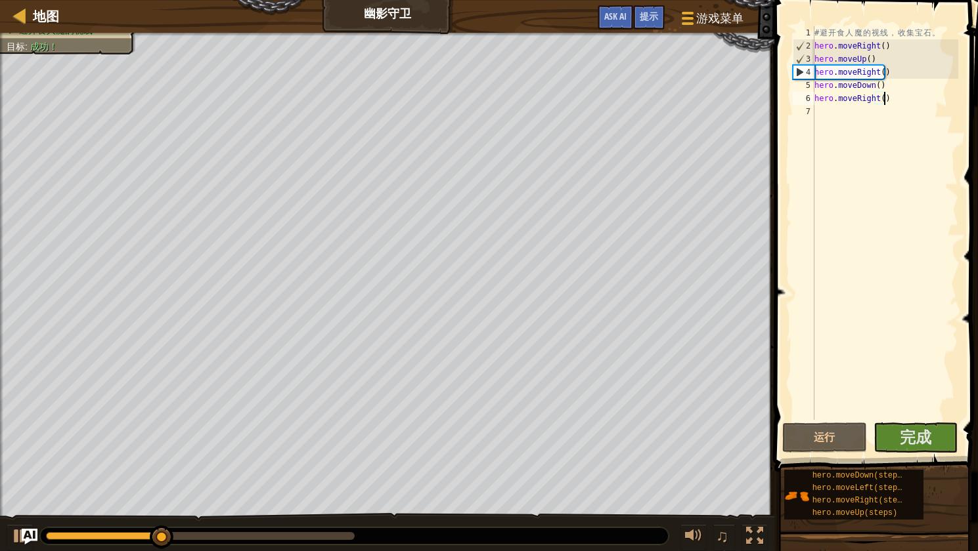
click at [917, 455] on span at bounding box center [877, 217] width 214 height 511
click at [918, 444] on span "完成" at bounding box center [915, 437] width 32 height 21
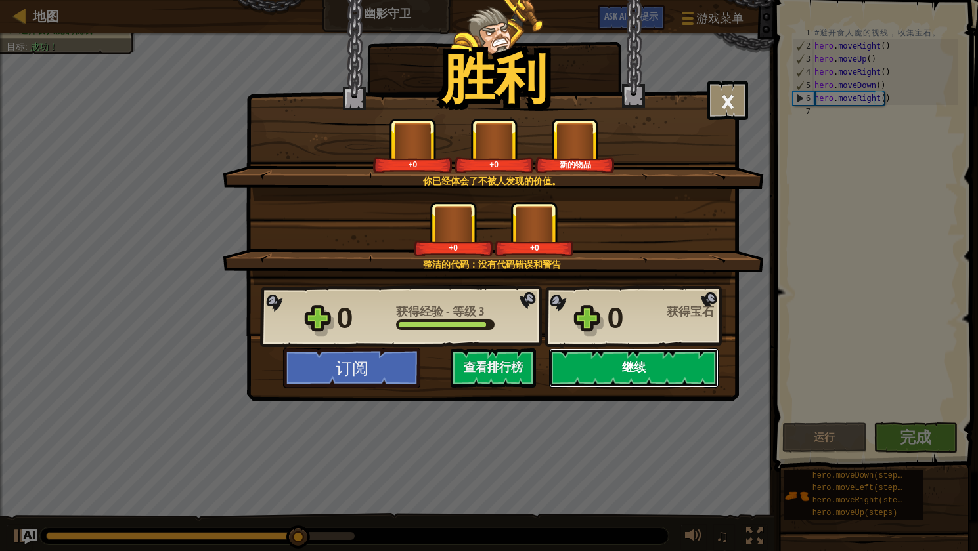
click at [684, 366] on button "继续" at bounding box center [633, 368] width 169 height 39
select select "zh-[PERSON_NAME]"
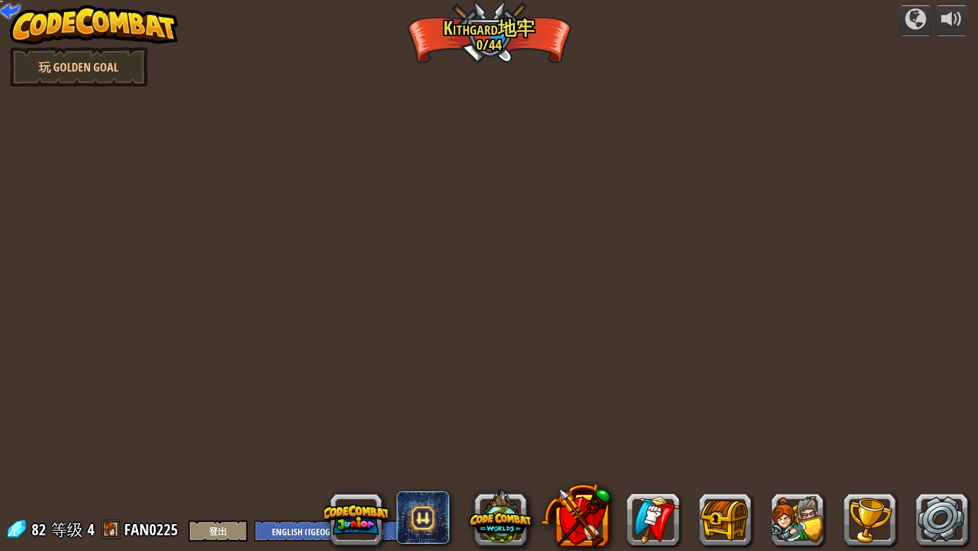
select select "zh-[PERSON_NAME]"
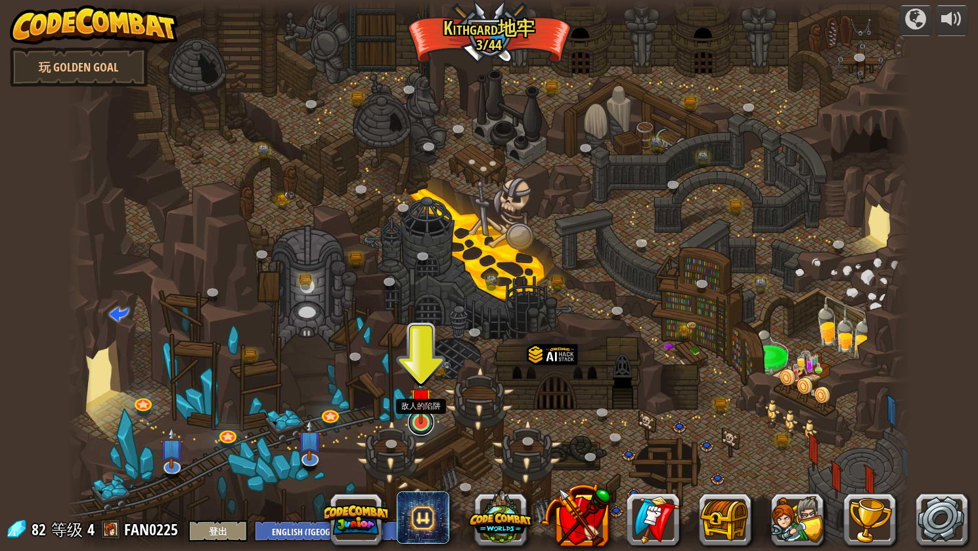
click at [425, 425] on link at bounding box center [421, 423] width 26 height 26
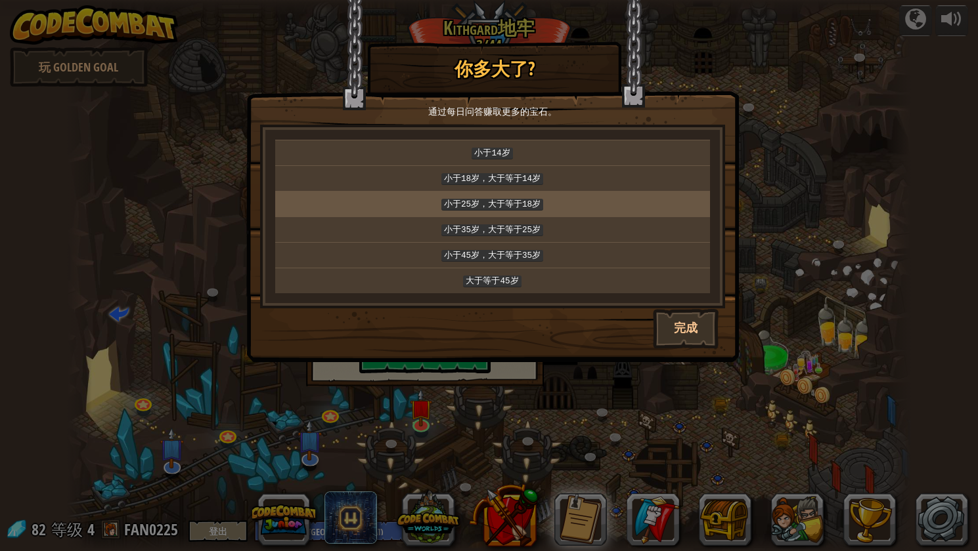
click at [571, 193] on td "小于25岁，大于等于18岁" at bounding box center [492, 204] width 435 height 26
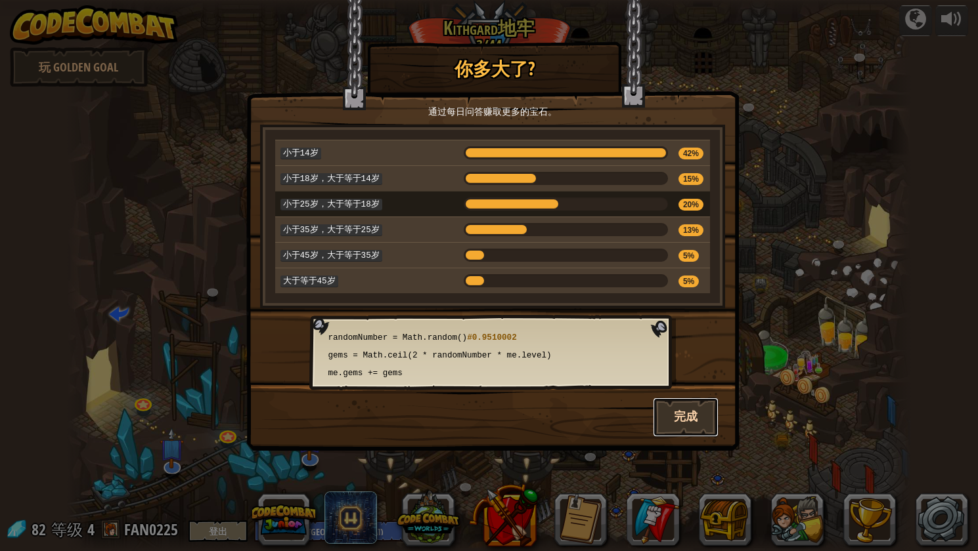
click at [708, 416] on button "完成" at bounding box center [686, 417] width 66 height 39
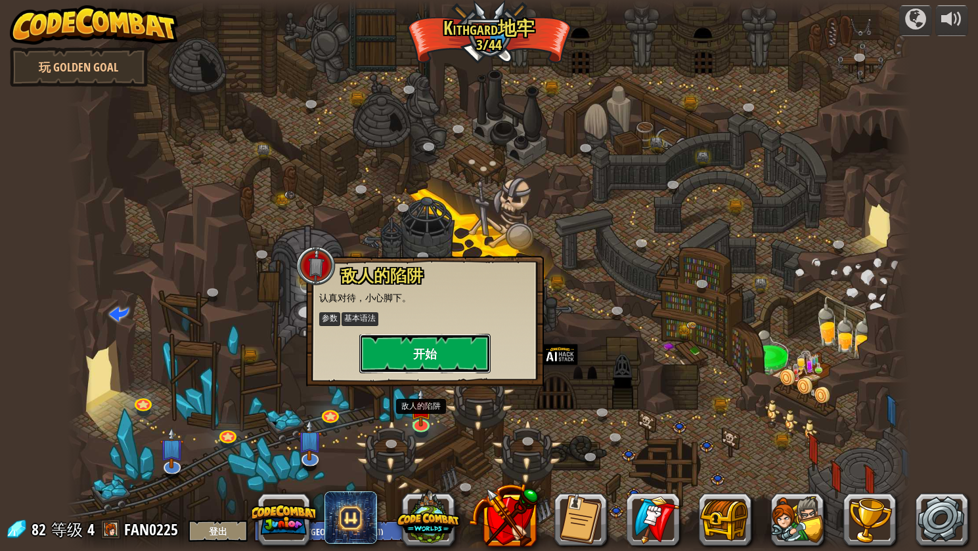
click at [444, 349] on button "开始" at bounding box center [424, 353] width 131 height 39
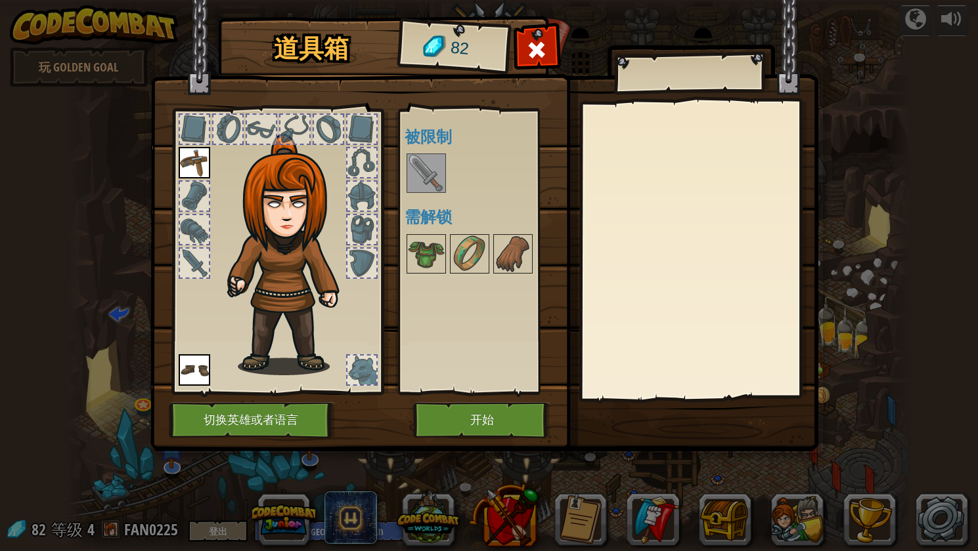
drag, startPoint x: 429, startPoint y: 187, endPoint x: 434, endPoint y: 219, distance: 32.6
click at [429, 186] on img at bounding box center [426, 173] width 37 height 37
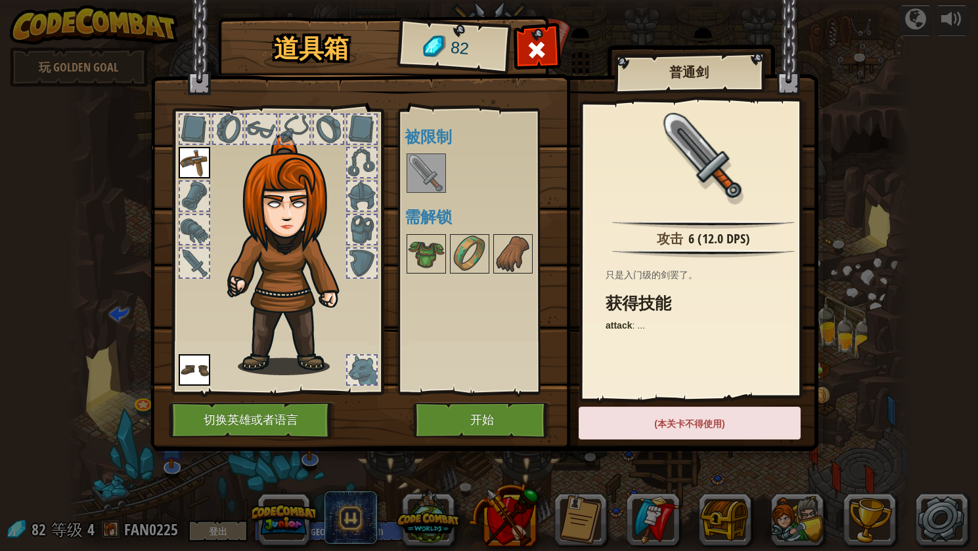
drag, startPoint x: 437, startPoint y: 257, endPoint x: 446, endPoint y: 267, distance: 14.0
click at [437, 258] on img at bounding box center [426, 254] width 37 height 37
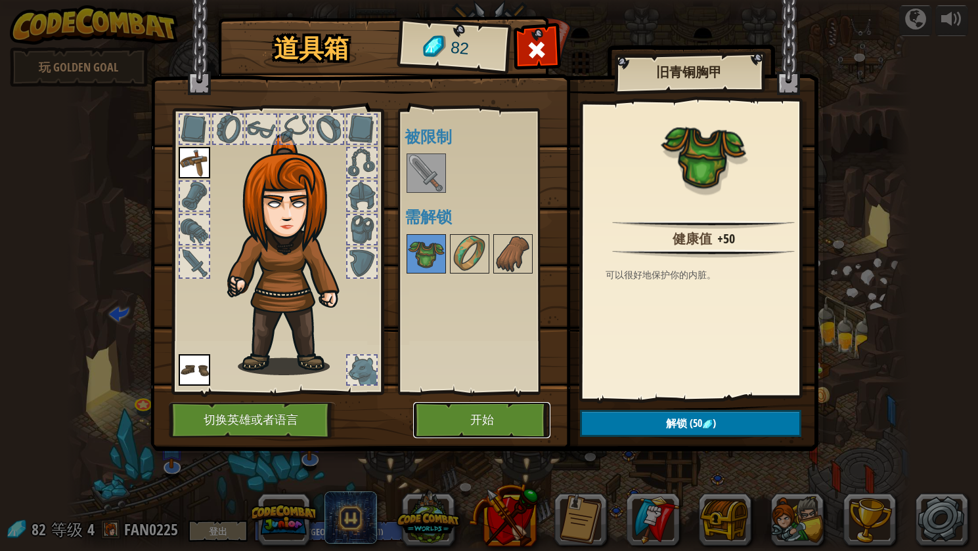
click at [488, 408] on button "开始" at bounding box center [481, 420] width 137 height 36
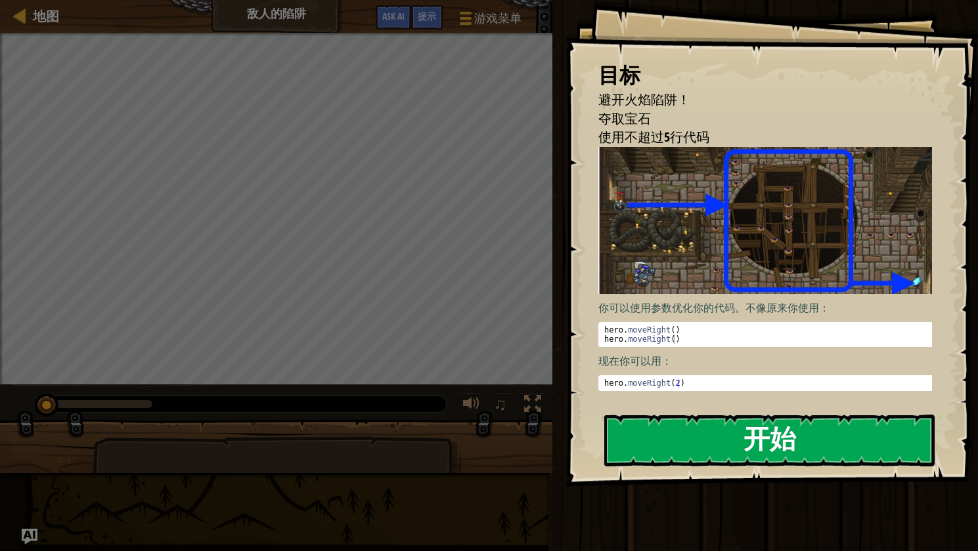
click at [768, 435] on button "开始" at bounding box center [769, 441] width 330 height 52
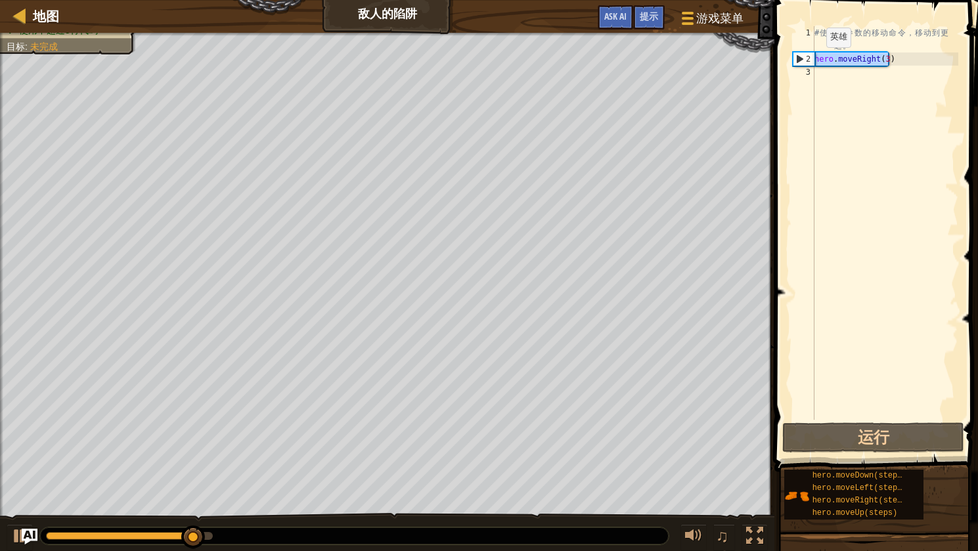
drag, startPoint x: 908, startPoint y: 60, endPoint x: 804, endPoint y: 59, distance: 103.7
click at [804, 59] on div "1 2 3 # 使 用 带 参 数 的 移 动 命 令 ， 移 动 到 更 远 。 hero . moveRight ( 3 ) הההההההההההההה…" at bounding box center [874, 223] width 168 height 394
type textarea "hero.moveRight(3)"
click at [839, 69] on div "# 使 用 带 参 数 的 移 动 命 令 ， 移 动 到 更 远 。 hero . moveRight ( 3 )" at bounding box center [884, 242] width 146 height 433
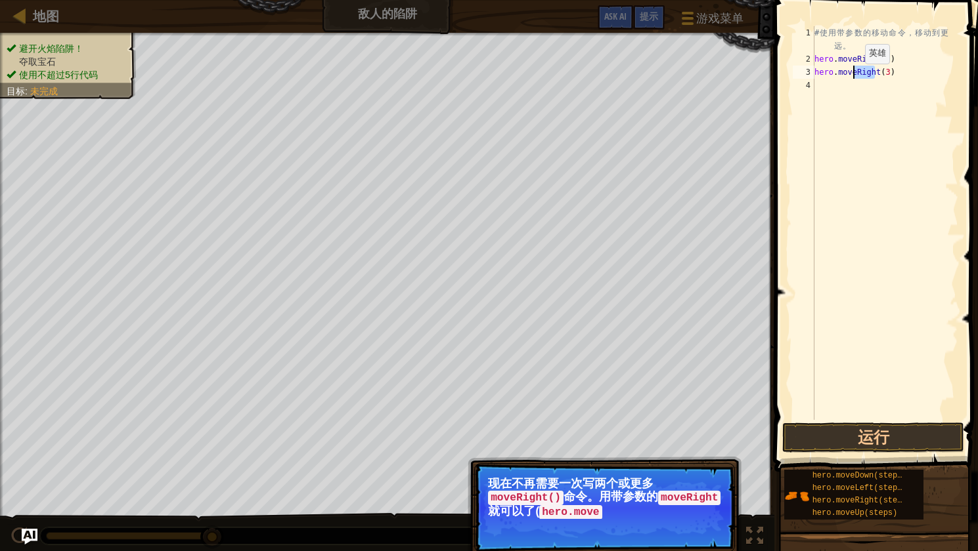
drag, startPoint x: 874, startPoint y: 75, endPoint x: 853, endPoint y: 77, distance: 20.4
click at [853, 77] on div "# 使 用 带 参 数 的 移 动 命 令 ， 移 动 到 更 远 。 hero . moveRight ( 3 ) hero . moveRight ( 3…" at bounding box center [884, 242] width 146 height 433
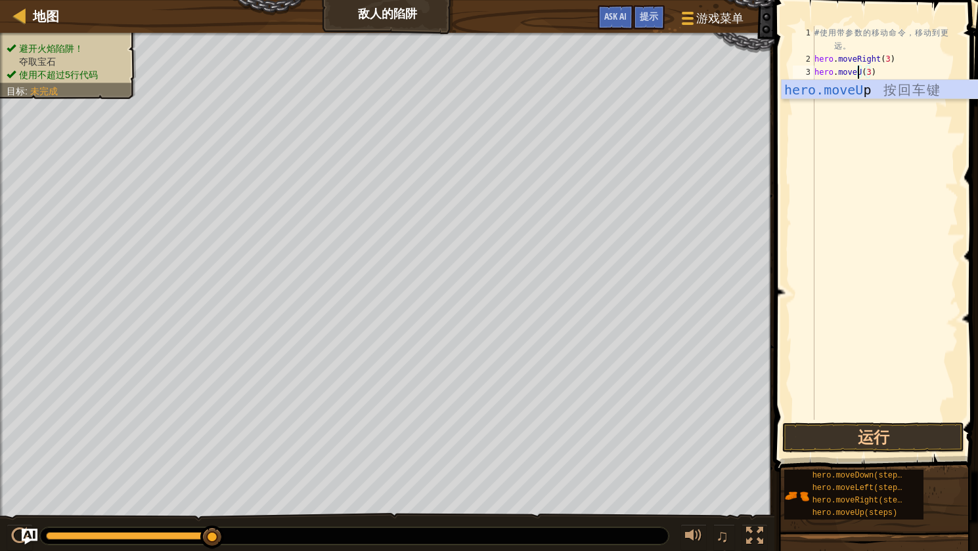
scroll to position [6, 5]
click at [887, 74] on div "# 使 用 带 参 数 的 移 动 命 令 ， 移 动 到 更 远 。 hero . moveRight ( 3 ) hero . moveUp ( ) ( …" at bounding box center [884, 242] width 146 height 433
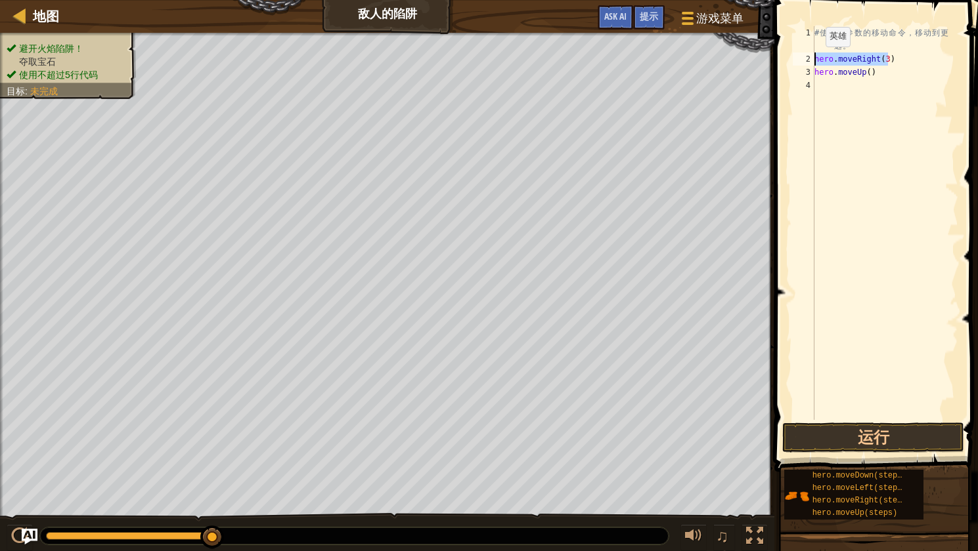
drag, startPoint x: 897, startPoint y: 60, endPoint x: 800, endPoint y: 60, distance: 97.2
click at [800, 60] on div "hero.moveUp() 1 2 3 4 # 使 用 带 参 数 的 移 动 命 令 ， 移 动 到 更 远 。 hero . moveRight ( 3 …" at bounding box center [874, 223] width 168 height 394
type textarea "hero.moveRight(3)"
click at [874, 85] on div "# 使 用 带 参 数 的 移 动 命 令 ， 移 动 到 更 远 。 hero . moveRight ( 3 ) hero . moveUp ( )" at bounding box center [884, 242] width 146 height 433
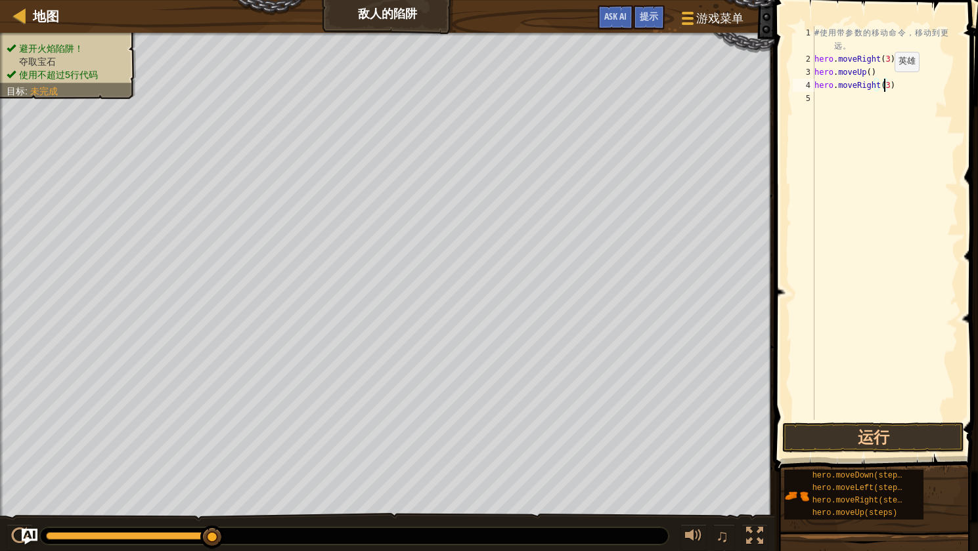
click at [883, 85] on div "# 使 用 带 参 数 的 移 动 命 令 ， 移 动 到 更 远 。 hero . moveRight ( 3 ) hero . moveUp ( ) he…" at bounding box center [884, 242] width 146 height 433
click at [899, 86] on div "# 使 用 带 参 数 的 移 动 命 令 ， 移 动 到 更 远 。 hero . moveRight ( 3 ) hero . moveUp ( ) he…" at bounding box center [884, 242] width 146 height 433
drag, startPoint x: 899, startPoint y: 86, endPoint x: 861, endPoint y: 87, distance: 38.1
click at [861, 87] on div "# 使 用 带 参 数 的 移 动 命 令 ， 移 动 到 更 远 。 hero . moveRight ( 3 ) hero . moveUp ( ) he…" at bounding box center [884, 242] width 146 height 433
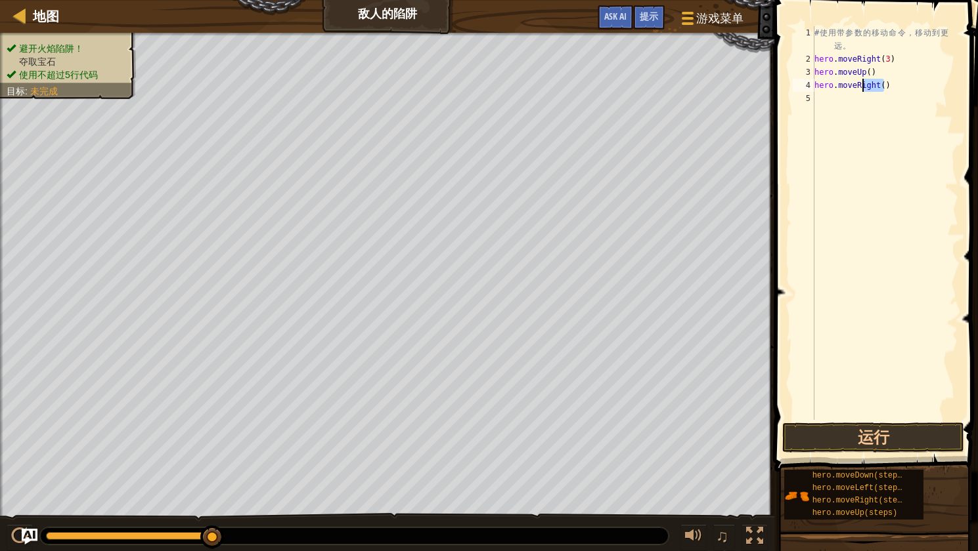
type textarea "hero.moveRight()"
click at [902, 85] on div "# 使 用 带 参 数 的 移 动 命 令 ， 移 动 到 更 远 。 hero . moveRight ( 3 ) hero . moveUp ( ) he…" at bounding box center [884, 223] width 146 height 394
drag, startPoint x: 895, startPoint y: 88, endPoint x: 769, endPoint y: 88, distance: 126.1
click at [770, 88] on div "提示 hero.moveRight() 1 2 3 4 5 # 使 用 带 参 数 的 移 动 命 令 ， 移 动 到 更 远 。 hero . moveRi…" at bounding box center [873, 275] width 207 height 551
click at [838, 98] on div "# 使 用 带 参 数 的 移 动 命 令 ， 移 动 到 更 远 。 hero . moveRight ( 3 ) hero . moveUp ( ) he…" at bounding box center [884, 242] width 146 height 433
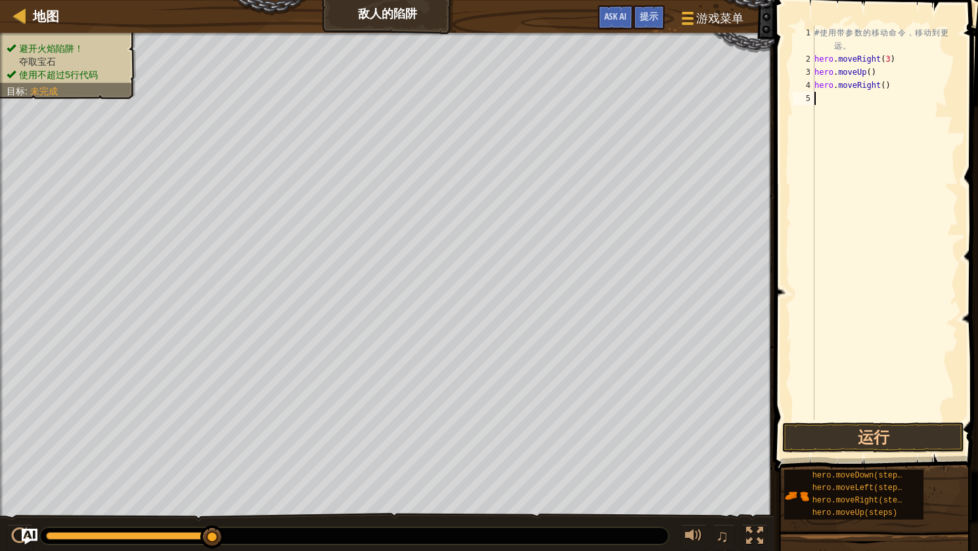
paste textarea "hero.moveRight()"
click at [859, 100] on div "# 使 用 带 参 数 的 移 动 命 令 ， 移 动 到 更 远 。 hero . moveRight ( 3 ) hero . moveUp ( ) he…" at bounding box center [884, 242] width 146 height 433
click at [907, 100] on div "# 使 用 带 参 数 的 移 动 命 令 ， 移 动 到 更 远 。 hero . moveRight ( 3 ) hero . moveUp ( ) he…" at bounding box center [884, 242] width 146 height 433
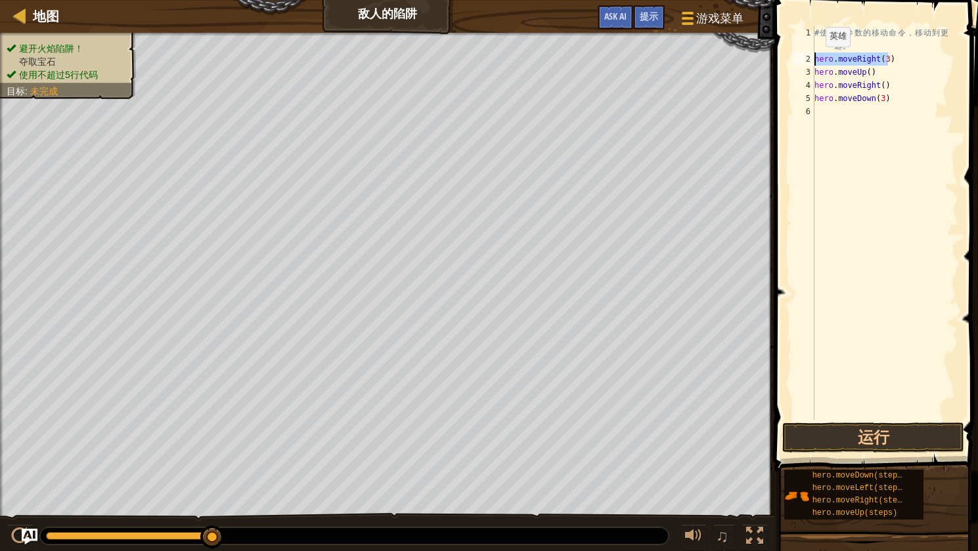
drag, startPoint x: 894, startPoint y: 58, endPoint x: 786, endPoint y: 61, distance: 107.7
click at [786, 61] on div "hero.moveDown(3) 1 2 3 4 5 6 # 使 用 带 参 数 的 移 动 命 令 ， 移 动 到 更 远 。 hero . moveRig…" at bounding box center [873, 262] width 207 height 511
type textarea "hero.moveRight(3)"
click at [906, 112] on div "# 使 用 带 参 数 的 移 动 命 令 ， 移 动 到 更 远 。 hero . moveRight ( 3 ) hero . moveUp ( ) he…" at bounding box center [884, 242] width 146 height 433
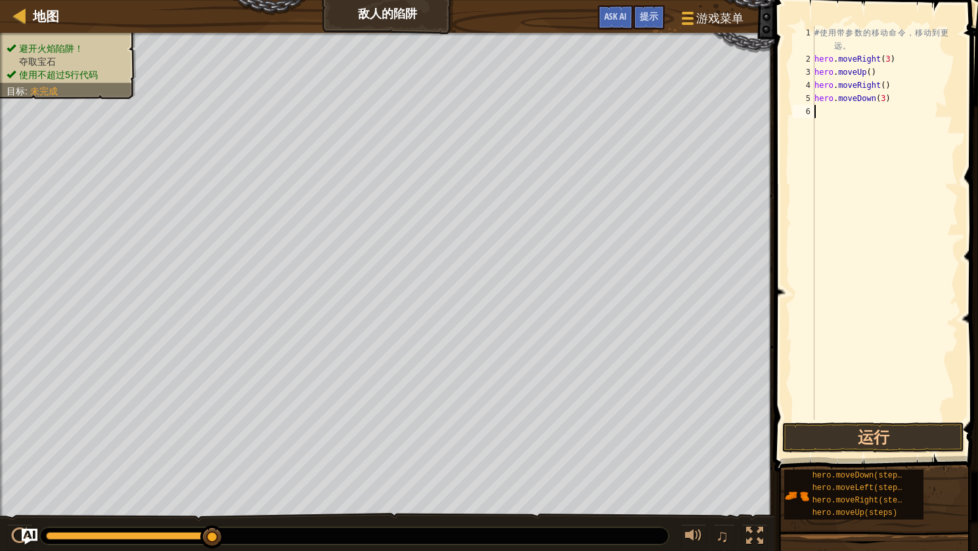
paste textarea "hero.moveRight(3)"
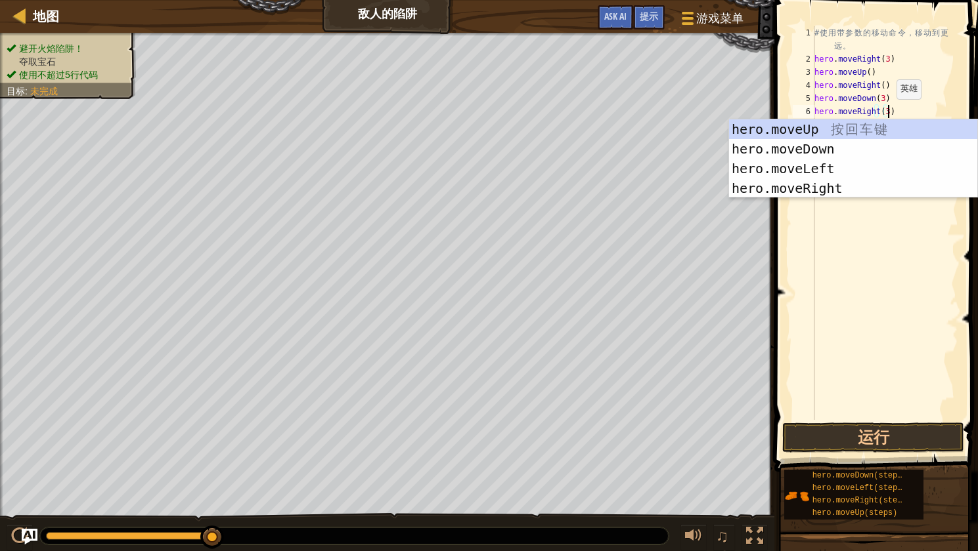
click at [884, 112] on div "# 使 用 带 参 数 的 移 动 命 令 ， 移 动 到 更 远 。 hero . moveRight ( 3 ) hero . moveUp ( ) he…" at bounding box center [884, 242] width 146 height 433
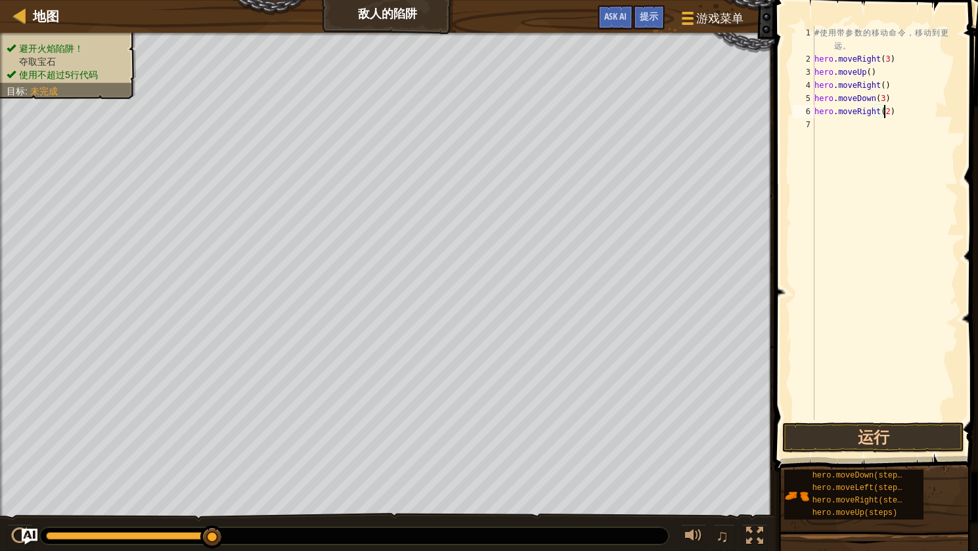
scroll to position [6, 5]
type textarea "hero.moveRight(2)"
click at [921, 440] on button "运行" at bounding box center [873, 438] width 182 height 30
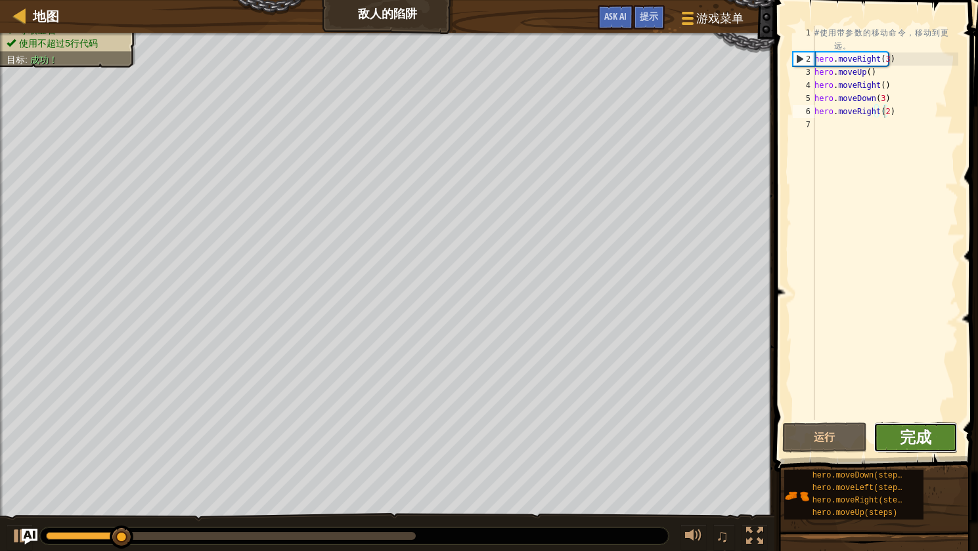
click at [919, 435] on span "完成" at bounding box center [915, 437] width 32 height 21
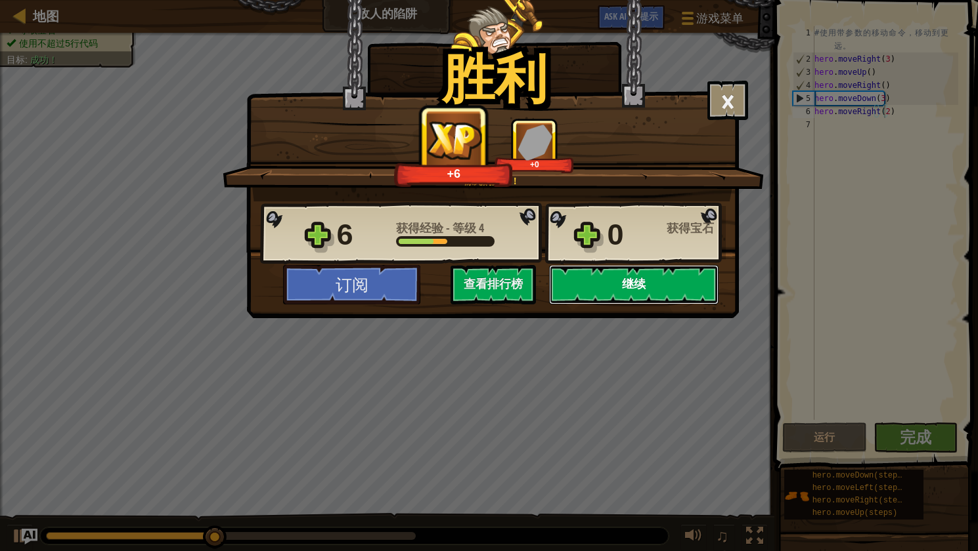
click at [673, 283] on button "继续" at bounding box center [633, 284] width 169 height 39
select select "zh-[PERSON_NAME]"
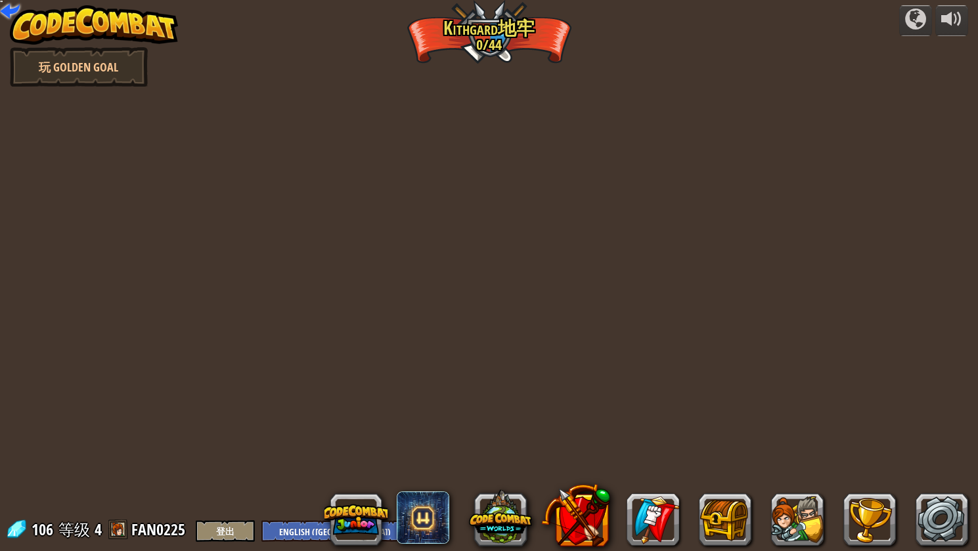
select select "zh-[PERSON_NAME]"
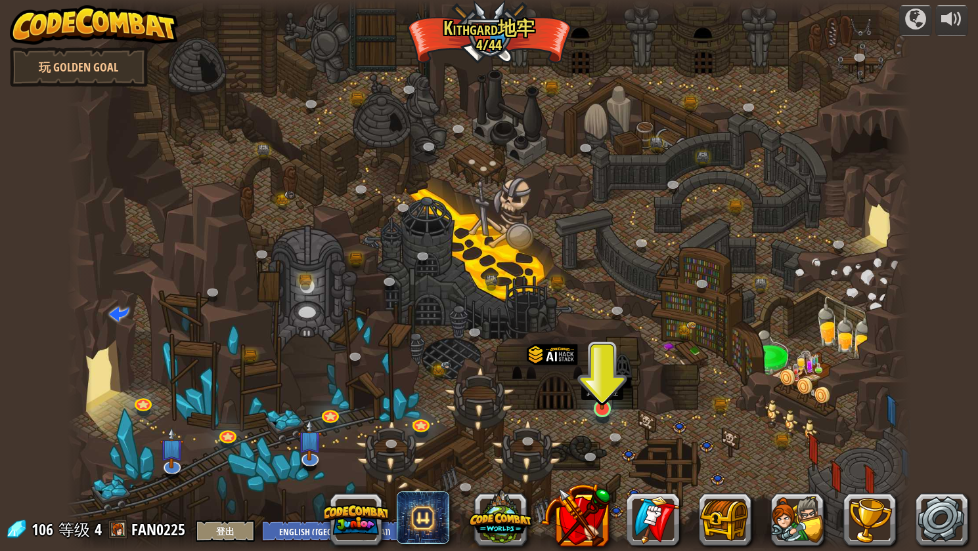
click at [591, 410] on img at bounding box center [602, 385] width 22 height 51
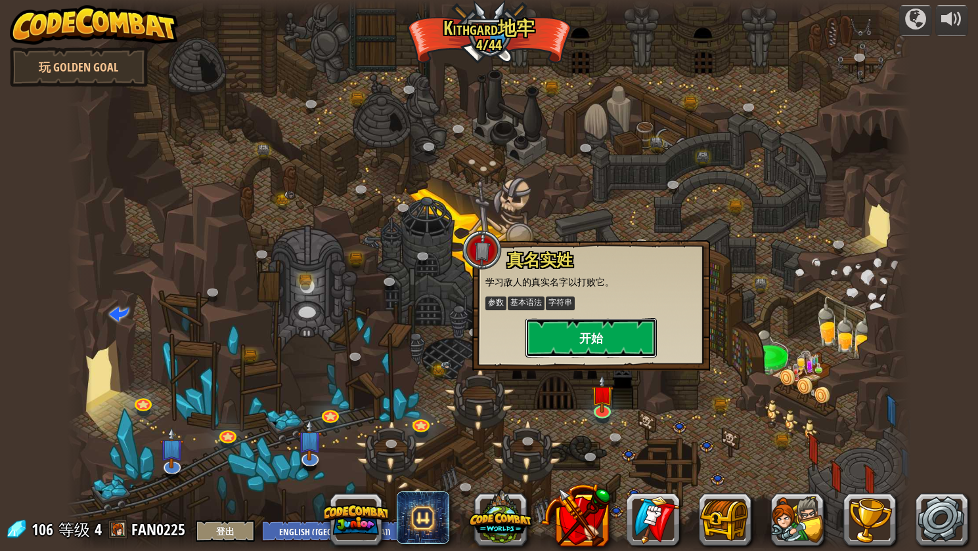
click at [630, 352] on button "开始" at bounding box center [590, 337] width 131 height 39
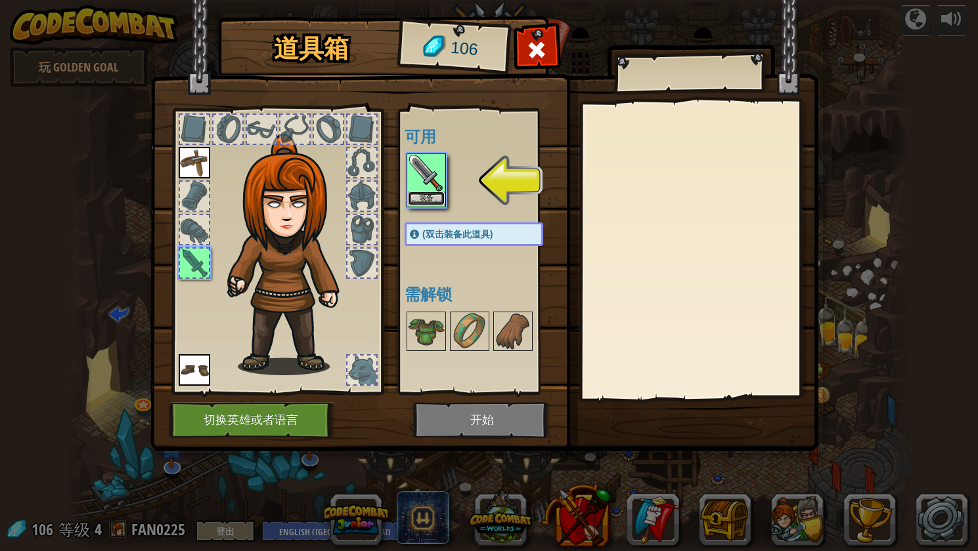
click at [426, 198] on button "装备" at bounding box center [426, 199] width 37 height 14
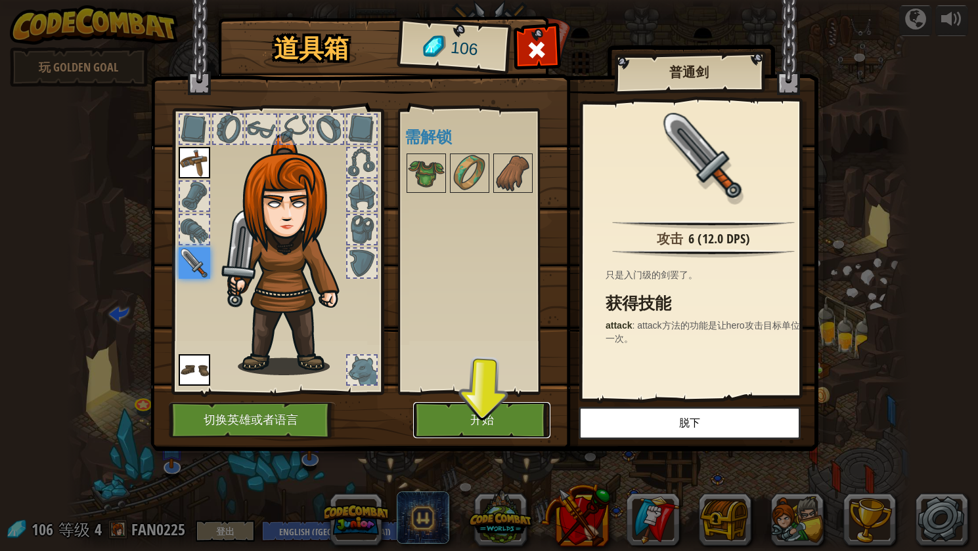
click at [479, 415] on button "开始" at bounding box center [481, 420] width 137 height 36
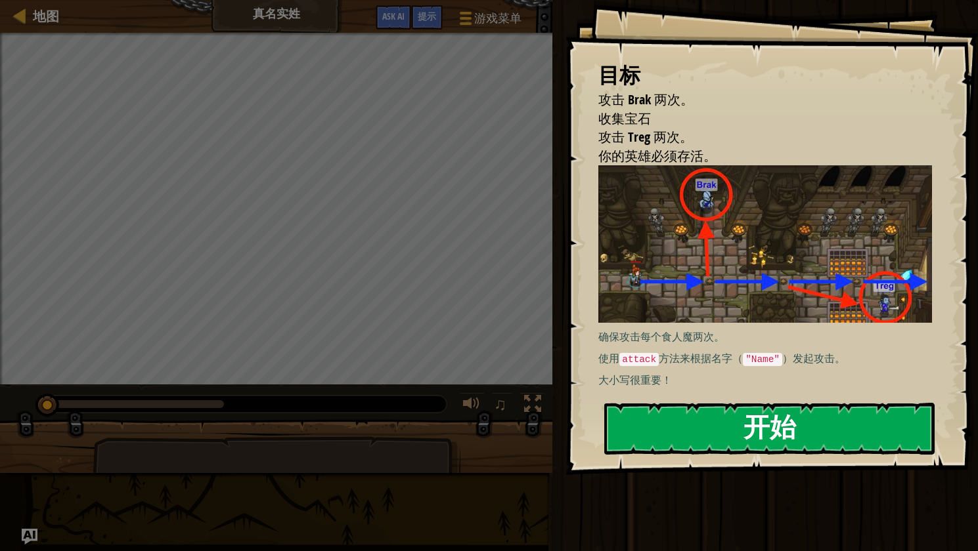
click at [798, 423] on button "开始" at bounding box center [769, 429] width 330 height 52
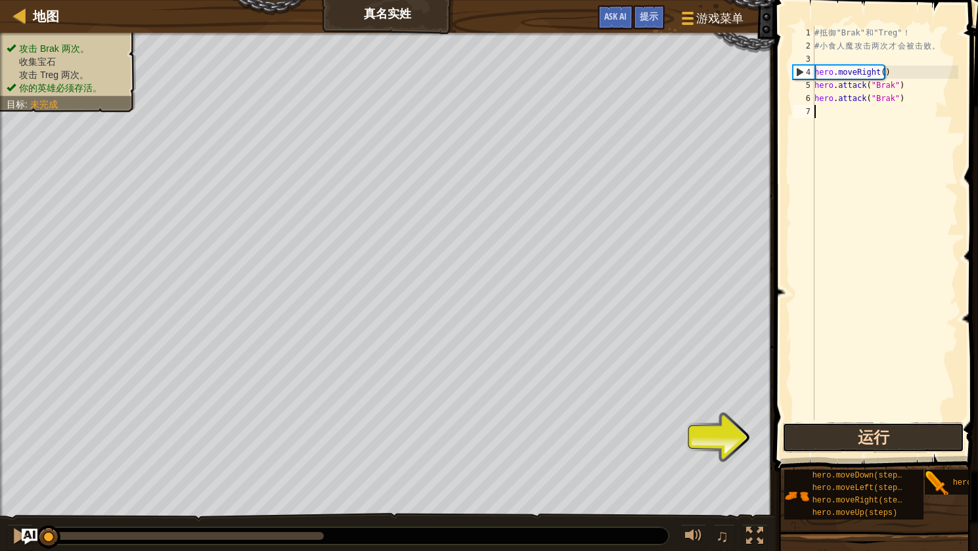
click at [898, 433] on button "运行" at bounding box center [873, 438] width 182 height 30
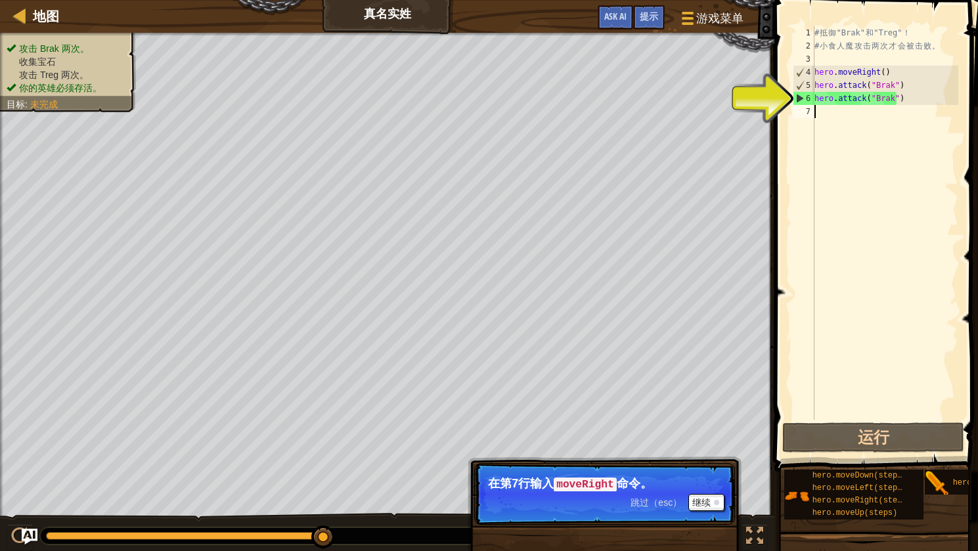
click at [884, 146] on div "# 抵 御 "Brak" 和 "Treg" ！ # 小 食 人 魔 攻 击 两 次 才 会 被 击 败 。 hero . moveRight ( ) hero…" at bounding box center [884, 236] width 146 height 420
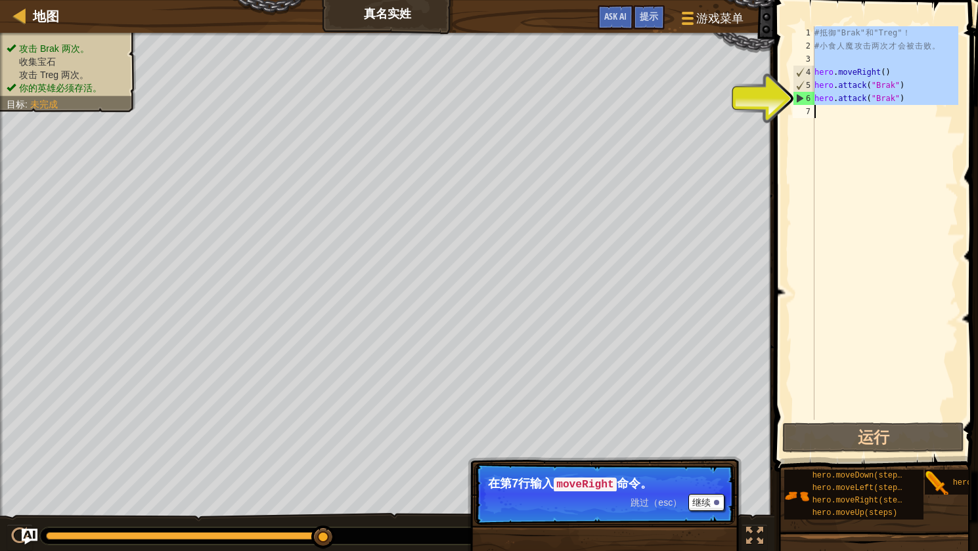
paste textarea "Treg");"
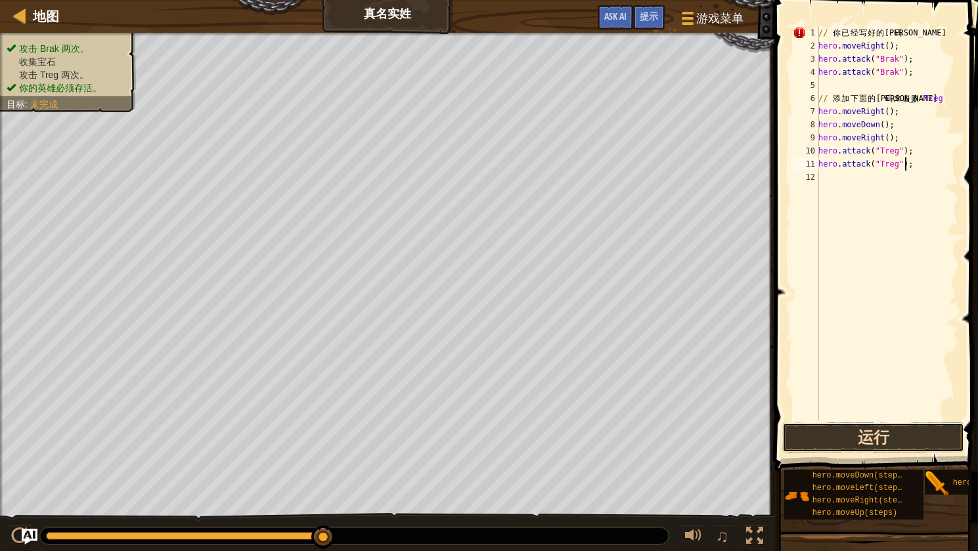
click at [884, 434] on button "运行" at bounding box center [873, 438] width 182 height 30
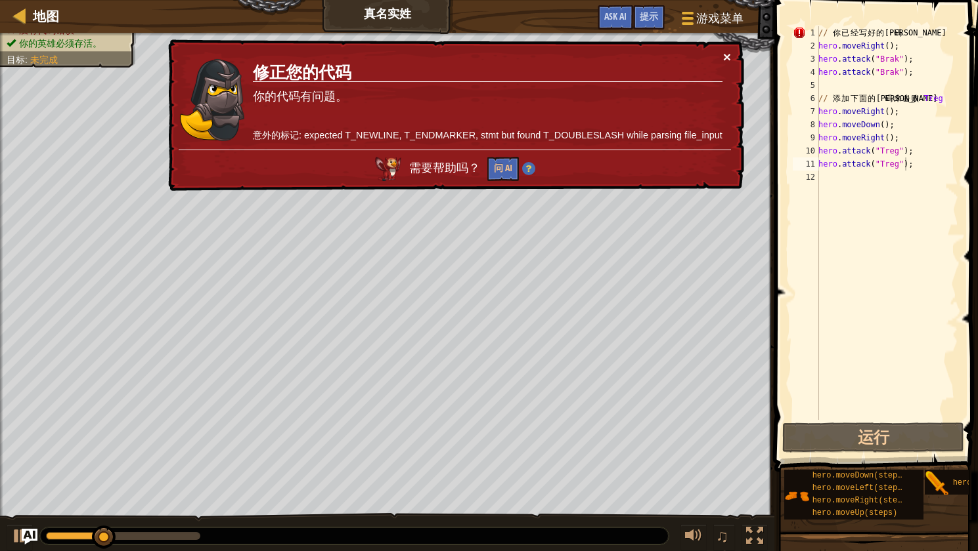
click at [727, 56] on button "×" at bounding box center [727, 57] width 8 height 14
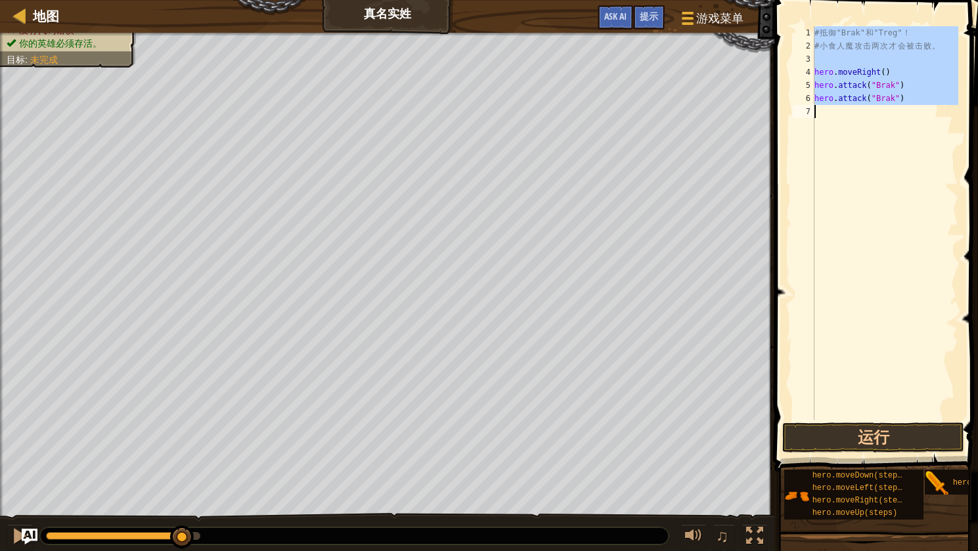
click at [915, 76] on div "# 抵 御 "Brak" 和 "Treg" ！ # 小 食 人 魔 攻 击 两 次 才 会 被 击 败 。 hero . moveRight ( ) hero…" at bounding box center [884, 223] width 146 height 394
drag, startPoint x: 815, startPoint y: 74, endPoint x: 928, endPoint y: 121, distance: 122.7
click at [928, 121] on div "# 抵 御 "Brak" 和 "Treg" ！ # 小 食 人 魔 攻 击 两 次 才 会 被 击 败 。 hero . moveRight ( ) hero…" at bounding box center [884, 236] width 146 height 420
click at [917, 88] on div "# 抵 御 "Brak" 和 "Treg" ！ # 小 食 人 魔 攻 击 两 次 才 会 被 击 败 。 hero . moveRight ( ) hero…" at bounding box center [884, 223] width 146 height 394
paste textarea "Treg");"
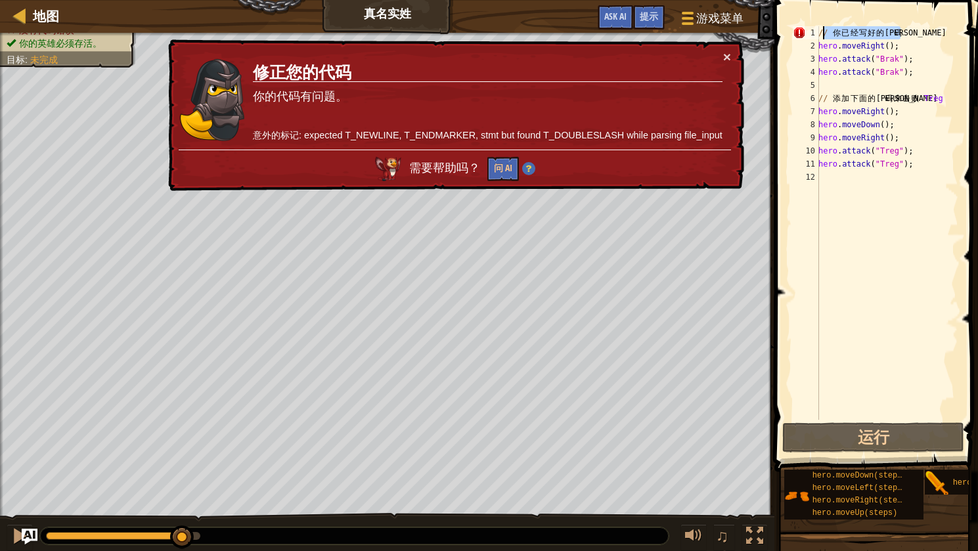
drag, startPoint x: 919, startPoint y: 33, endPoint x: 800, endPoint y: 30, distance: 119.5
click at [800, 30] on div "hero.attack("Treg"); 1 2 3 4 5 6 7 8 9 10 11 12 // 你 已 经 写 好 的 代 码 hero . moveR…" at bounding box center [874, 223] width 168 height 394
type textarea "// 你已经写好的代码"
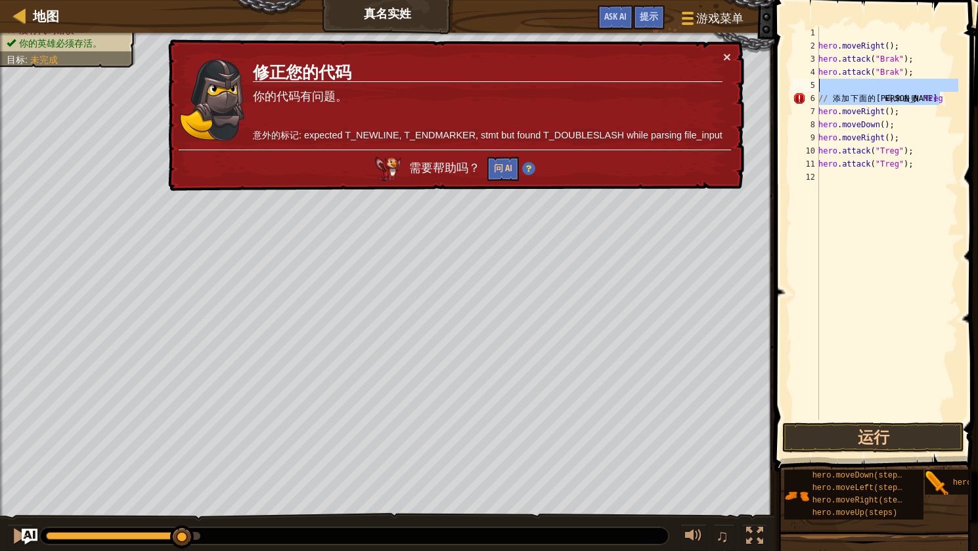
drag, startPoint x: 947, startPoint y: 99, endPoint x: 790, endPoint y: 91, distance: 157.1
click at [790, 91] on div "1 2 3 4 5 6 7 8 9 10 11 12 hero . moveRight ( ) ; hero . attack ( "Brak" ) ; he…" at bounding box center [874, 223] width 168 height 394
type textarea "// 添加下面的代码来击败 [PERSON_NAME]"
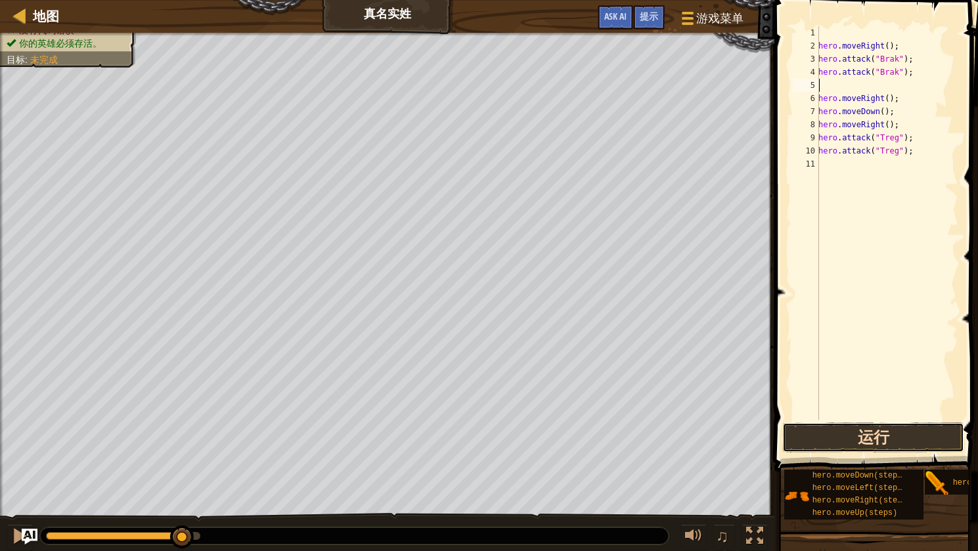
click at [909, 434] on button "运行" at bounding box center [873, 438] width 182 height 30
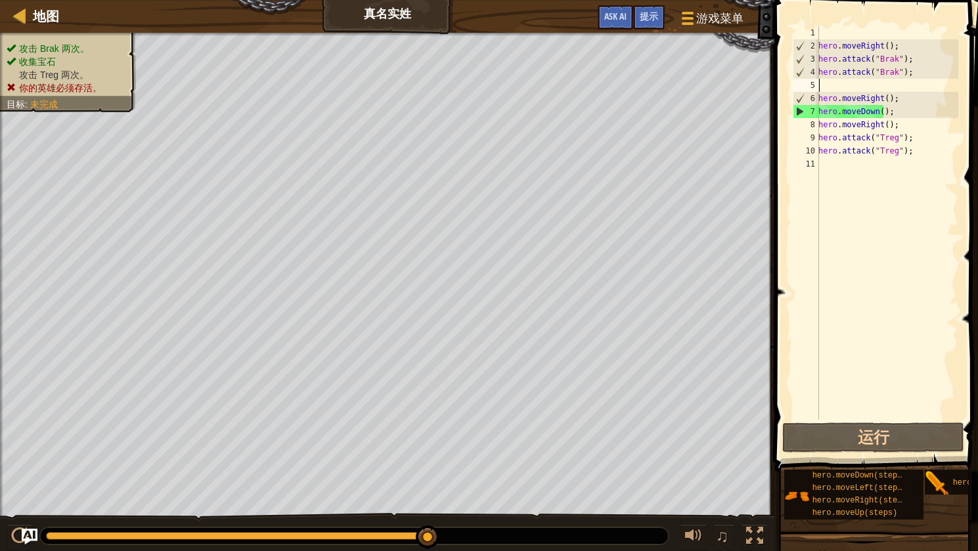
click at [909, 108] on div "hero . moveRight ( ) ; hero . attack ( "Brak" ) ; hero . attack ( "Brak" ) ; he…" at bounding box center [886, 236] width 142 height 420
drag, startPoint x: 918, startPoint y: 152, endPoint x: 807, endPoint y: 140, distance: 111.6
click at [807, 140] on div "hero.moveDown(); 1 2 3 4 5 6 7 8 9 10 11 hero . moveRight ( ) ; hero . attack (…" at bounding box center [874, 223] width 168 height 394
type textarea "hero.attack("Treg"); hero.attack("Treg");"
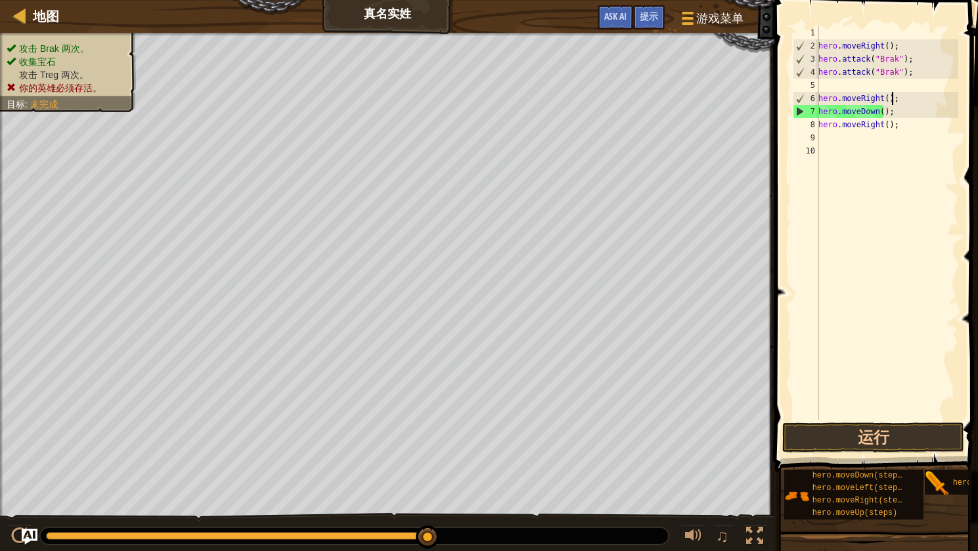
click at [905, 100] on div "hero . moveRight ( ) ; hero . attack ( "Brak" ) ; hero . attack ( "Brak" ) ; he…" at bounding box center [886, 236] width 142 height 420
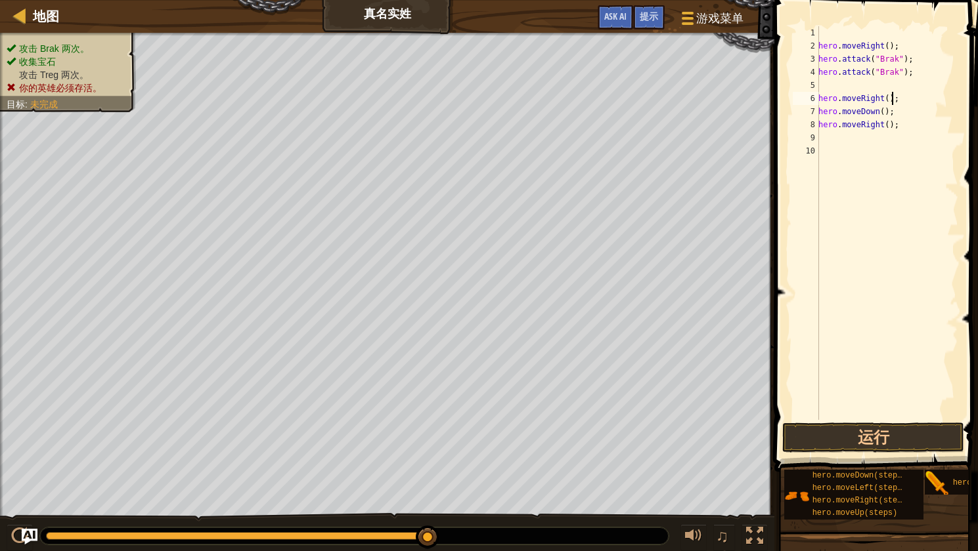
paste textarea "attack("Treg""
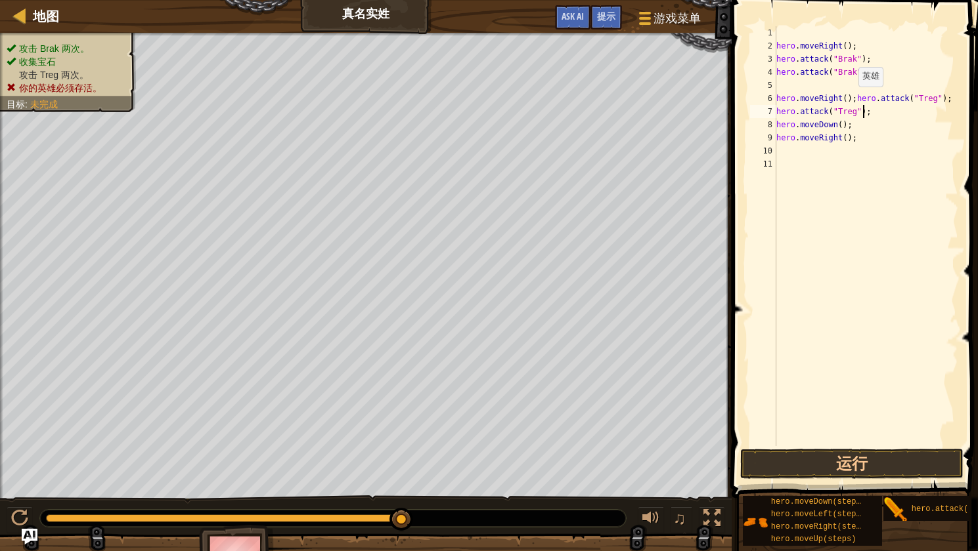
click at [852, 100] on div "hero . moveRight ( ) ; hero . attack ( "Brak" ) ; hero . attack ( "Brak" ) ; he…" at bounding box center [865, 249] width 184 height 446
type textarea "hero.attack("Treg");"
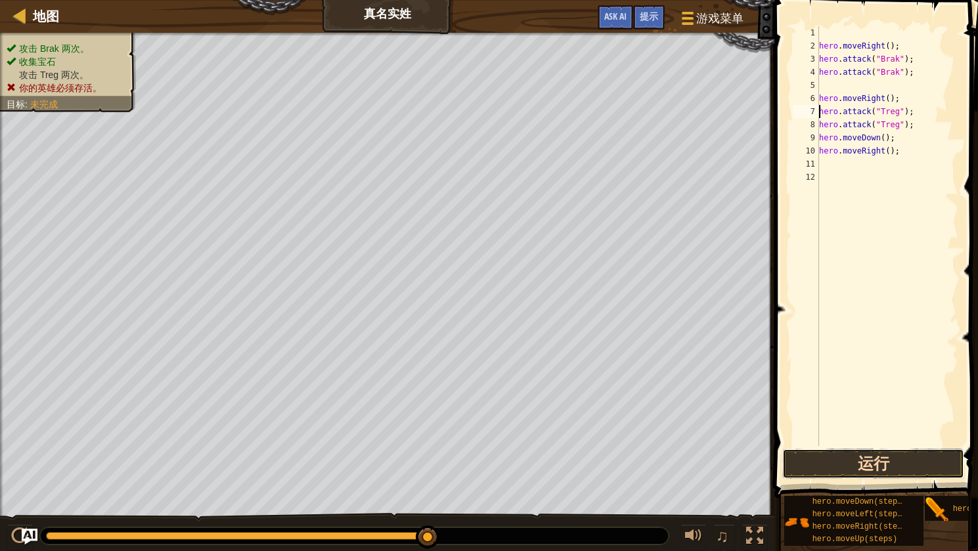
click at [880, 465] on button "运行" at bounding box center [873, 464] width 182 height 30
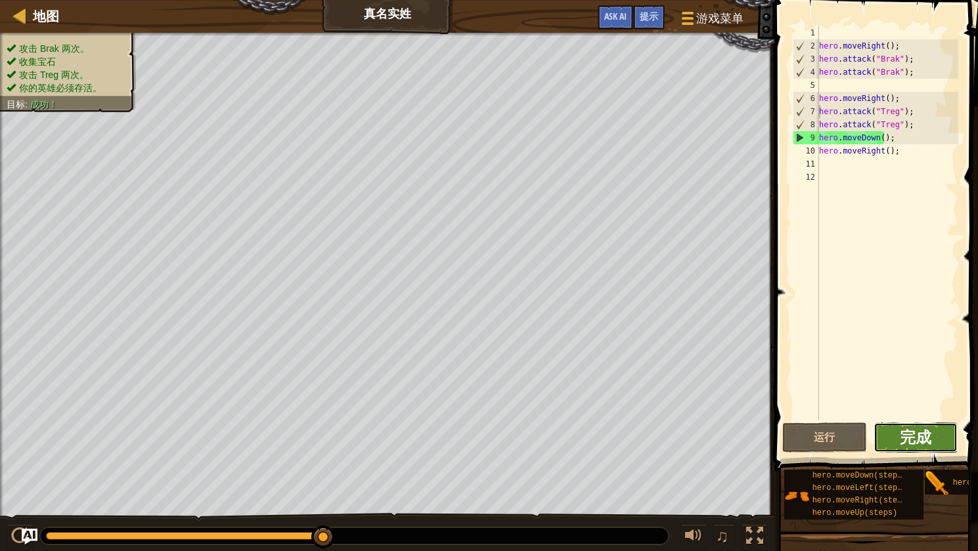
click at [905, 442] on span "完成" at bounding box center [915, 437] width 32 height 21
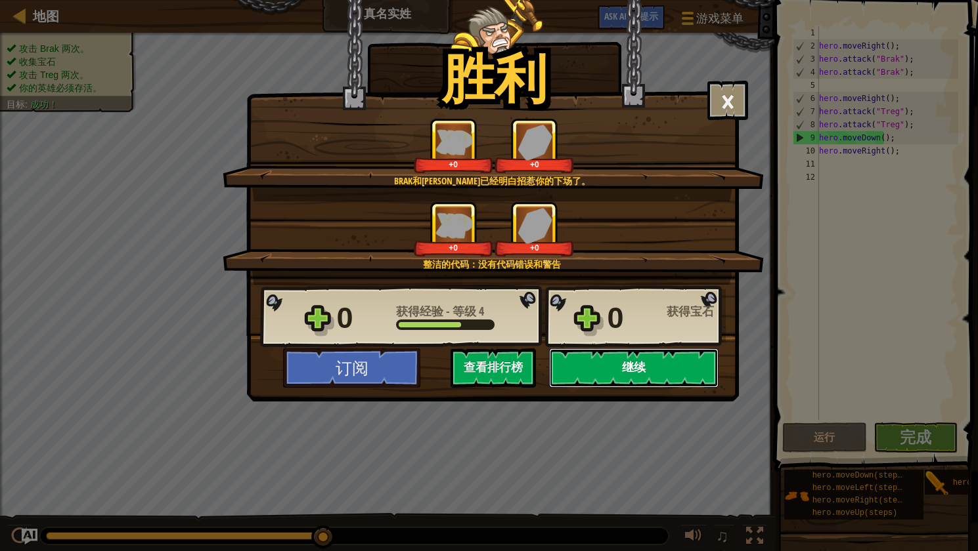
click at [667, 358] on button "继续" at bounding box center [633, 368] width 169 height 39
select select "zh-[PERSON_NAME]"
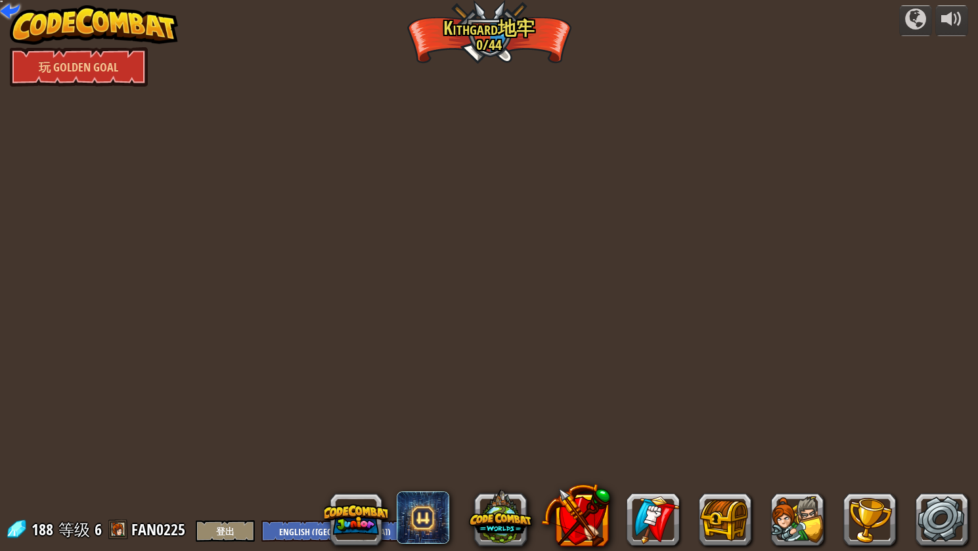
select select "zh-[PERSON_NAME]"
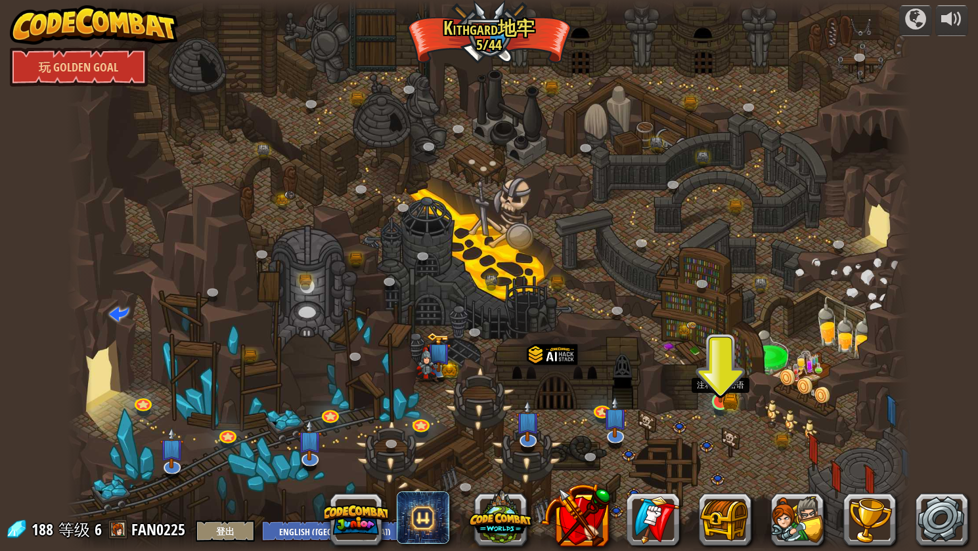
click at [720, 400] on img at bounding box center [720, 379] width 22 height 49
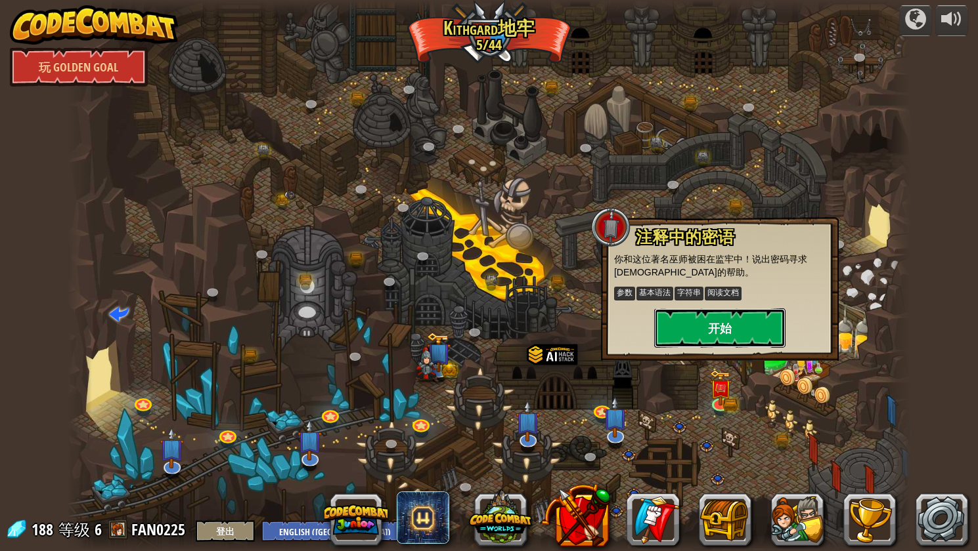
click at [727, 324] on button "开始" at bounding box center [719, 328] width 131 height 39
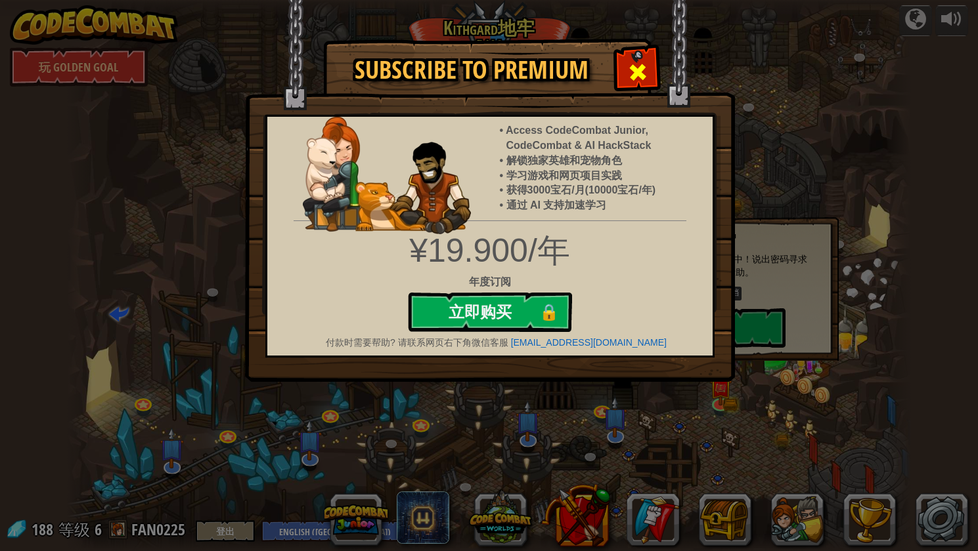
click at [646, 62] on span at bounding box center [637, 72] width 21 height 21
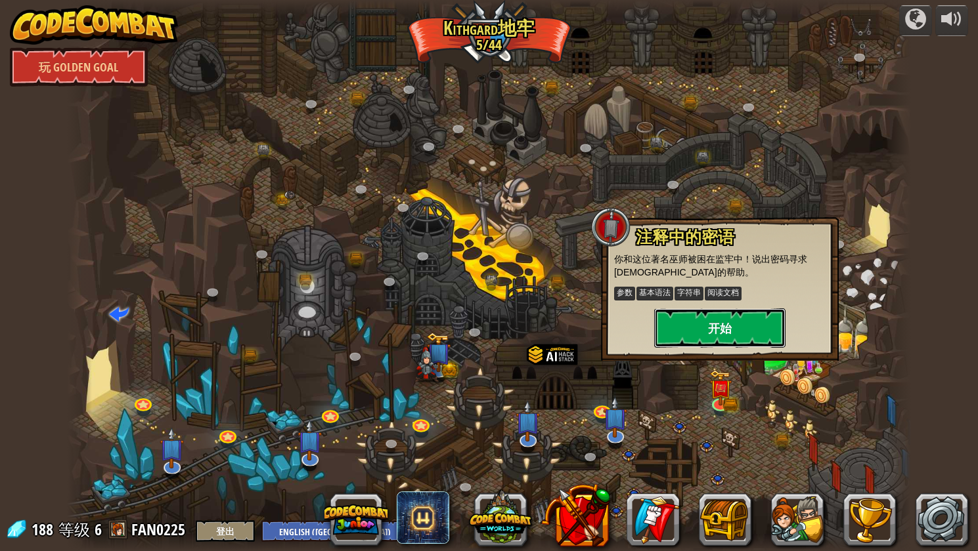
click at [768, 320] on button "开始" at bounding box center [719, 328] width 131 height 39
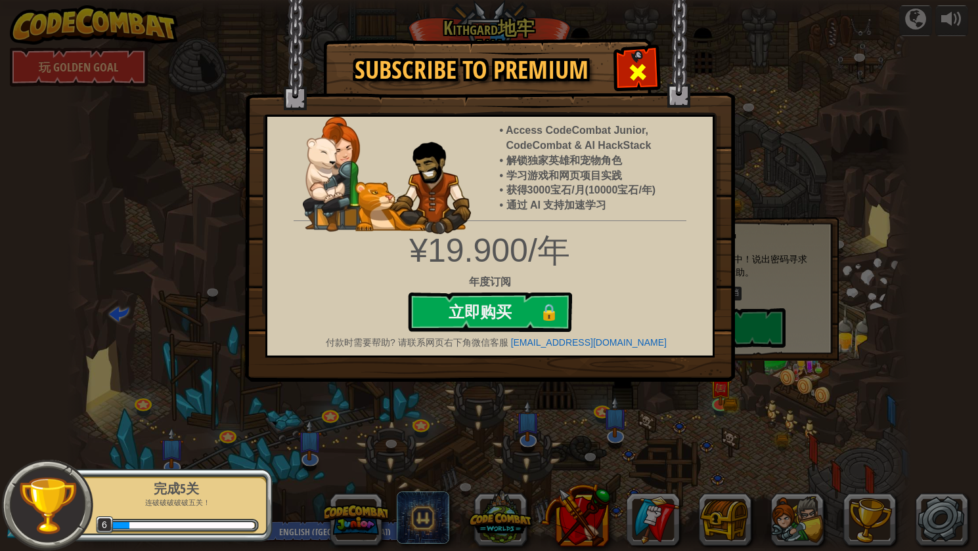
click at [634, 67] on span at bounding box center [637, 72] width 21 height 21
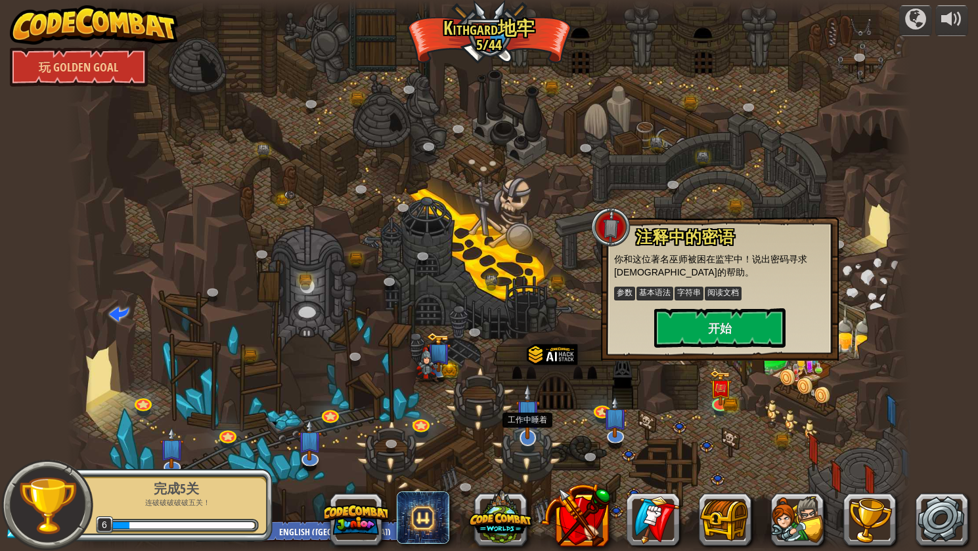
click at [526, 437] on img at bounding box center [527, 412] width 24 height 56
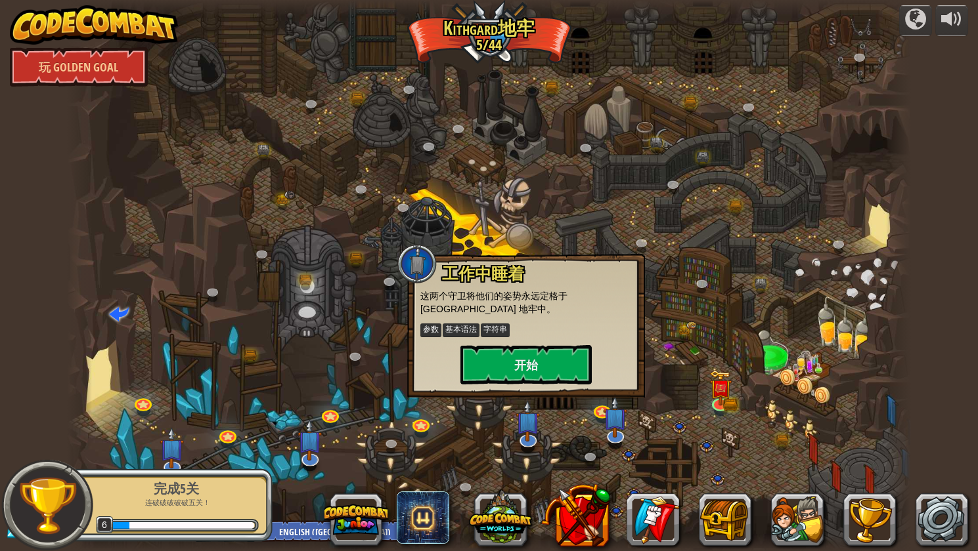
click at [295, 453] on div at bounding box center [489, 275] width 844 height 551
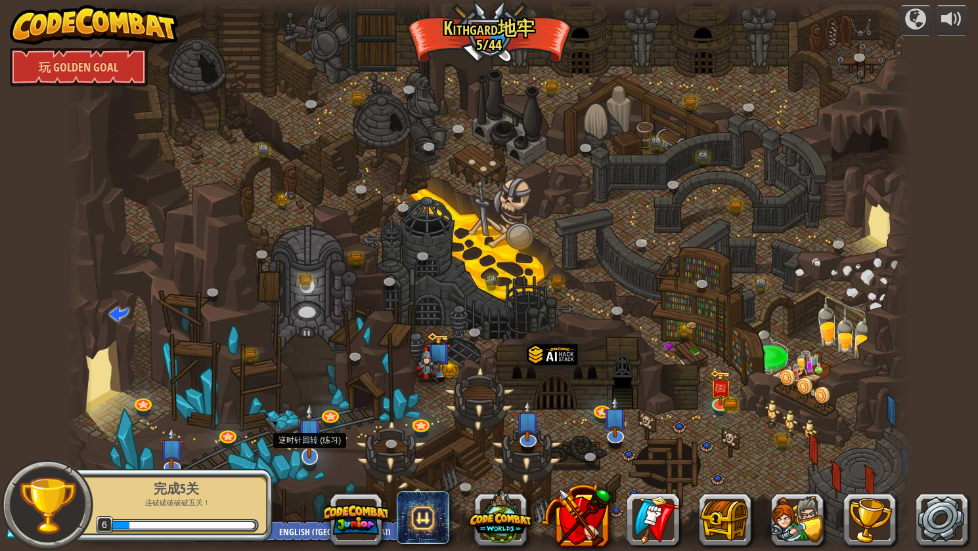
click at [300, 455] on img at bounding box center [309, 431] width 24 height 56
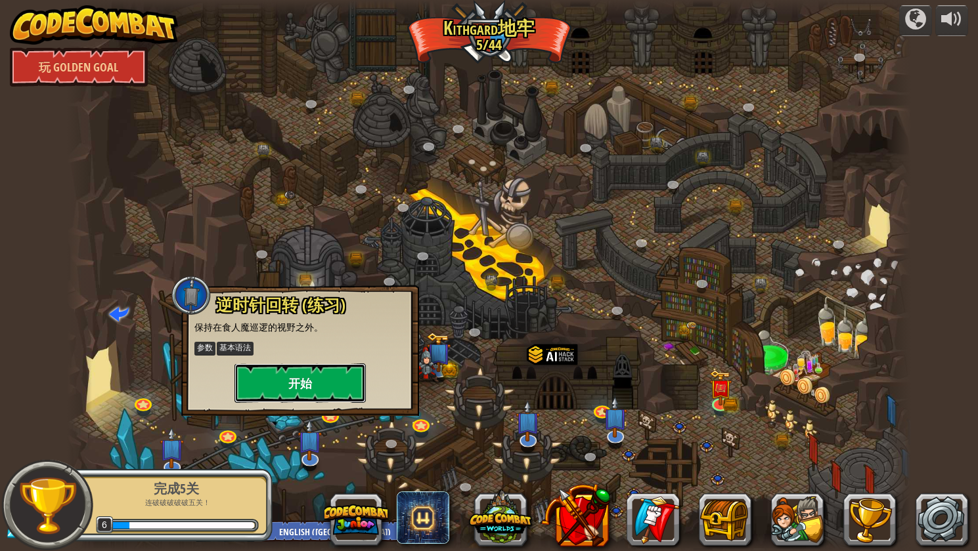
click at [330, 384] on button "开始" at bounding box center [299, 383] width 131 height 39
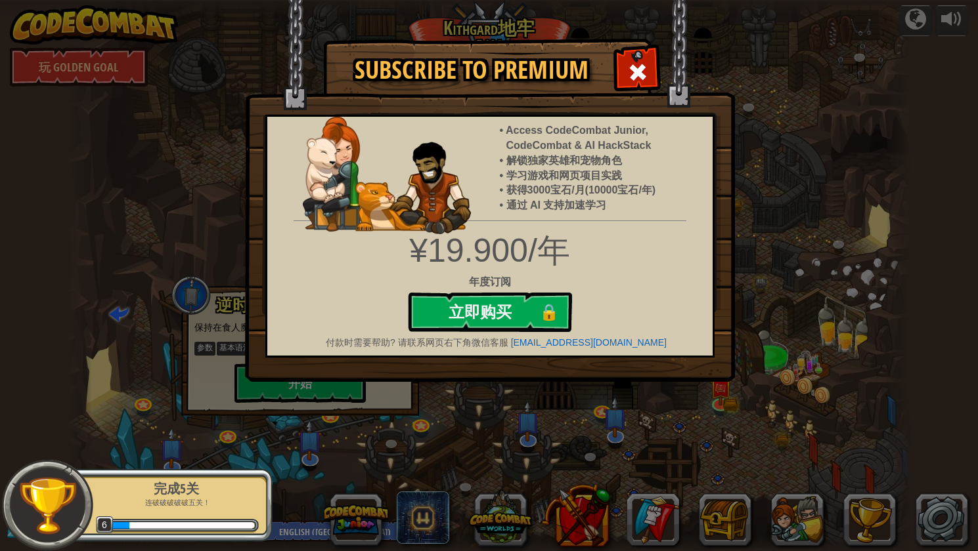
click at [741, 102] on div "Subscribe to Premium Access CodeCombat Junior, CodeCombat & AI HackStack 解锁独家英雄…" at bounding box center [489, 275] width 978 height 551
click at [771, 125] on div "Subscribe to Premium Access CodeCombat Junior, CodeCombat & AI HackStack 解锁独家英雄…" at bounding box center [489, 275] width 978 height 551
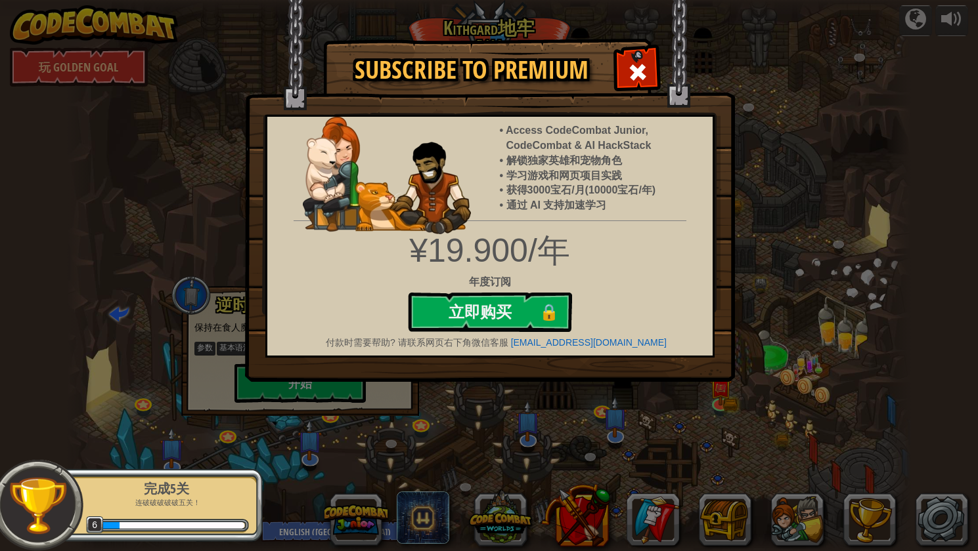
click at [731, 225] on img at bounding box center [490, 191] width 490 height 382
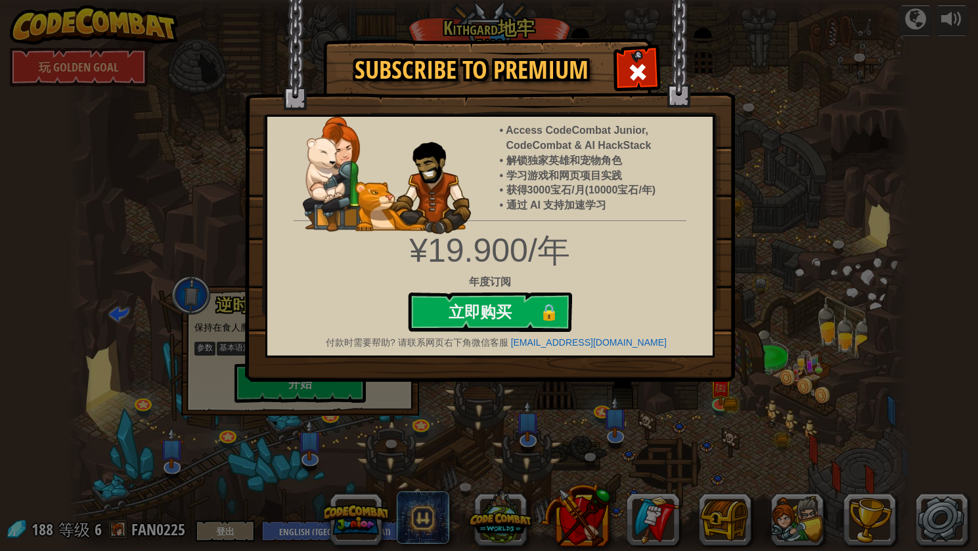
click at [773, 370] on div "Subscribe to Premium Access CodeCombat Junior, CodeCombat & AI HackStack 解锁独家英雄…" at bounding box center [489, 275] width 978 height 551
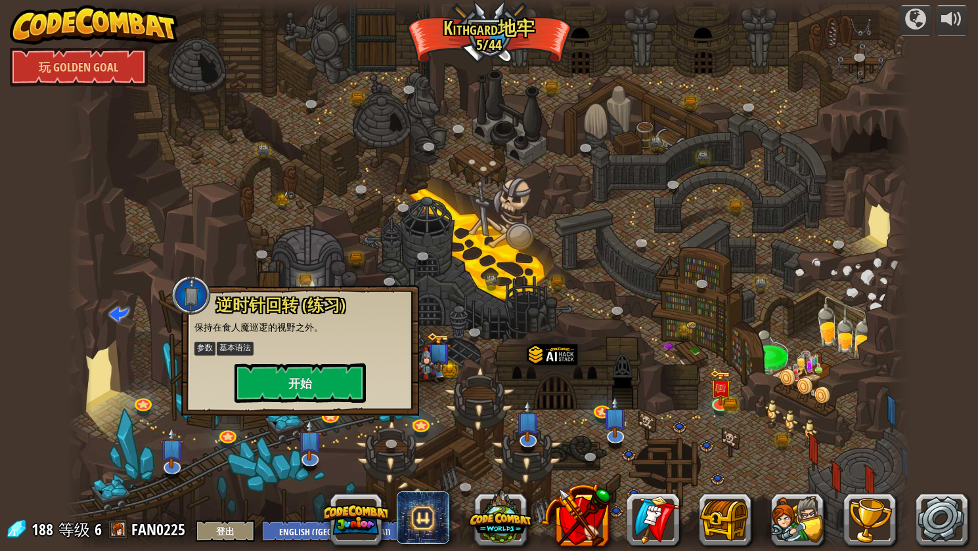
click at [641, 381] on div at bounding box center [489, 275] width 844 height 551
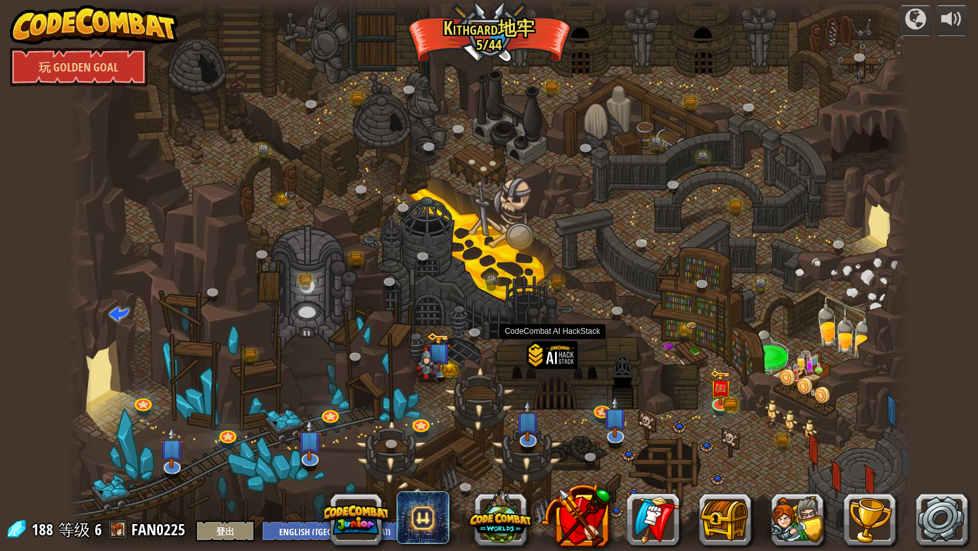
click at [561, 347] on div at bounding box center [552, 375] width 51 height 67
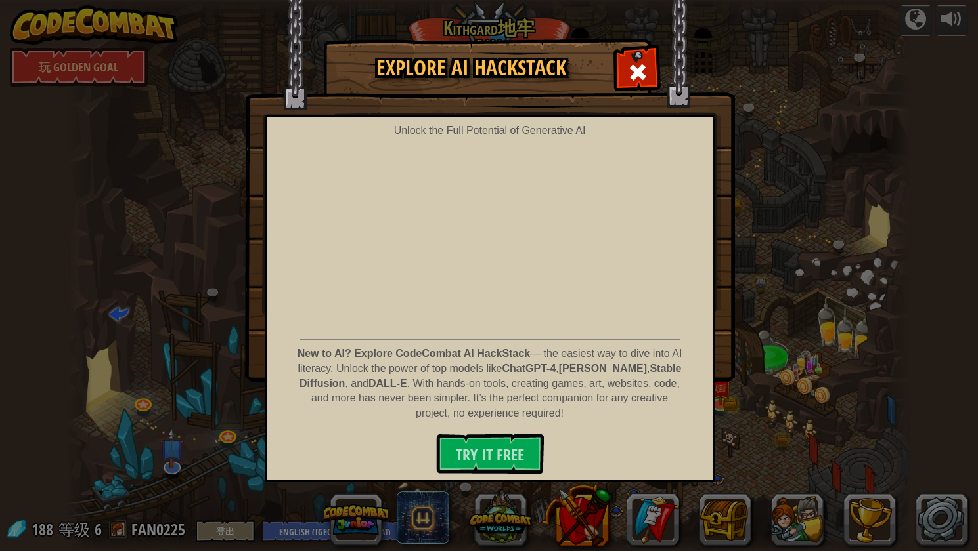
click at [752, 202] on div "Explore AI HackStack Unlock the Full Potential of Generative AI New to AI? Expl…" at bounding box center [489, 209] width 978 height 341
click at [635, 68] on span at bounding box center [637, 72] width 21 height 21
